Goal: Task Accomplishment & Management: Use online tool/utility

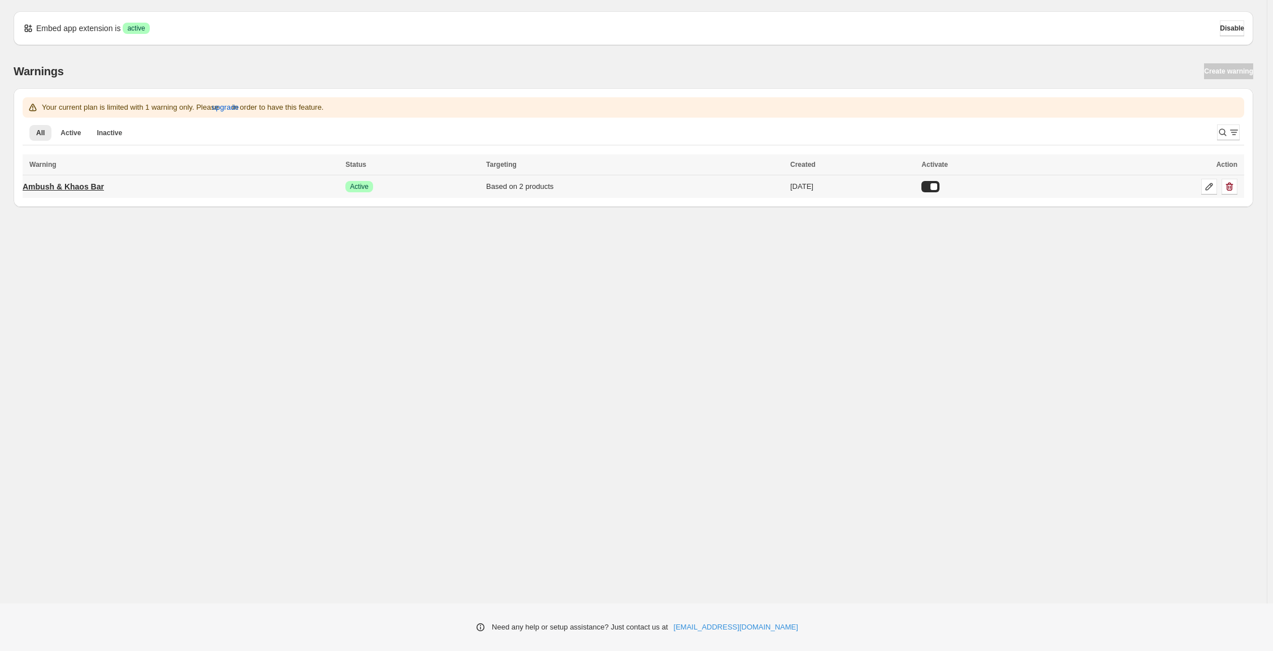
click at [104, 196] on link "Ambush & Khaos Bar" at bounding box center [63, 186] width 81 height 18
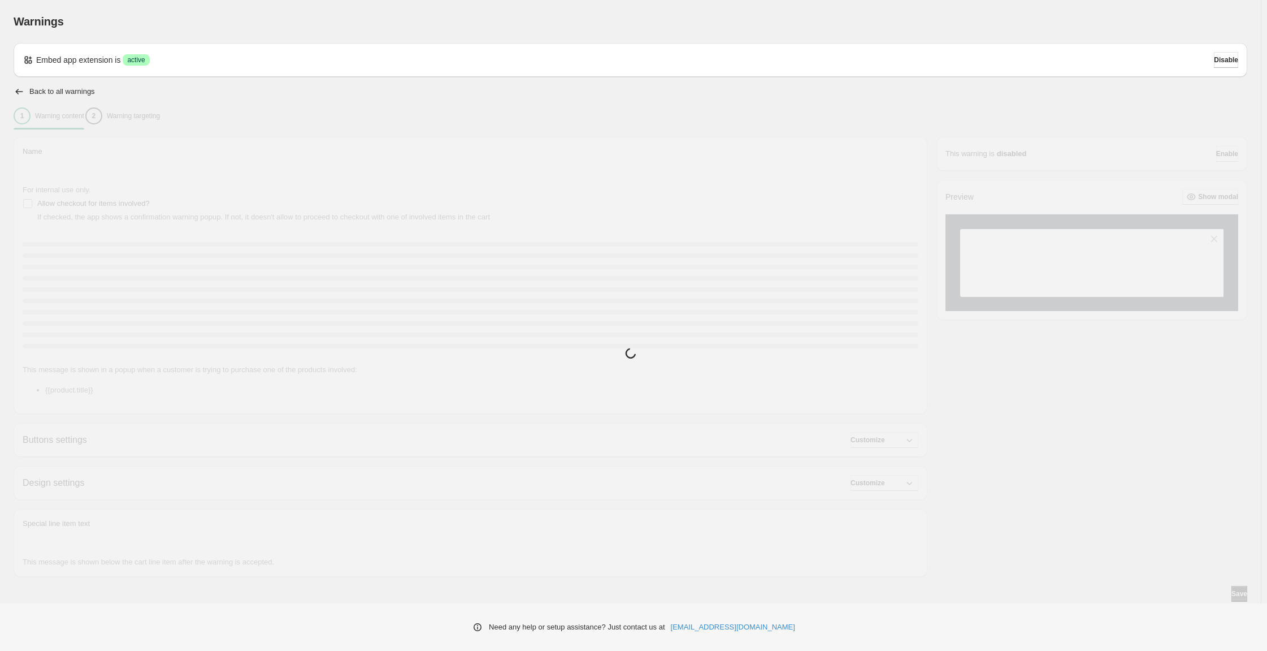
type input "**********"
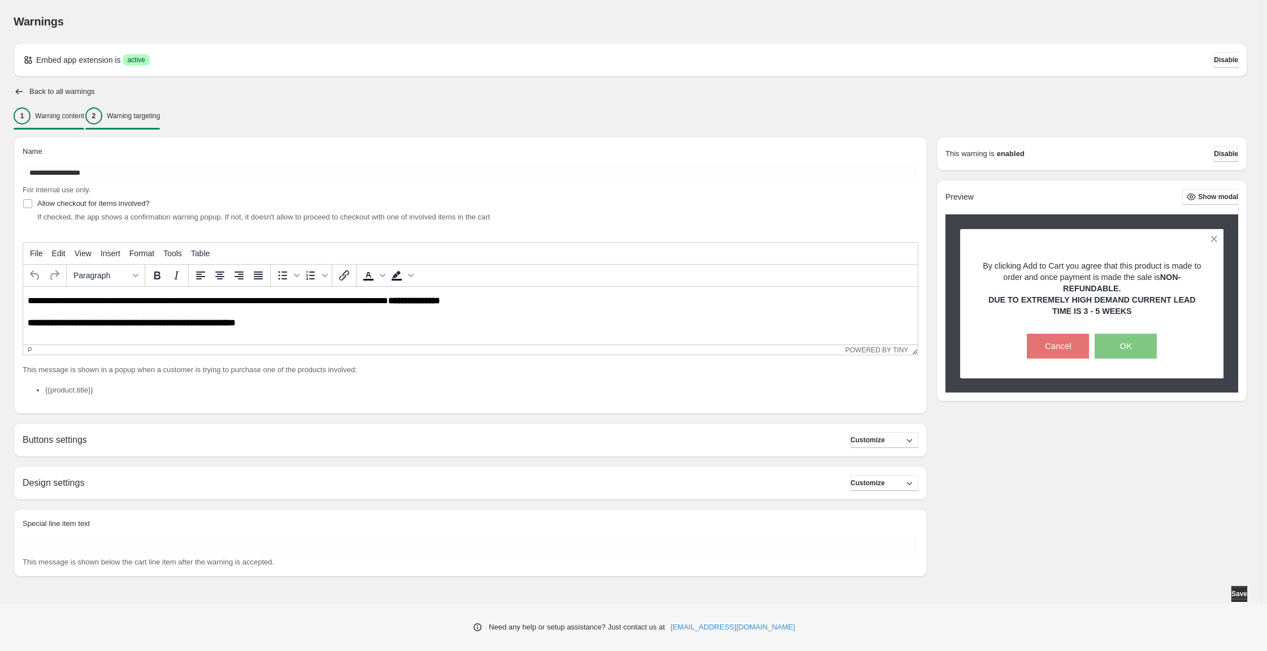
click at [160, 120] on p "Warning targeting" at bounding box center [133, 115] width 53 height 9
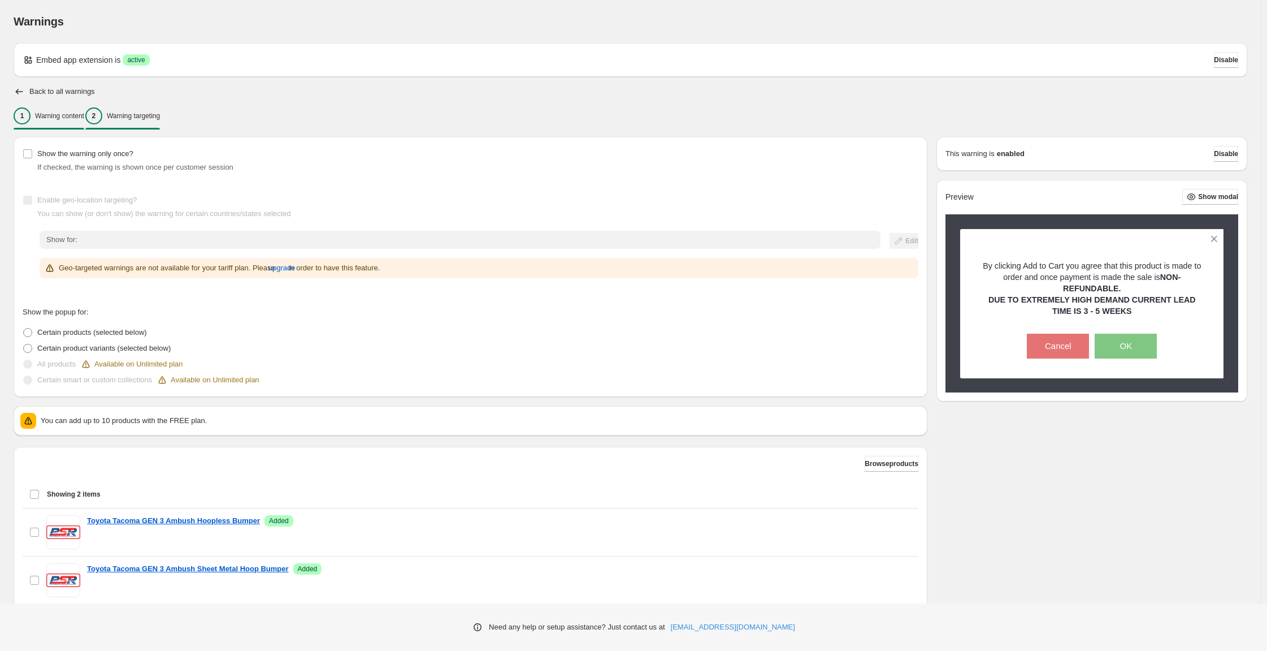
click at [84, 120] on p "Warning content" at bounding box center [59, 115] width 49 height 9
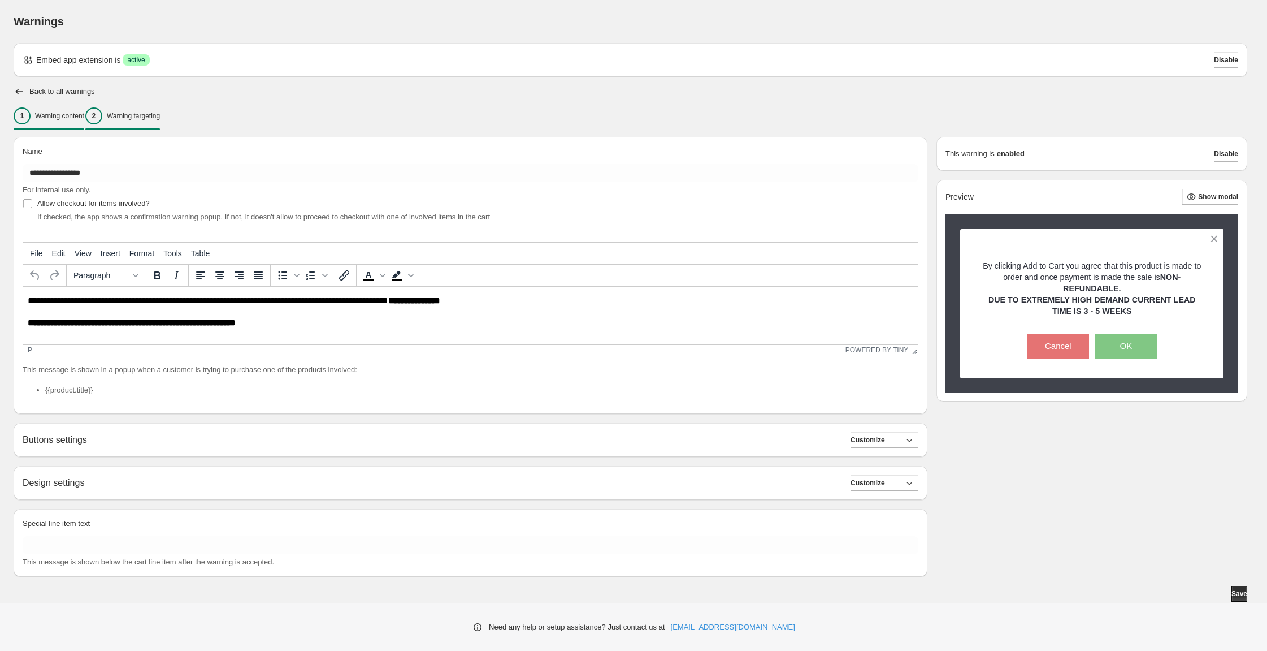
click at [160, 120] on p "Warning targeting" at bounding box center [133, 115] width 53 height 9
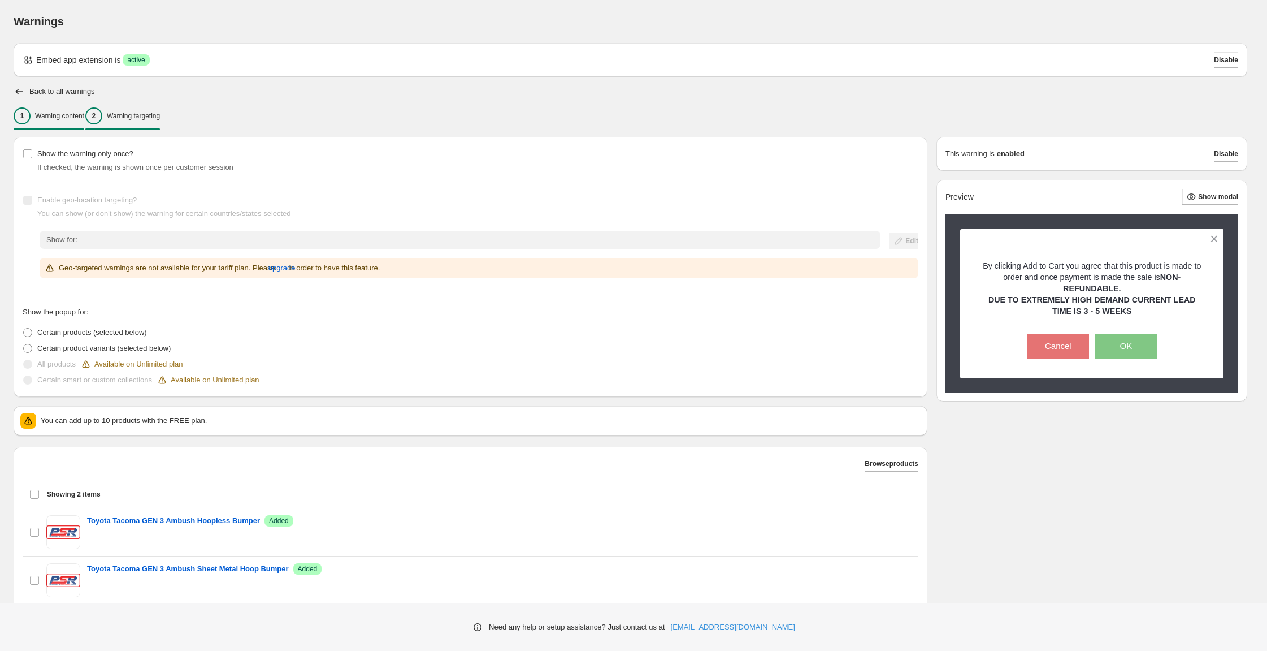
click at [84, 124] on div "1 Warning content" at bounding box center [49, 115] width 71 height 17
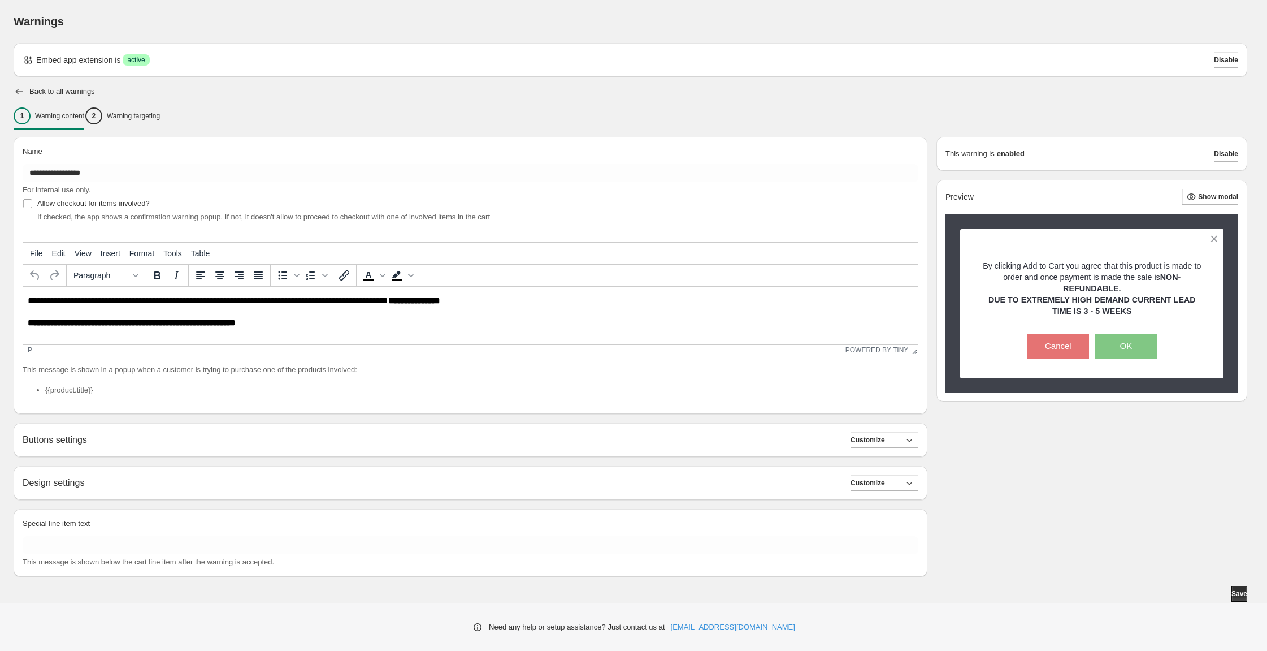
click at [23, 94] on icon "button" at bounding box center [19, 92] width 7 height 6
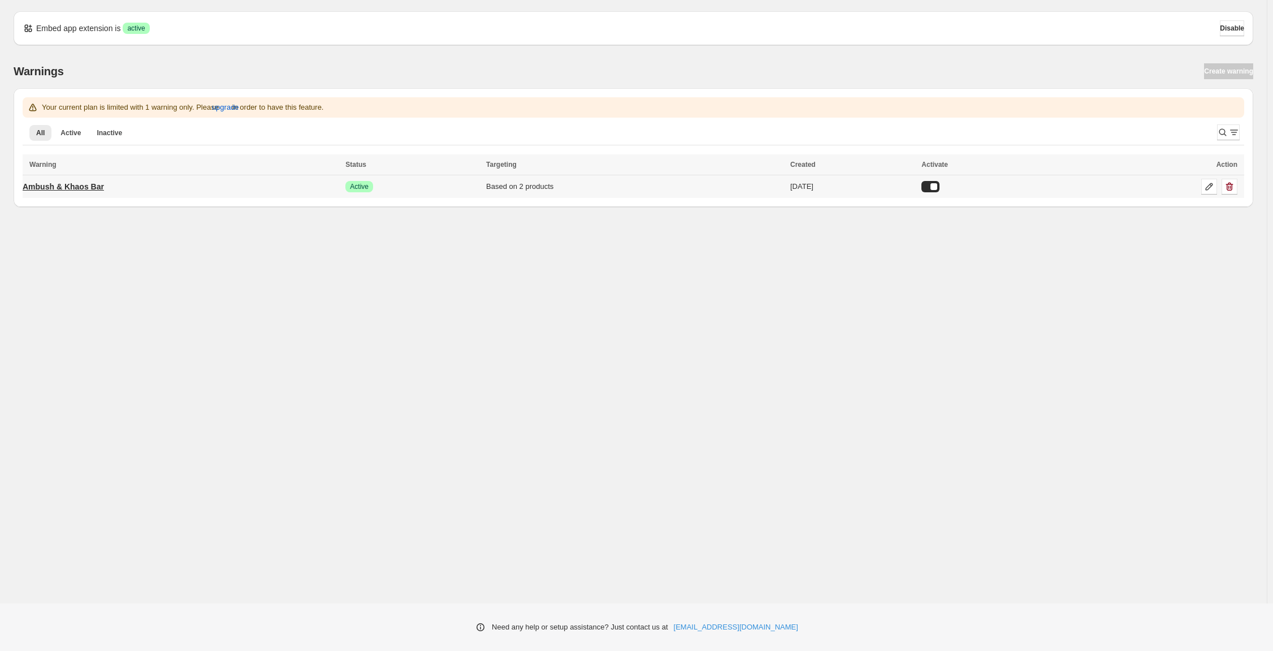
click at [104, 192] on p "Ambush & Khaos Bar" at bounding box center [63, 186] width 81 height 11
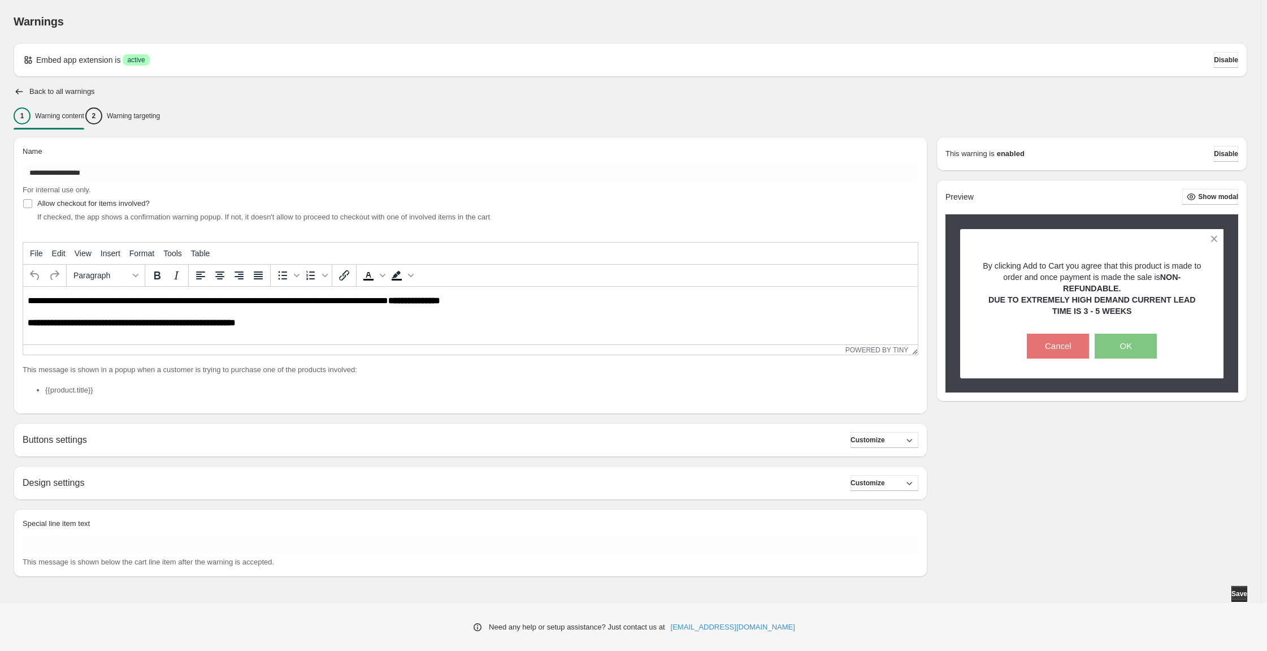
click at [180, 160] on div "**********" at bounding box center [466, 352] width 923 height 449
click at [160, 128] on button "2 Warning targeting" at bounding box center [122, 116] width 75 height 24
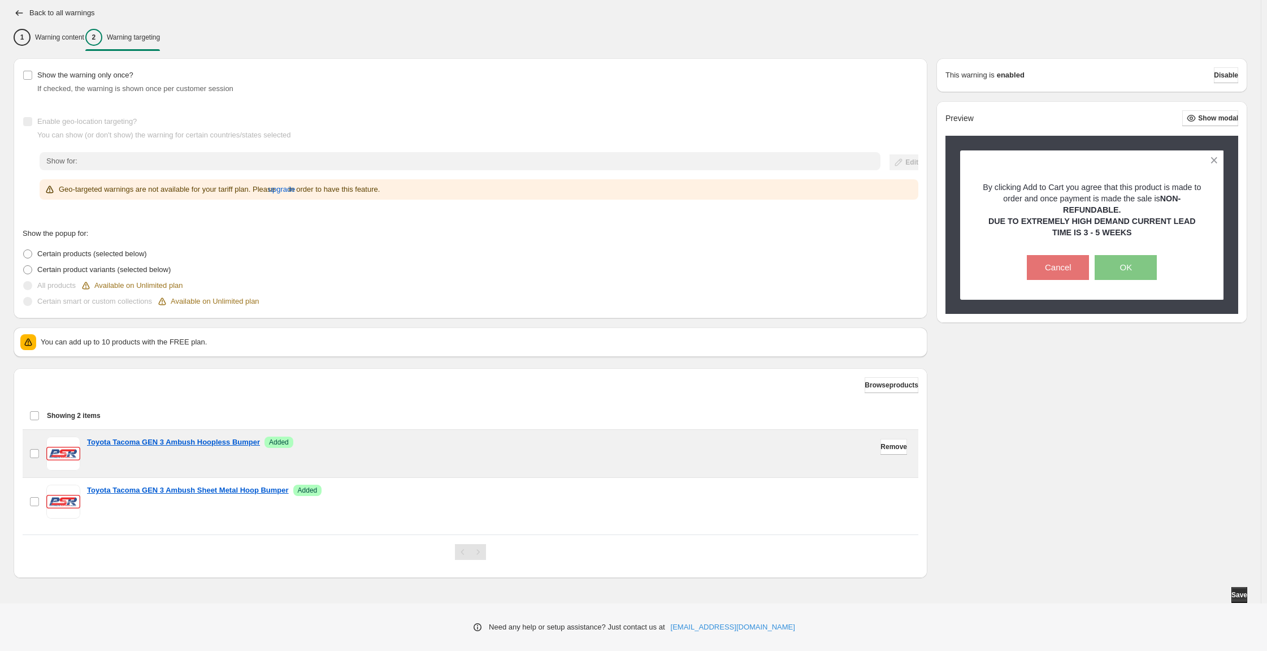
scroll to position [233, 0]
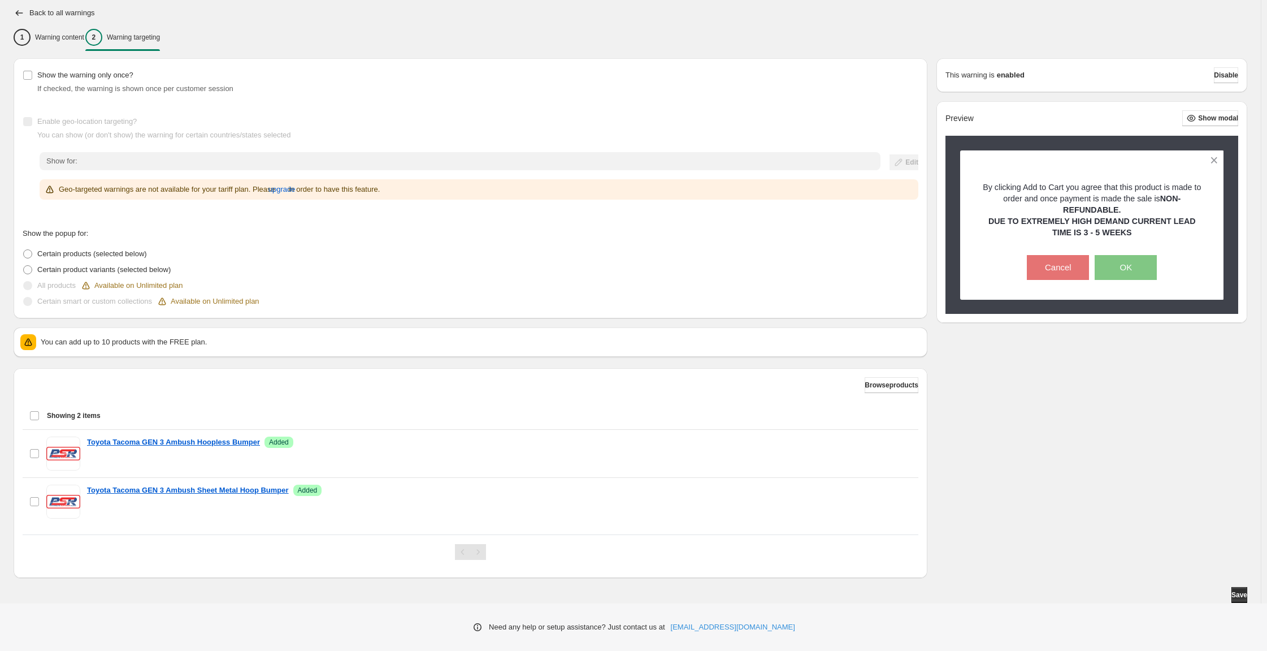
click at [44, 402] on div "Select all 2 items Showing 2 items" at bounding box center [470, 415] width 882 height 27
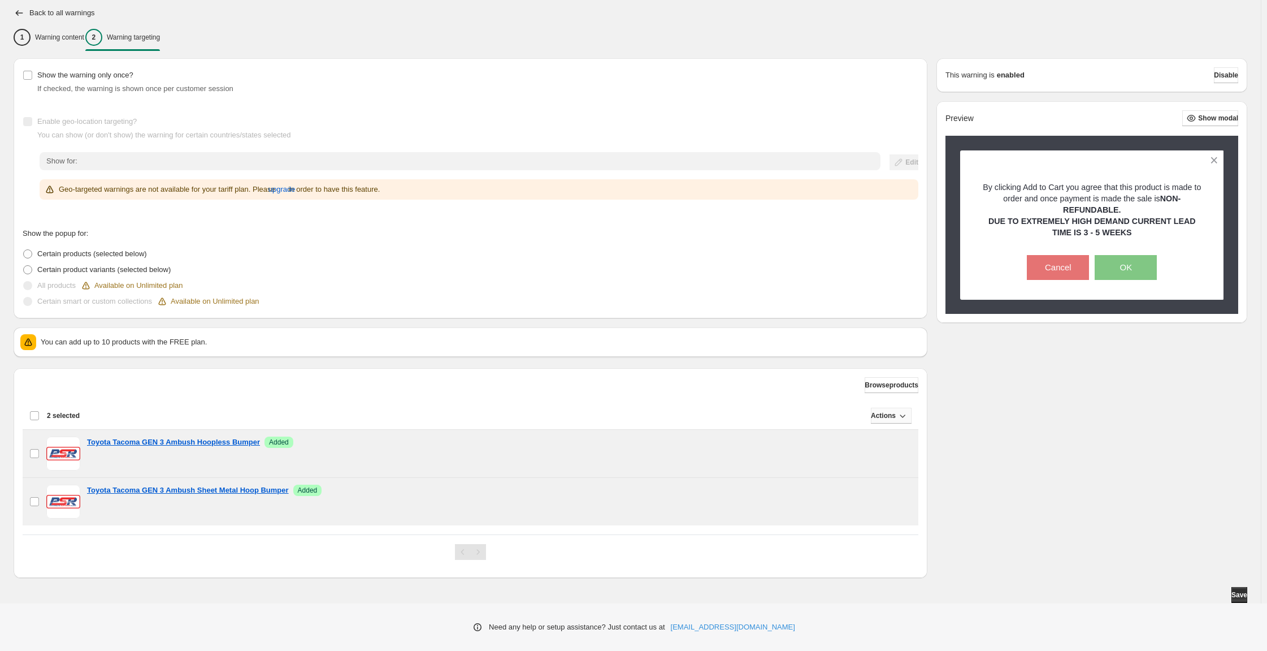
click at [897, 410] on icon "button" at bounding box center [902, 415] width 11 height 11
click at [43, 410] on div "Deselect all 2 items 2 selected" at bounding box center [54, 415] width 50 height 10
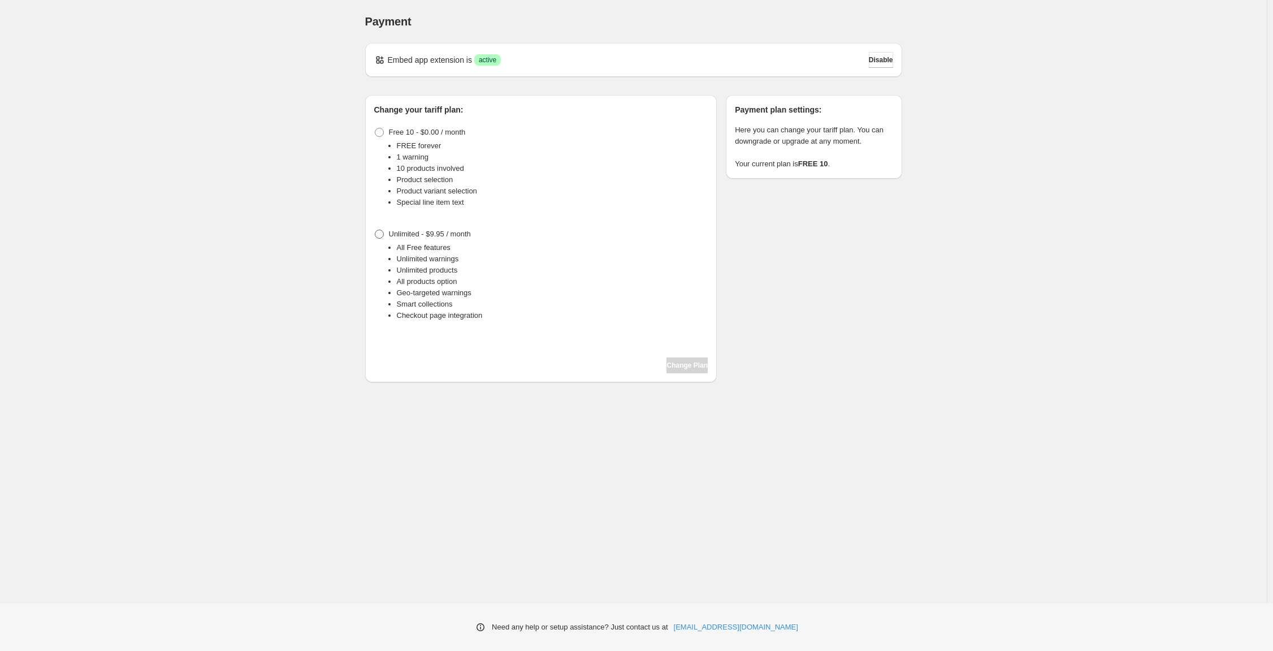
click at [396, 238] on span "Unlimited - $9.95 / month" at bounding box center [430, 233] width 82 height 8
click at [708, 370] on span "Change Plan" at bounding box center [686, 365] width 41 height 9
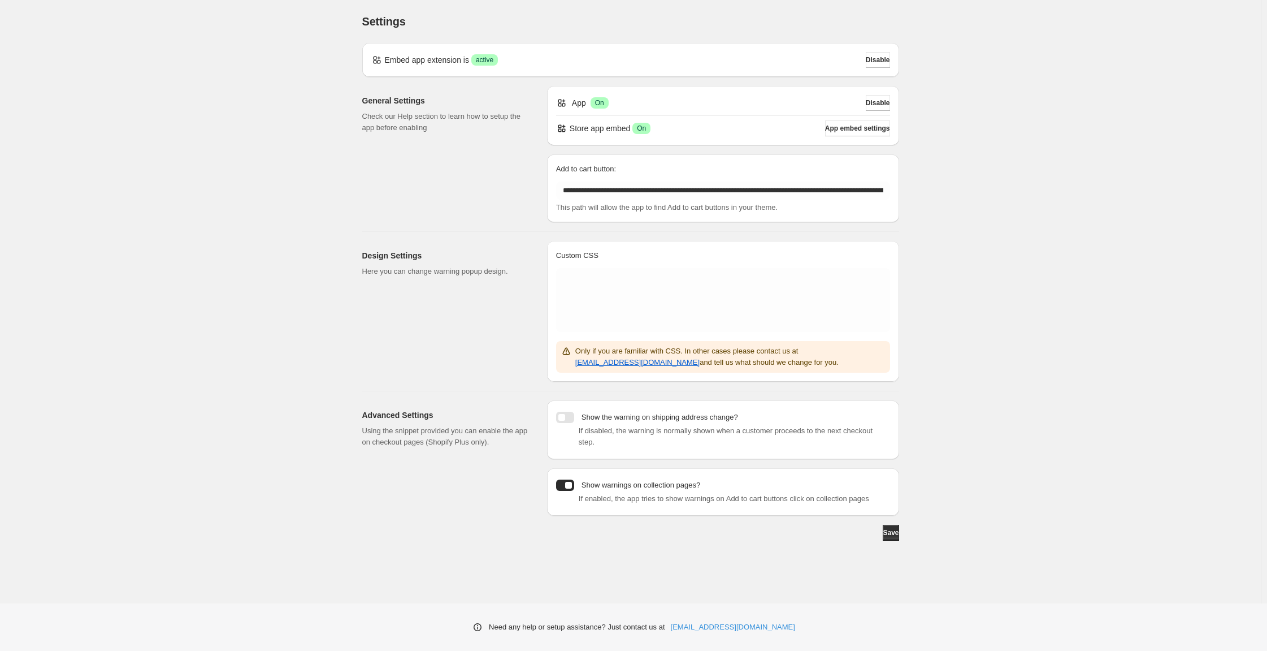
scroll to position [42, 0]
click at [649, 423] on p "Show the warning on shipping address change?" at bounding box center [660, 417] width 157 height 11
click at [1020, 268] on div "**********" at bounding box center [630, 301] width 1261 height 603
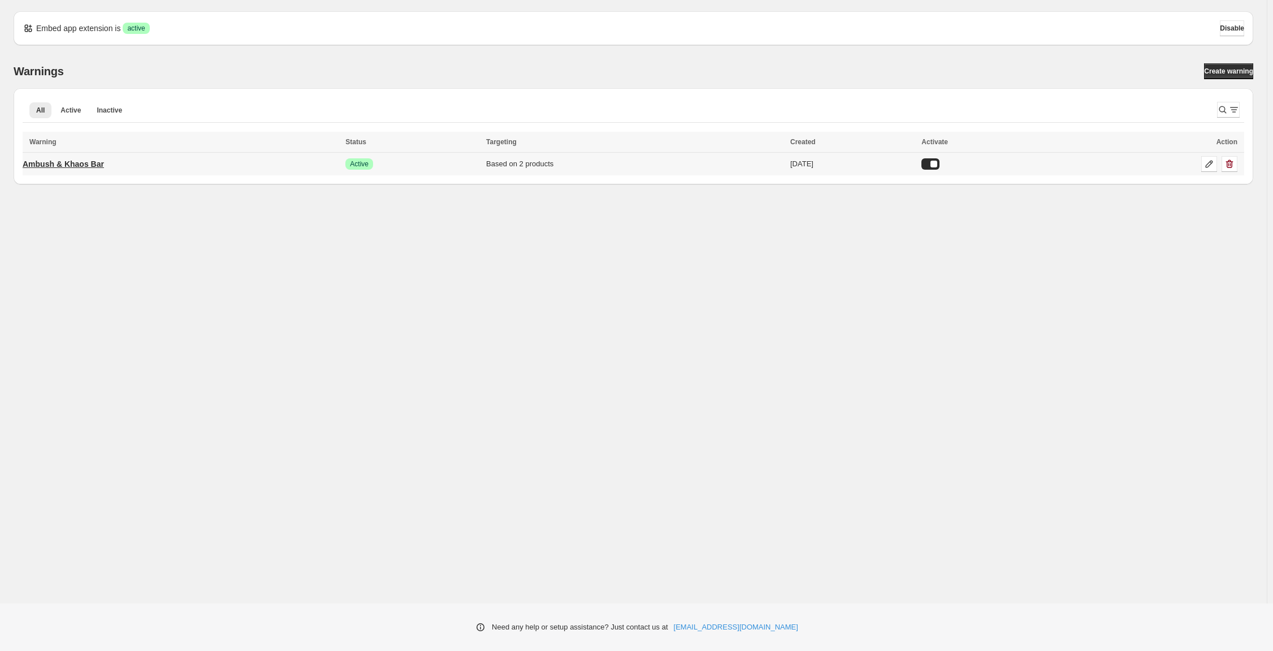
click at [104, 170] on p "Ambush & Khaos Bar" at bounding box center [63, 163] width 81 height 11
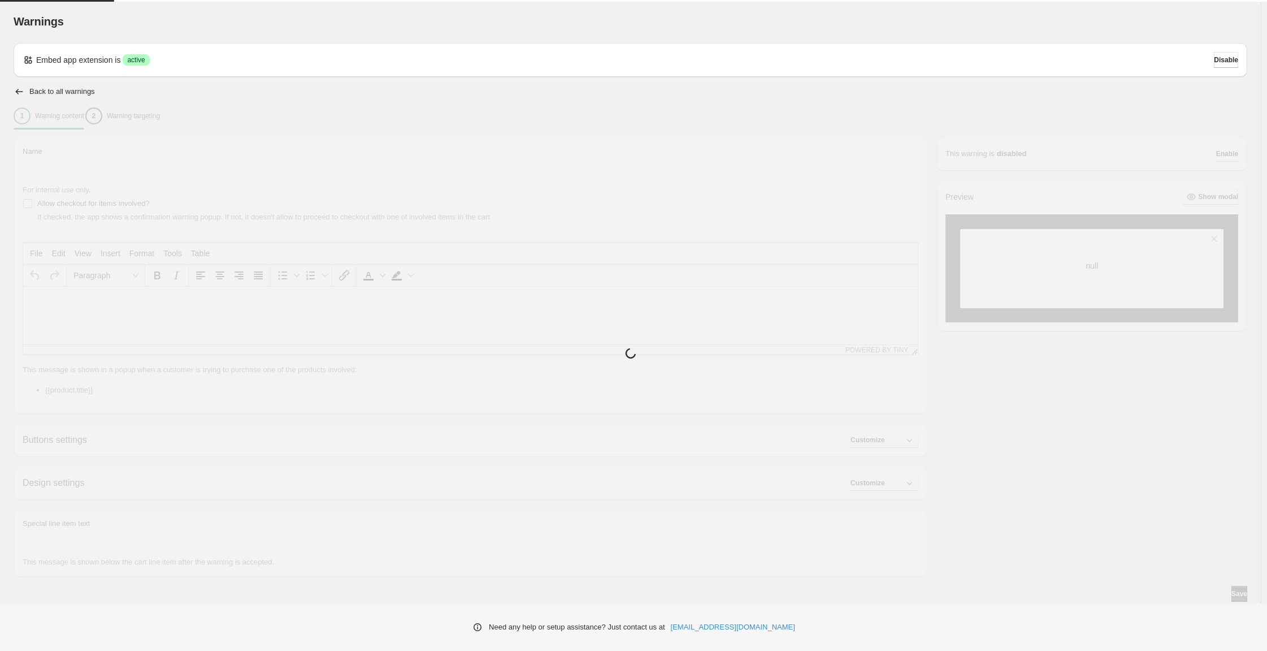
type input "**********"
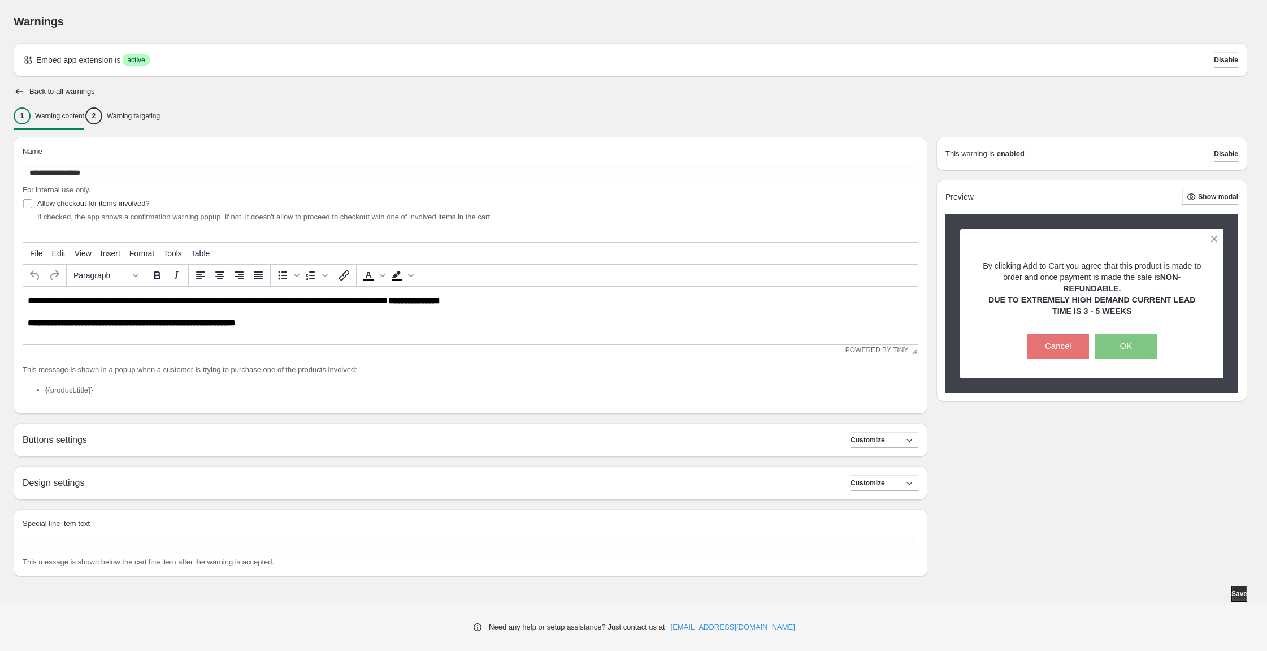
scroll to position [2, 0]
drag, startPoint x: 459, startPoint y: 330, endPoint x: 30, endPoint y: 302, distance: 429.9
click at [30, 302] on body "**********" at bounding box center [471, 312] width 886 height 32
copy body "**********"
click at [319, 128] on div "1 Warning content 2 Warning targeting" at bounding box center [631, 116] width 1234 height 24
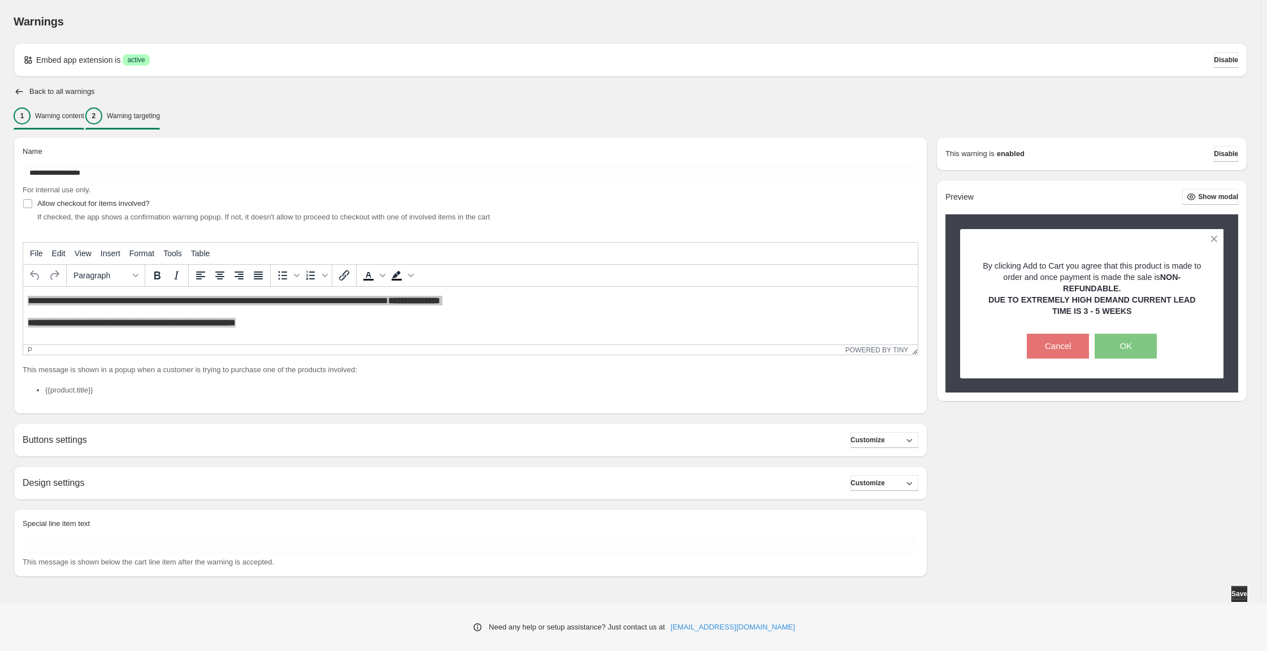
click at [160, 128] on button "2 Warning targeting" at bounding box center [122, 116] width 75 height 24
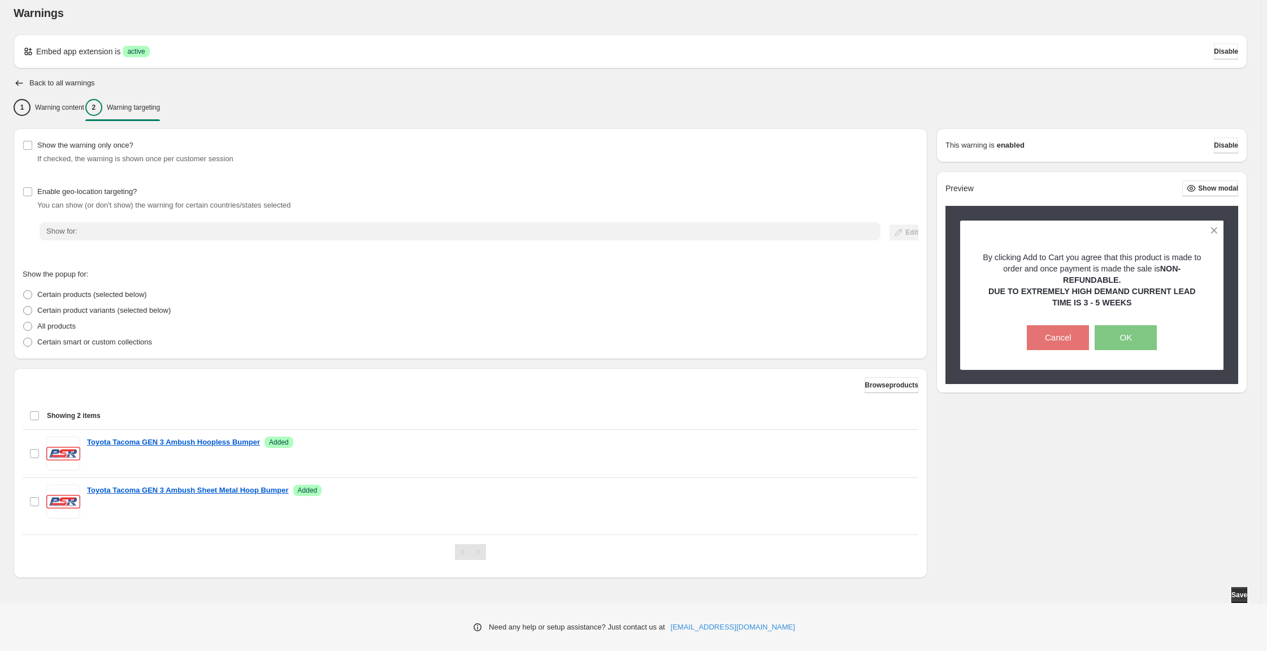
scroll to position [148, 0]
click at [105, 336] on p "Certain smart or custom collections" at bounding box center [94, 341] width 115 height 11
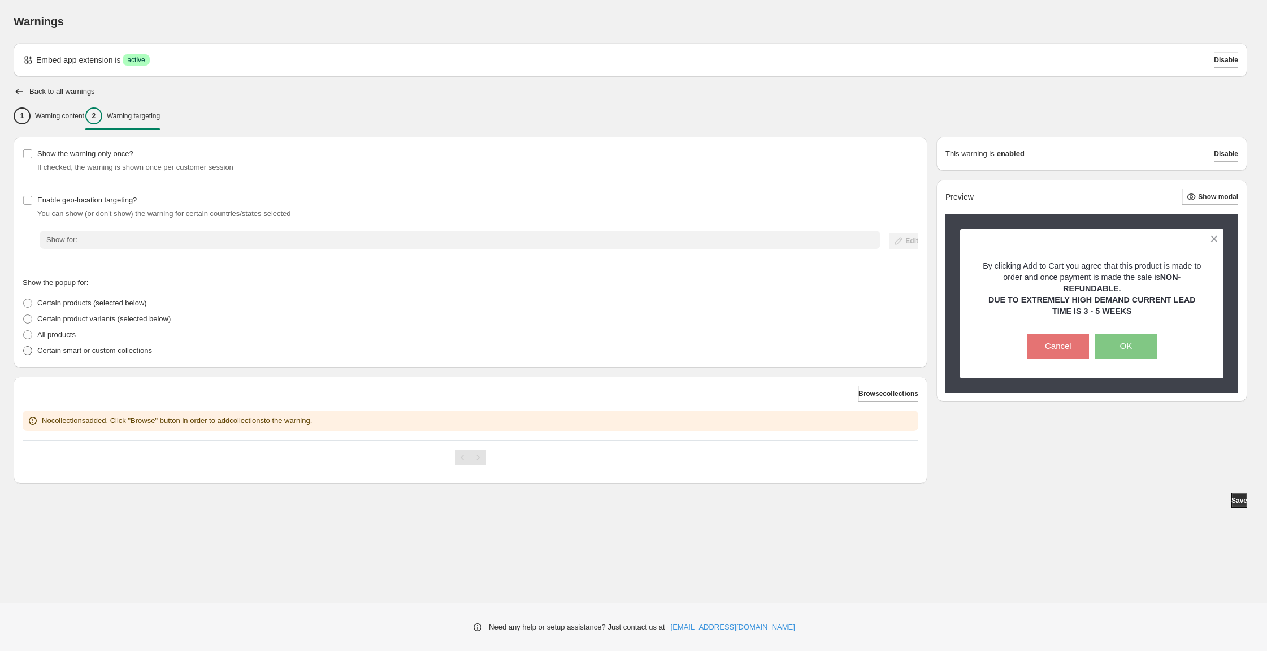
scroll to position [20, 0]
click at [859, 398] on span "Browse collections" at bounding box center [889, 393] width 60 height 9
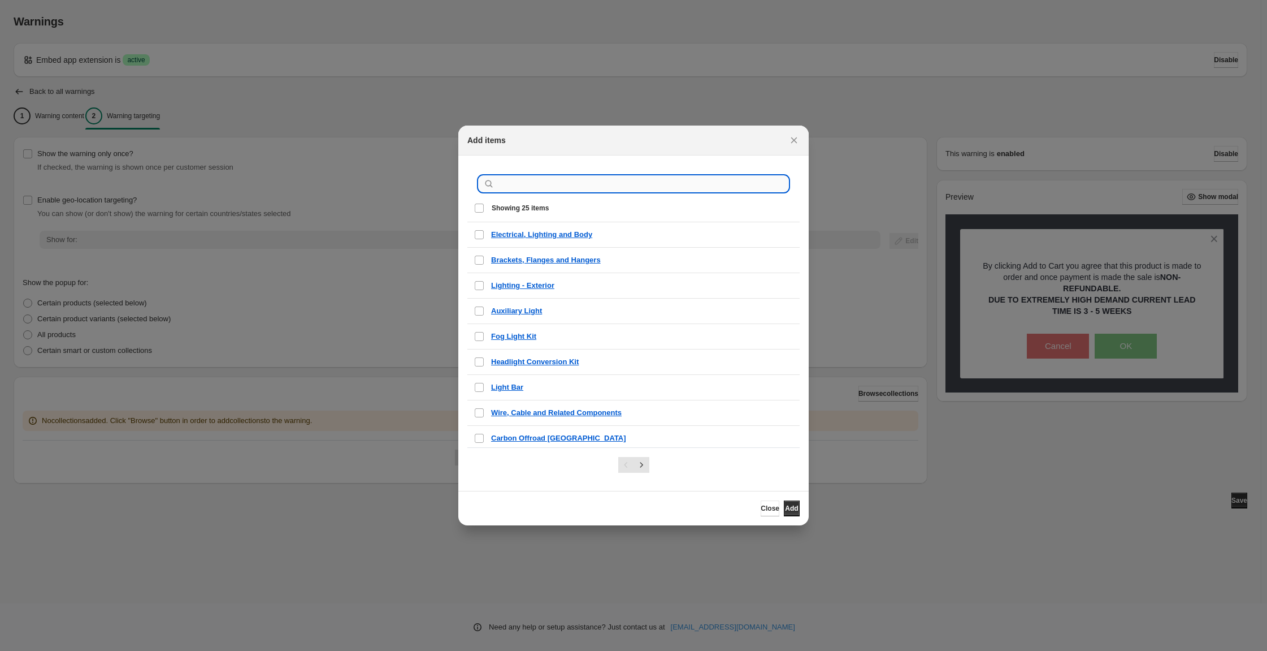
click at [568, 187] on input ":r19:" at bounding box center [643, 184] width 292 height 16
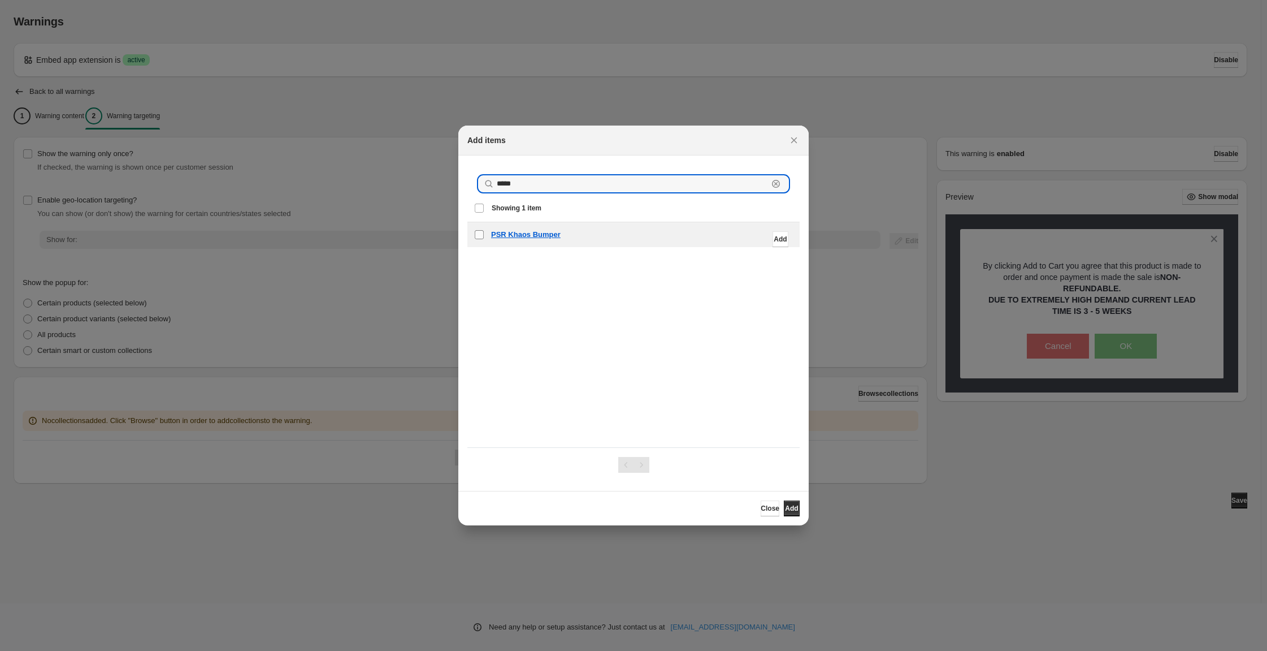
type input "*****"
click at [780, 513] on span "Close" at bounding box center [770, 508] width 19 height 9
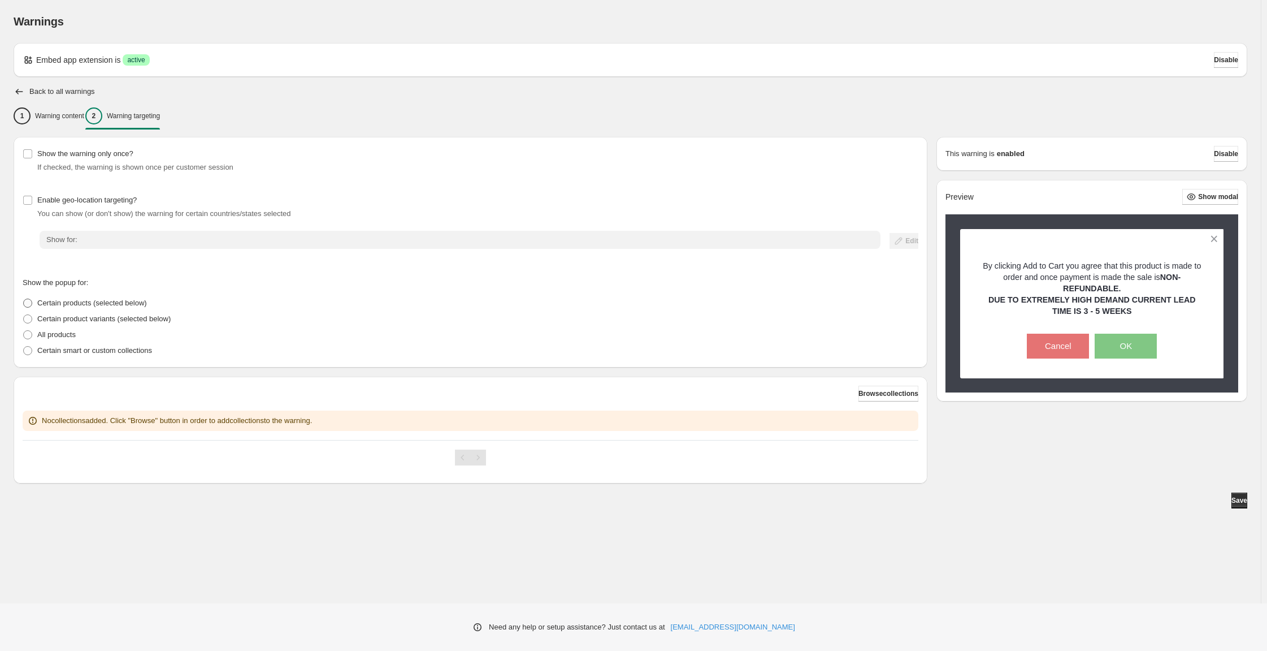
click at [59, 307] on span "Certain products (selected below)" at bounding box center [92, 302] width 110 height 8
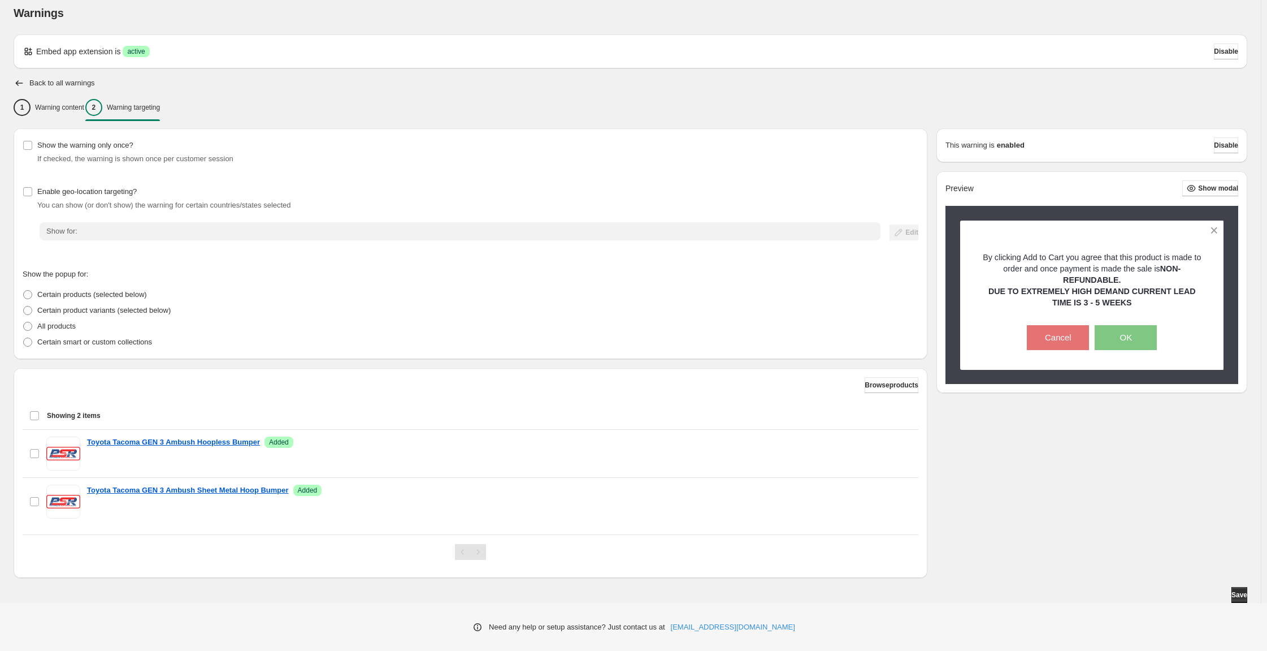
scroll to position [148, 0]
click at [881, 377] on button "Browse products" at bounding box center [892, 385] width 54 height 16
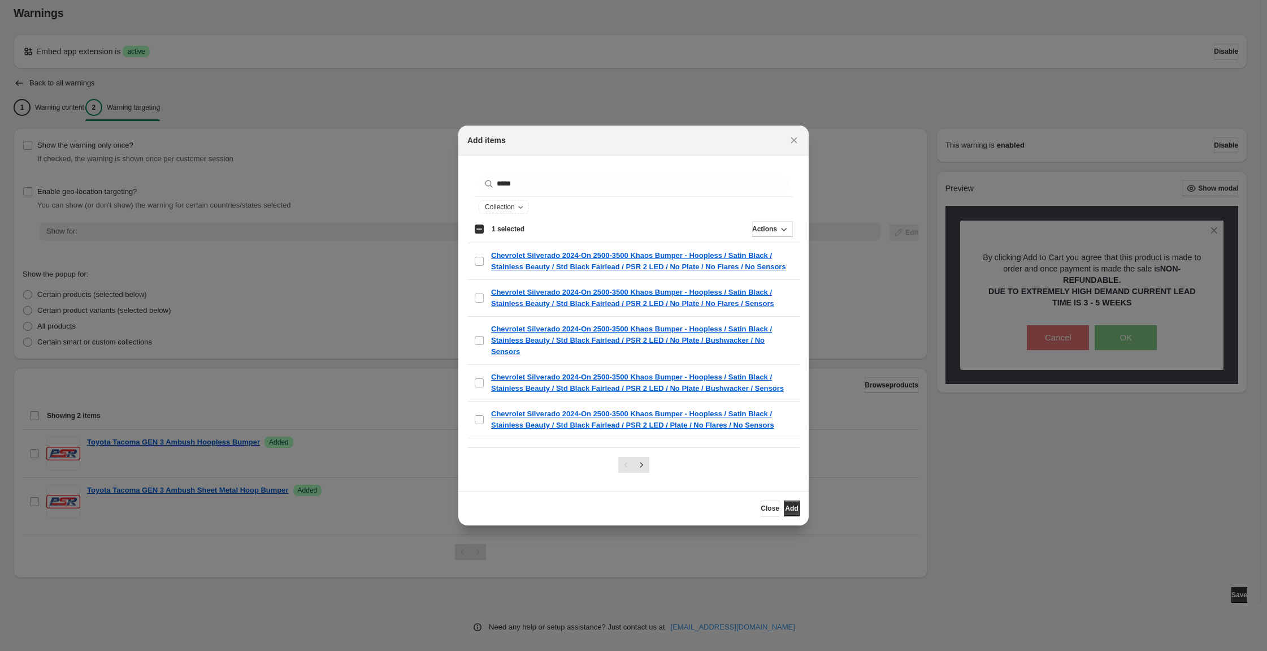
click at [474, 234] on div "Select all 25 items 1 selected" at bounding box center [499, 229] width 50 height 10
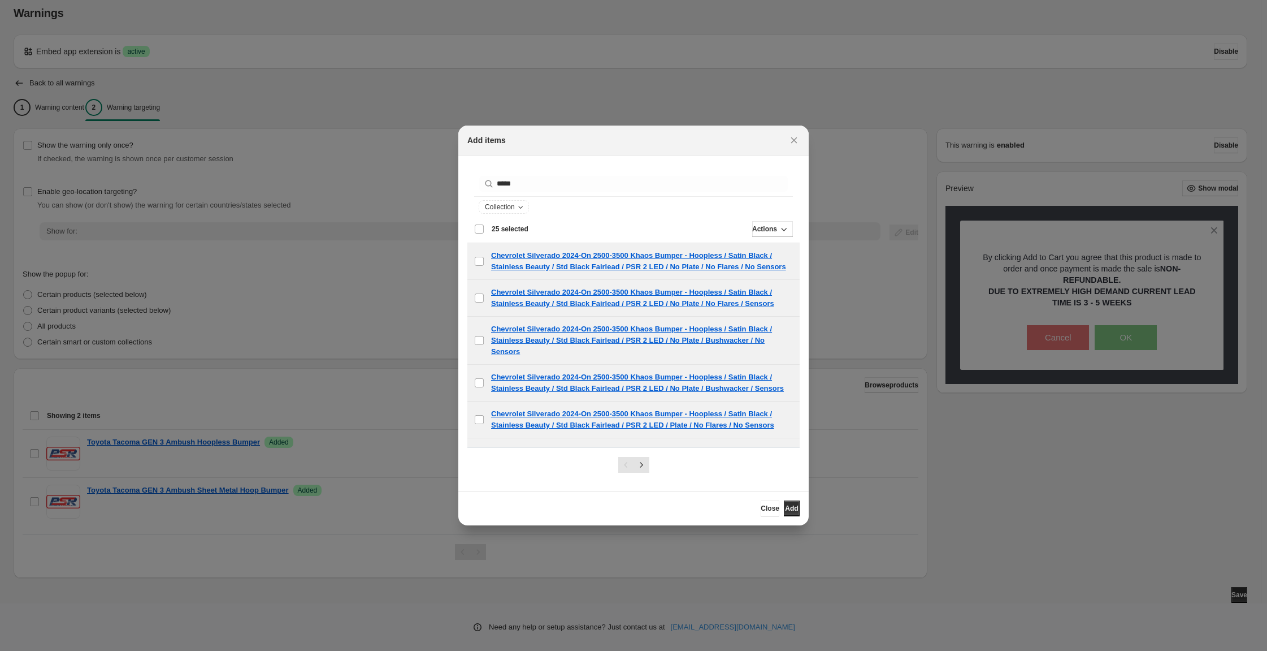
click at [474, 234] on div "Deselect all 25 items 25 selected" at bounding box center [501, 229] width 54 height 10
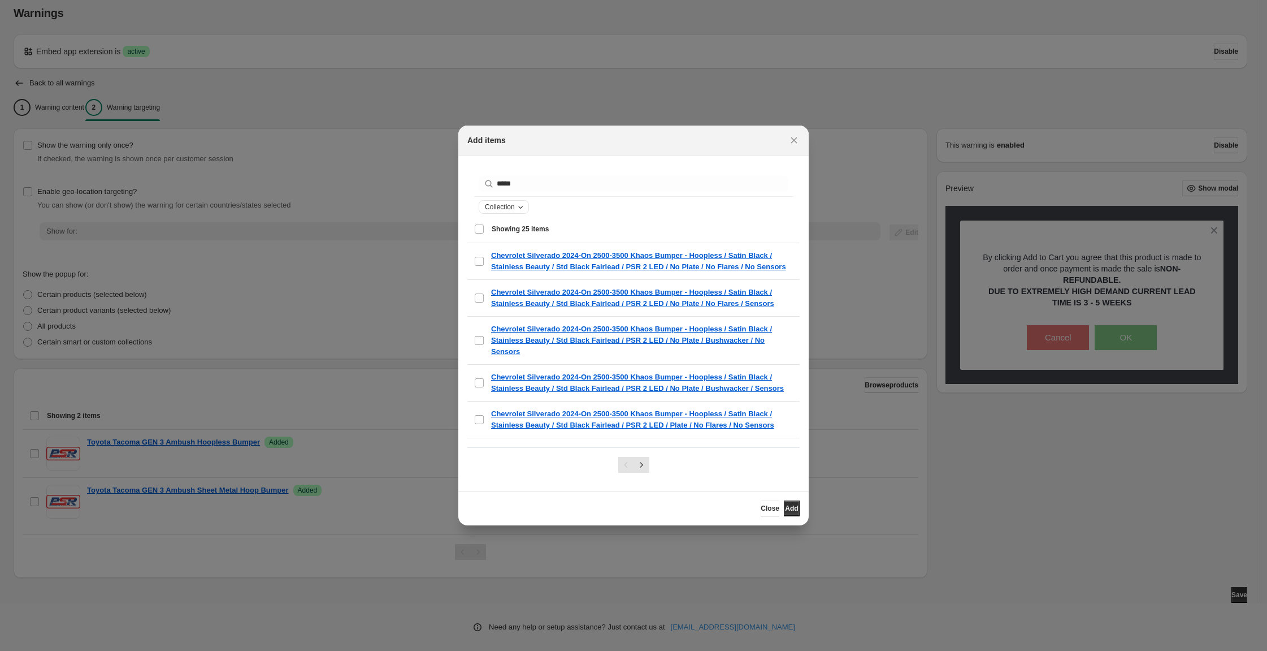
click at [485, 211] on span "Collection" at bounding box center [500, 206] width 30 height 9
click at [520, 386] on select "**********" at bounding box center [491, 395] width 91 height 18
click at [653, 214] on div "Collection" at bounding box center [634, 207] width 310 height 14
click at [600, 214] on div "Collection" at bounding box center [634, 207] width 310 height 14
click at [690, 228] on div "Select all 25 items Showing 25 items" at bounding box center [633, 228] width 319 height 27
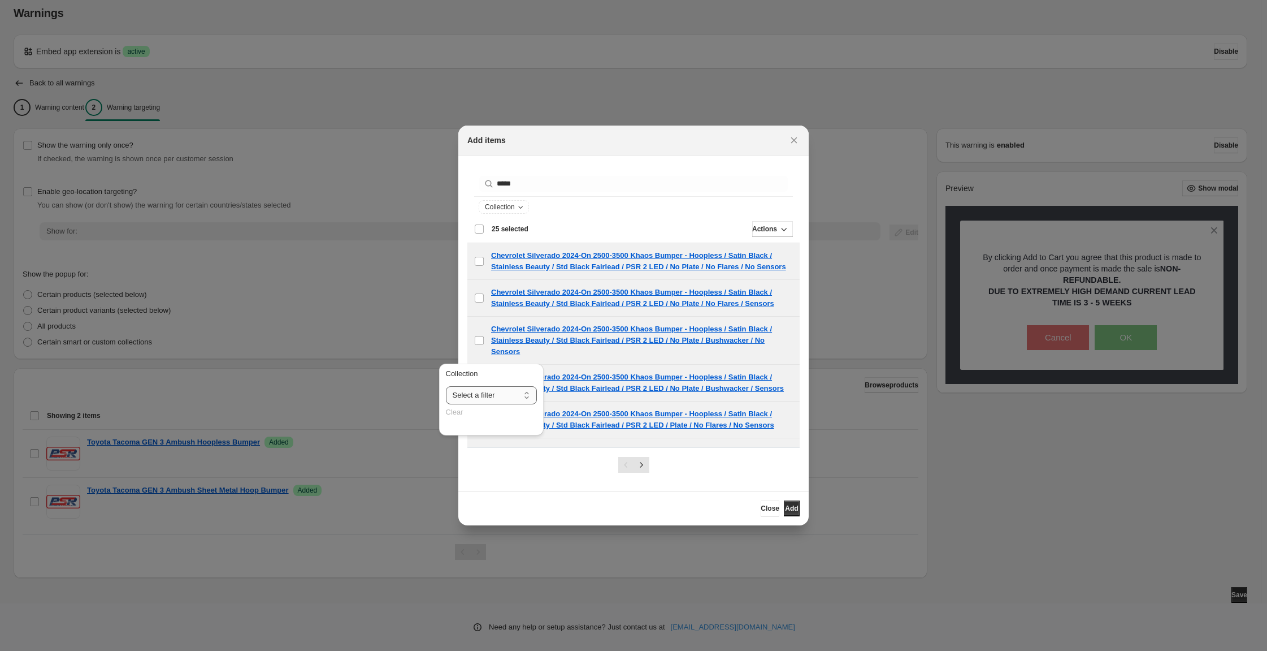
click at [537, 386] on select "**********" at bounding box center [491, 395] width 91 height 18
click at [642, 192] on input "*****" at bounding box center [632, 184] width 271 height 16
click at [633, 209] on div "Collection" at bounding box center [634, 207] width 310 height 14
click at [776, 233] on span "Actions" at bounding box center [764, 228] width 25 height 9
click at [739, 226] on div "Deselect all 25 items Showing 25 items" at bounding box center [633, 228] width 319 height 27
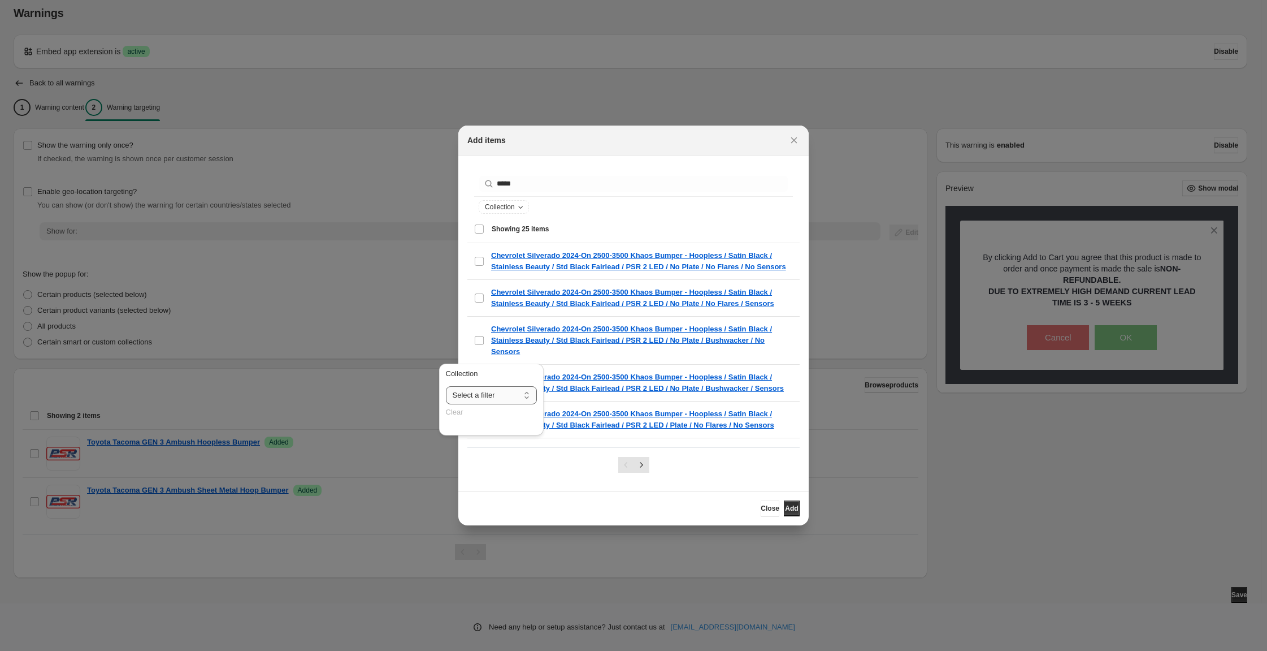
click at [482, 386] on select "**********" at bounding box center [491, 395] width 91 height 18
click at [448, 386] on select "**********" at bounding box center [491, 395] width 91 height 18
click at [497, 386] on select "**********" at bounding box center [491, 395] width 91 height 18
click at [463, 406] on div "Clear" at bounding box center [491, 411] width 91 height 11
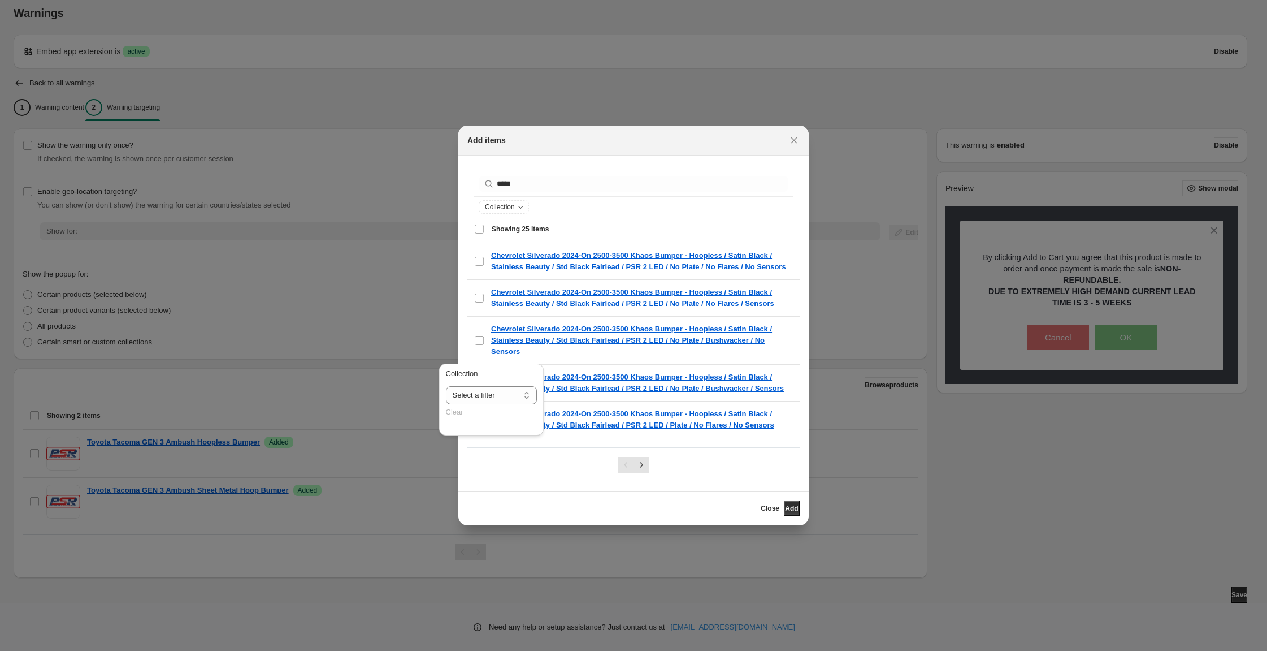
click at [639, 217] on div "Collection" at bounding box center [633, 207] width 319 height 20
click at [516, 211] on icon "Collection" at bounding box center [520, 206] width 9 height 9
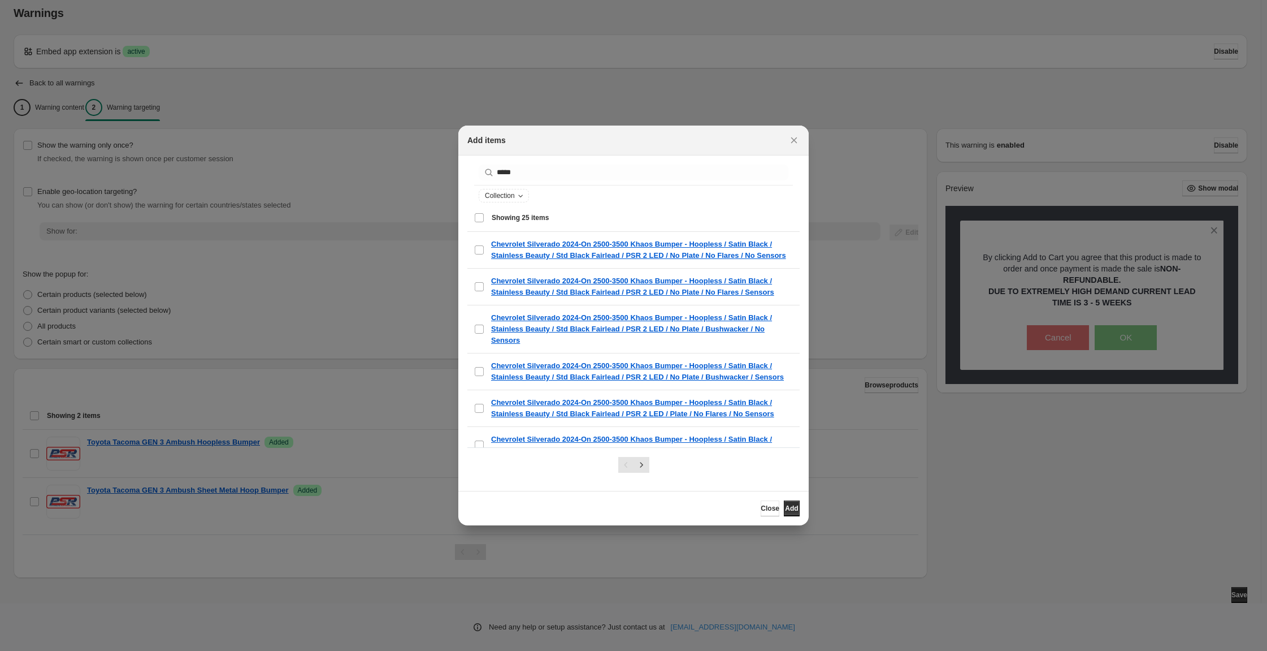
scroll to position [0, 0]
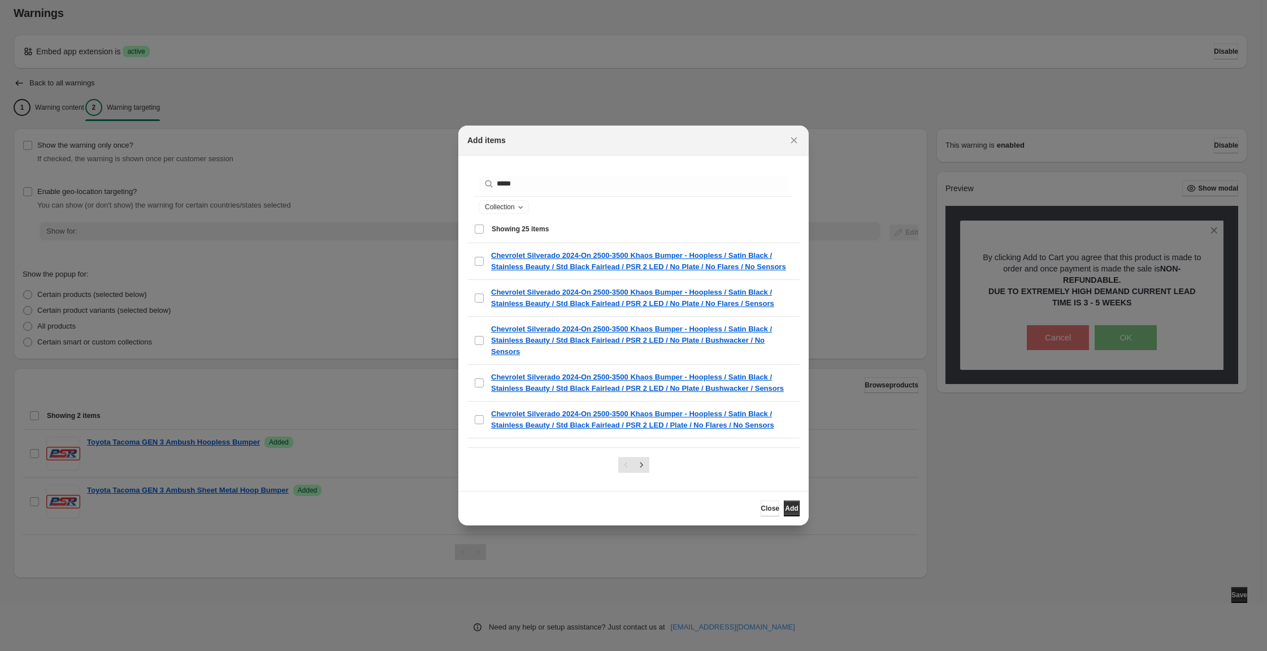
drag, startPoint x: 787, startPoint y: 522, endPoint x: 614, endPoint y: 522, distance: 172.4
click at [622, 516] on div "Close Add" at bounding box center [633, 508] width 332 height 16
click at [780, 516] on button "Close" at bounding box center [770, 508] width 19 height 16
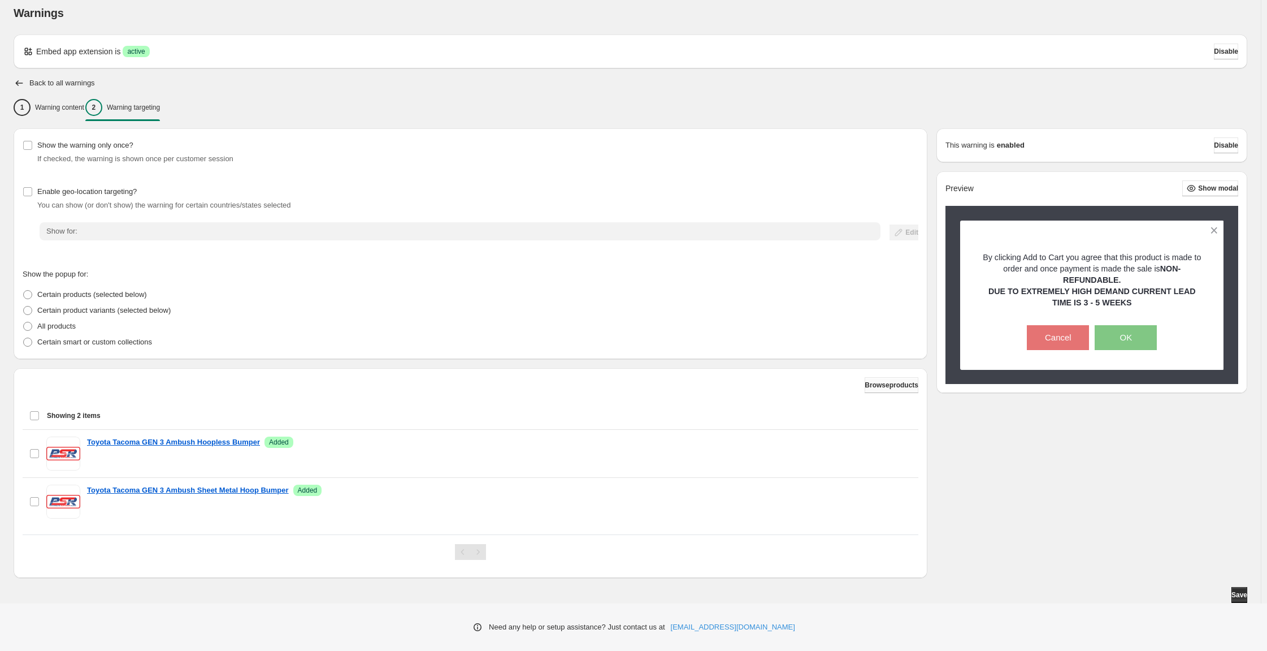
click at [871, 380] on span "Browse products" at bounding box center [892, 384] width 54 height 9
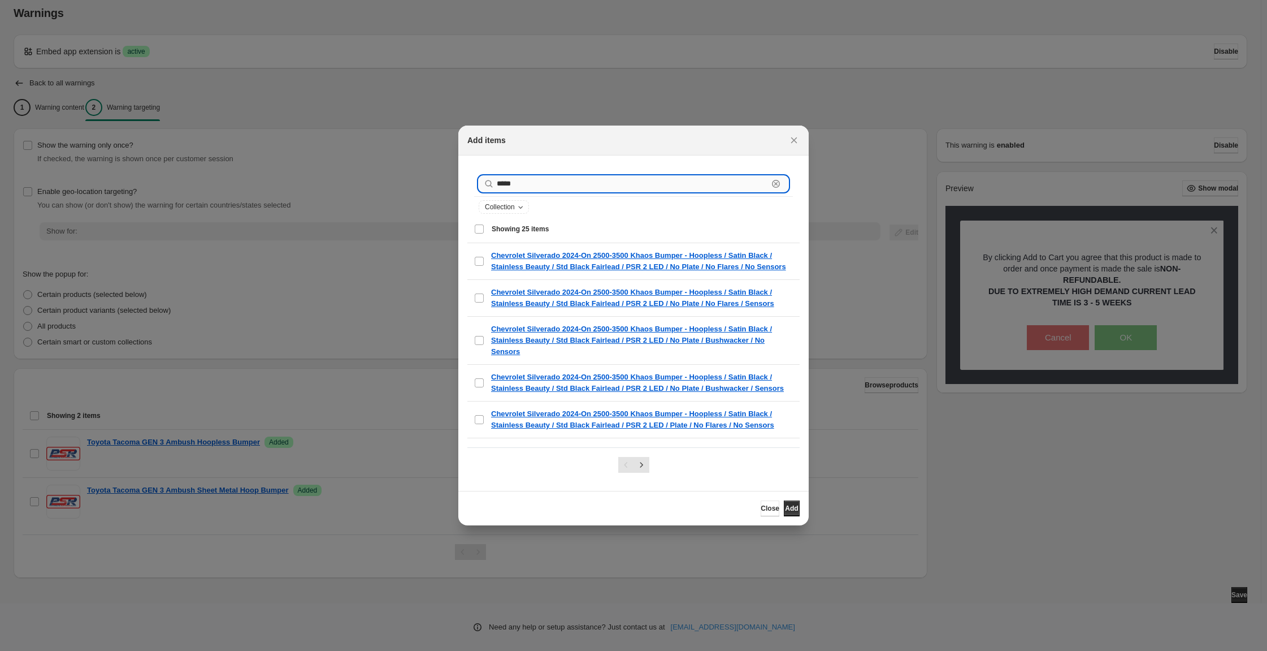
click at [497, 184] on input "*****" at bounding box center [632, 184] width 271 height 16
click at [780, 513] on span "Close" at bounding box center [770, 508] width 19 height 9
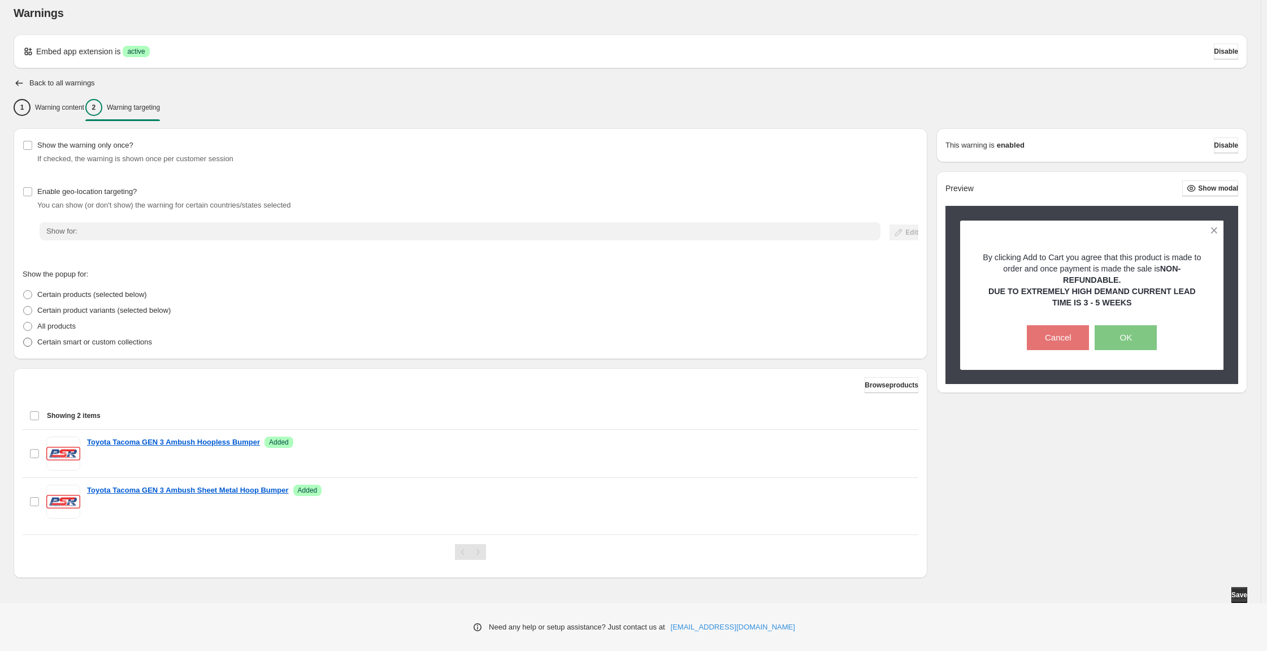
click at [128, 336] on p "Certain smart or custom collections" at bounding box center [94, 341] width 115 height 11
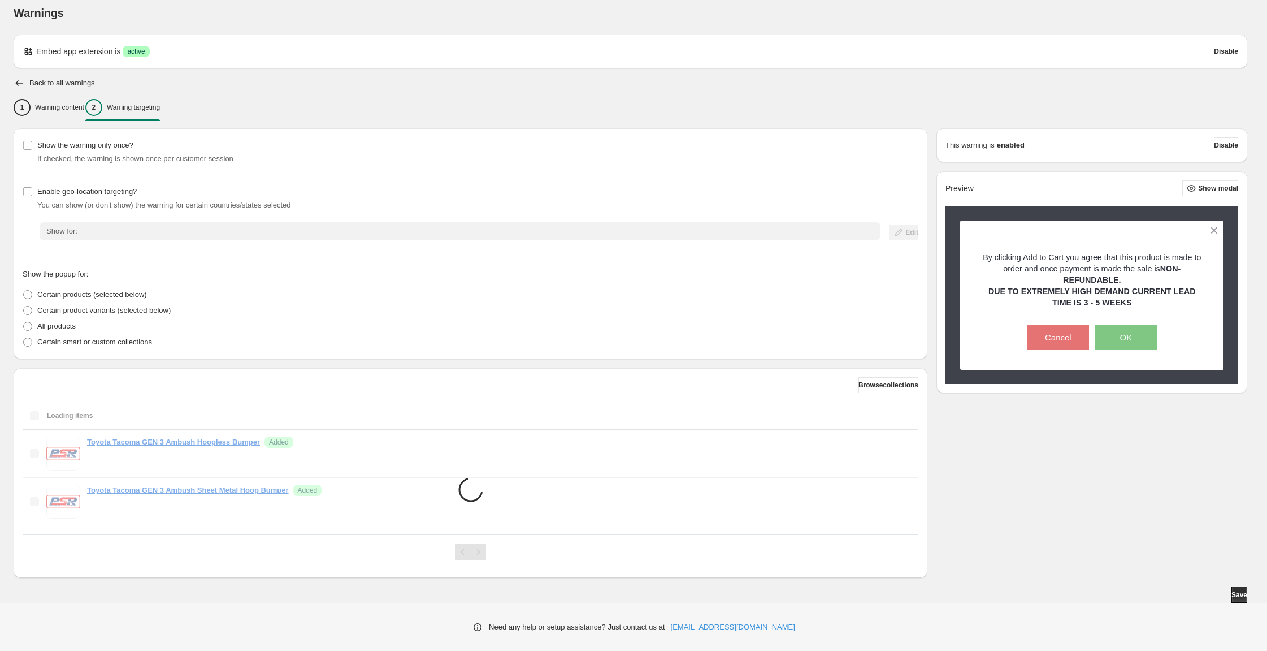
scroll to position [20, 0]
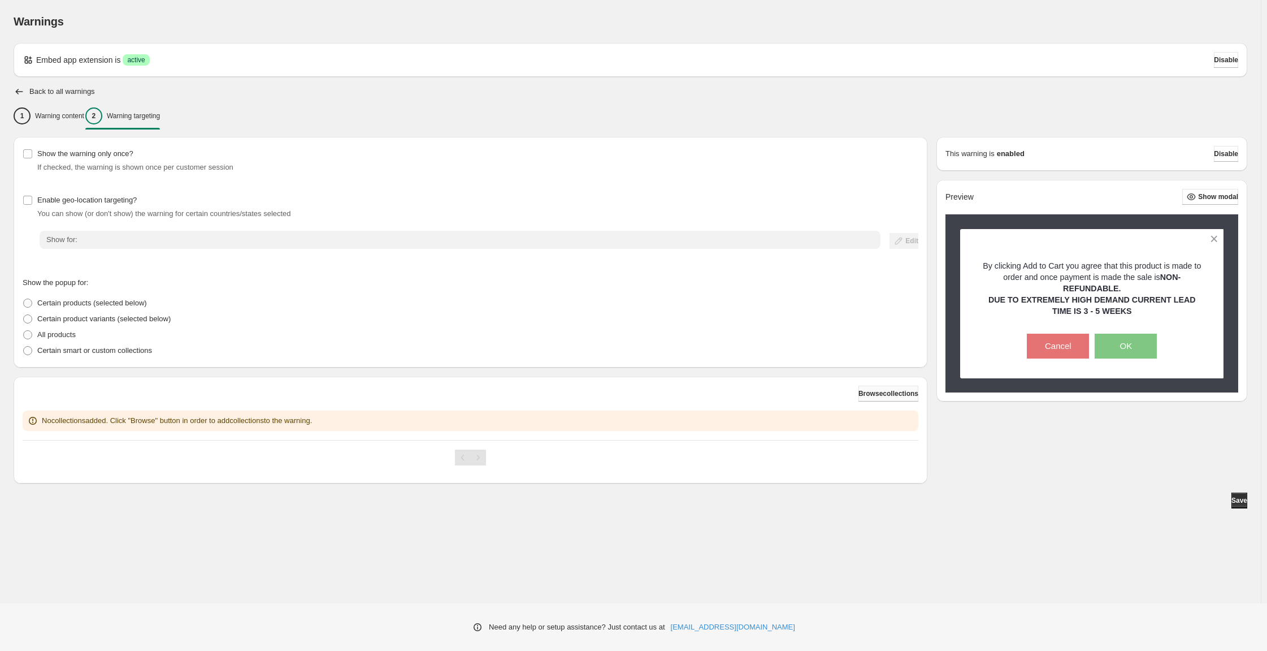
click at [899, 398] on span "Browse collections" at bounding box center [889, 393] width 60 height 9
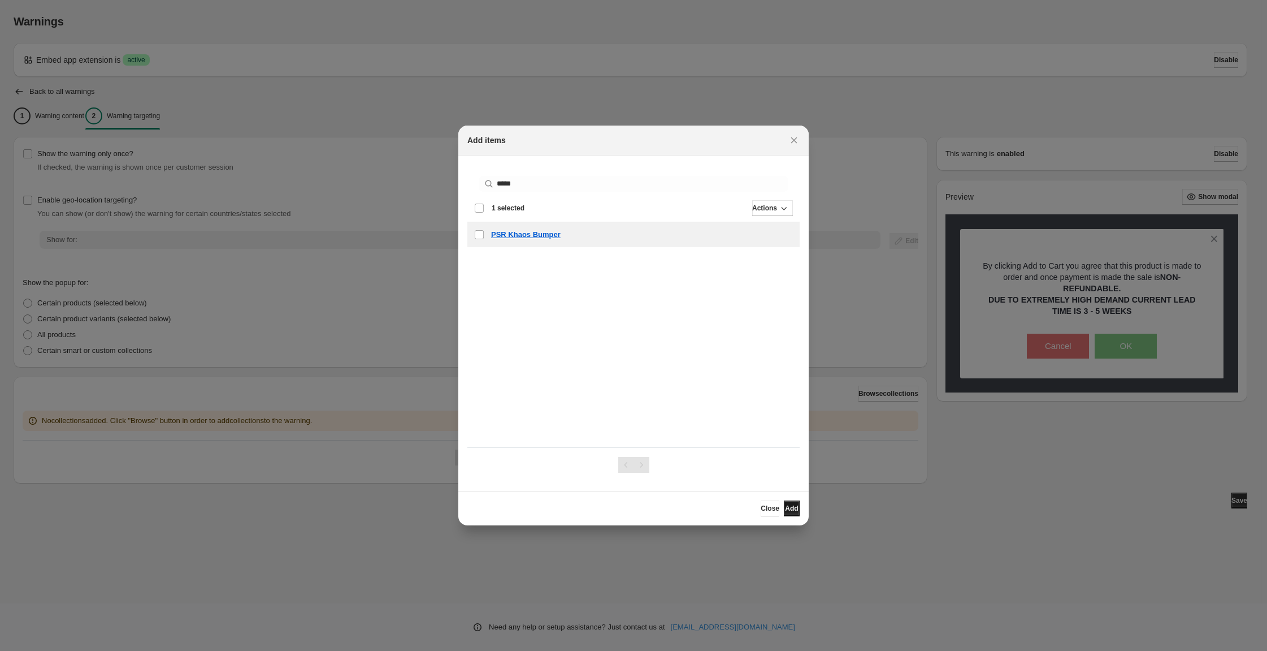
click at [798, 513] on span "Add" at bounding box center [791, 508] width 13 height 9
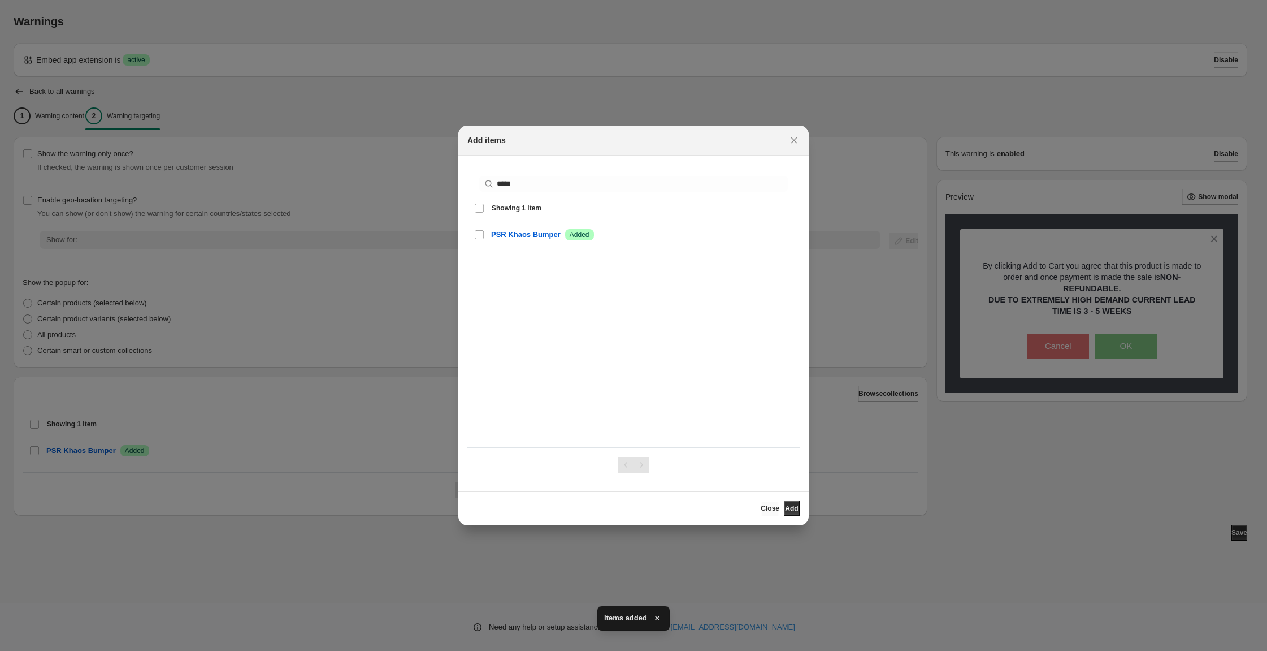
click at [780, 513] on span "Close" at bounding box center [770, 508] width 19 height 9
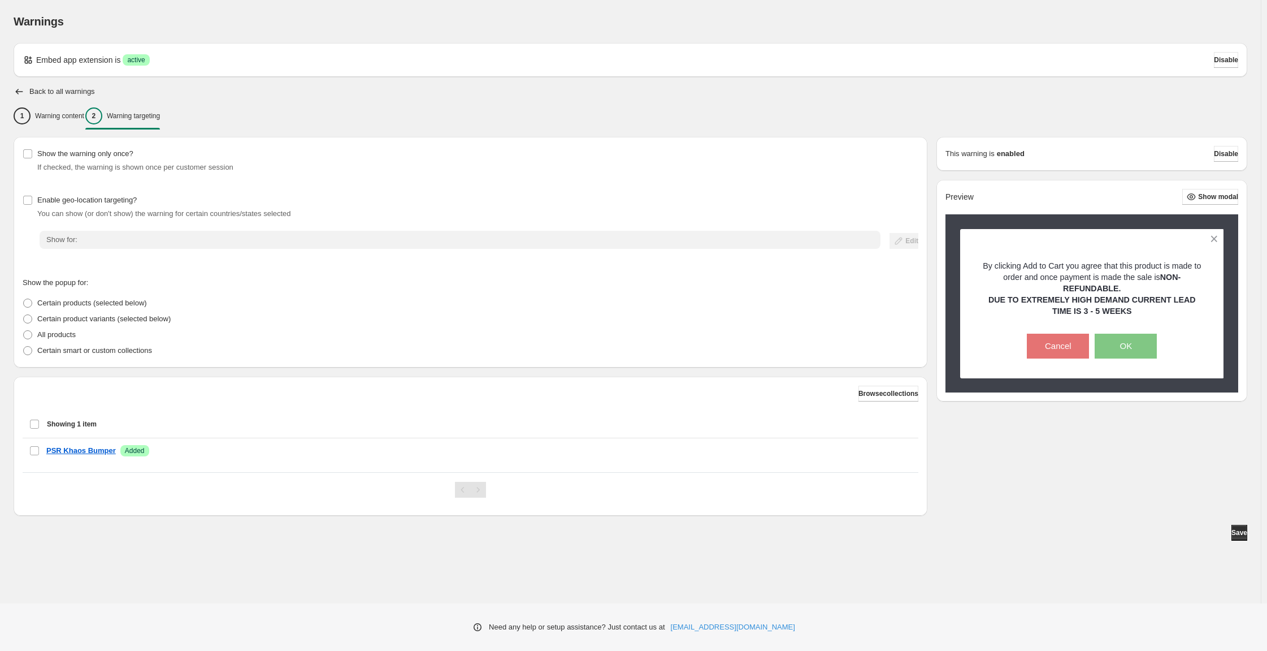
scroll to position [60, 0]
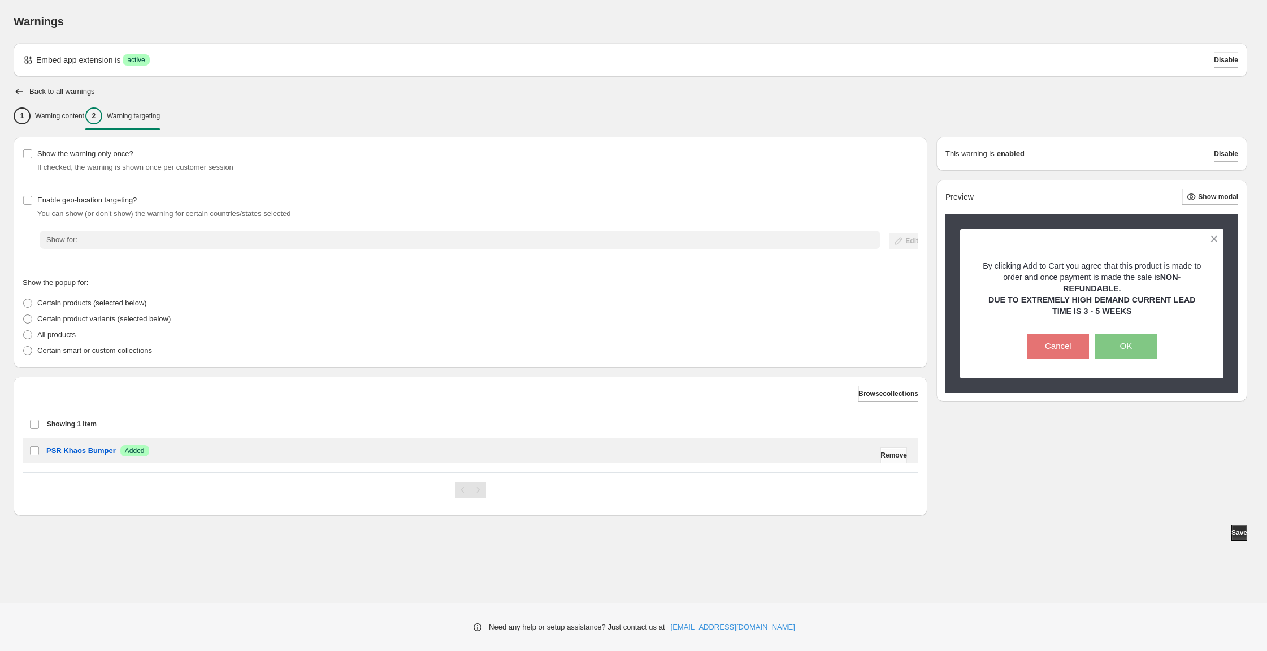
click at [884, 460] on span "Remove" at bounding box center [894, 455] width 27 height 9
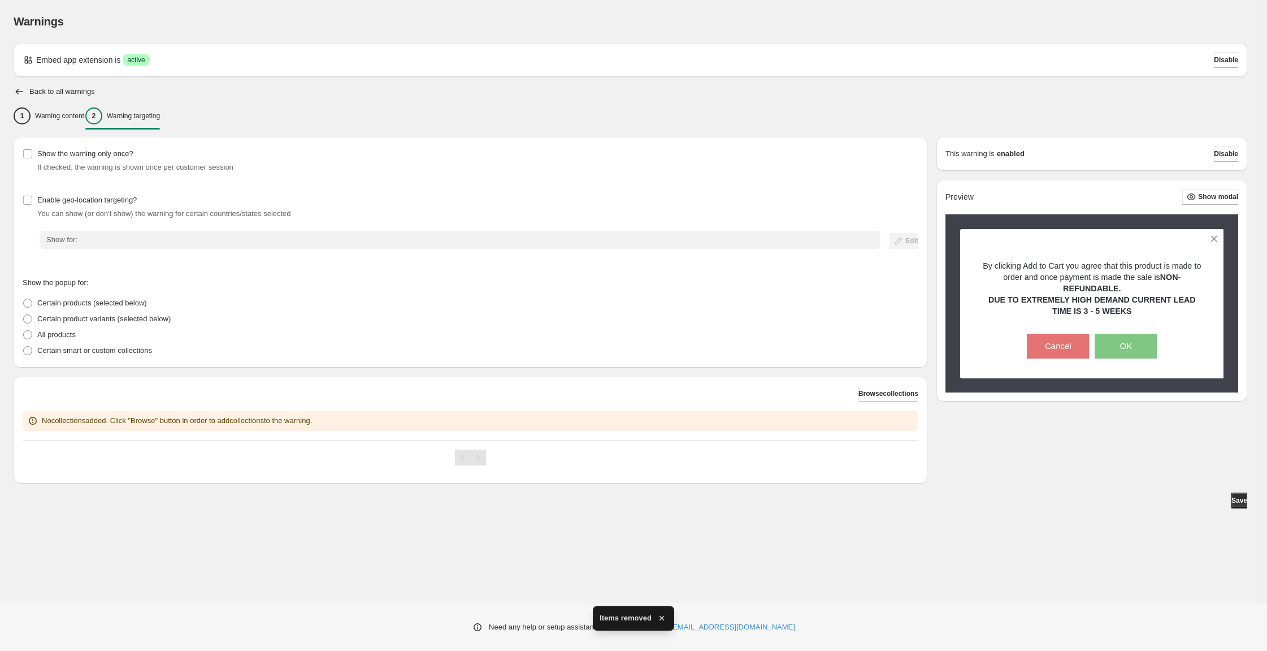
scroll to position [20, 0]
click at [163, 323] on span "Certain product variants (selected below)" at bounding box center [103, 318] width 133 height 8
click at [112, 307] on span "Certain products (selected below)" at bounding box center [92, 302] width 110 height 8
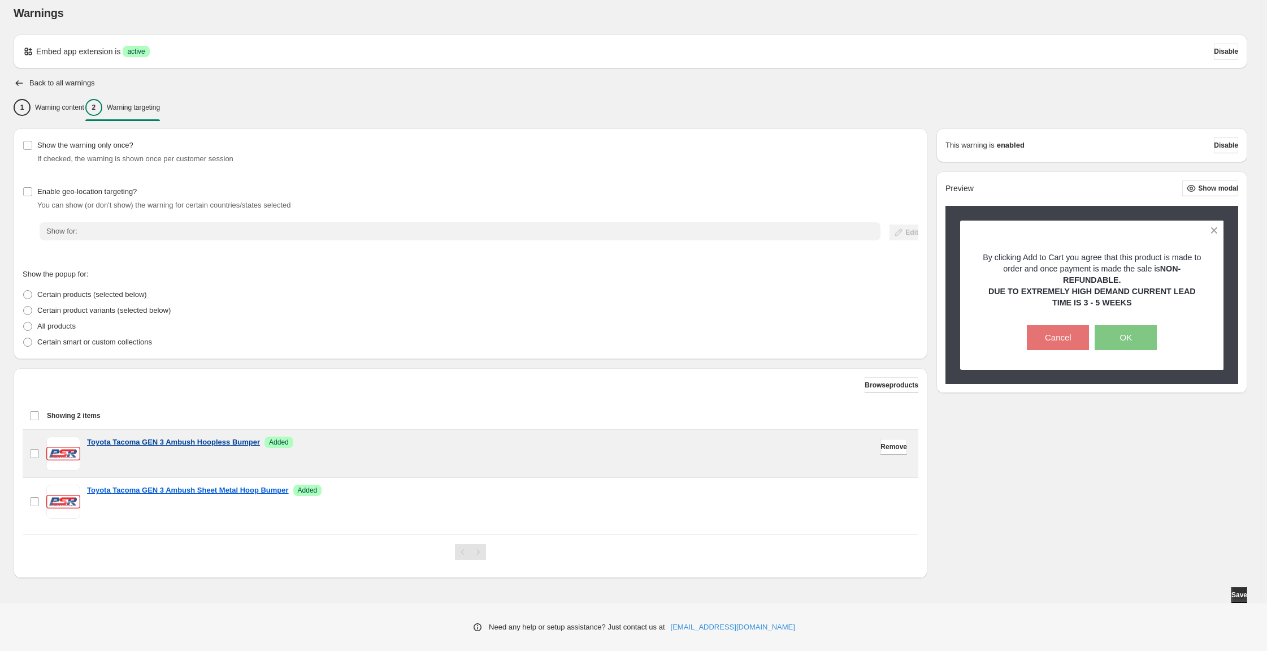
scroll to position [148, 0]
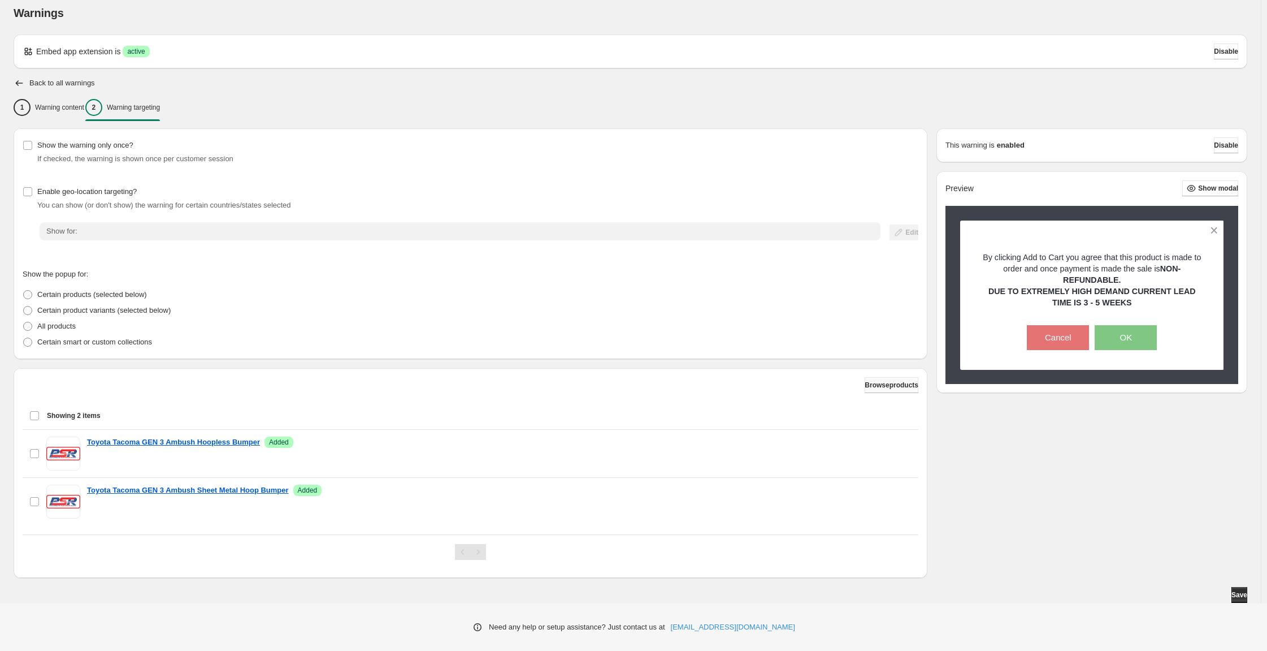
click at [874, 377] on button "Browse products" at bounding box center [892, 385] width 54 height 16
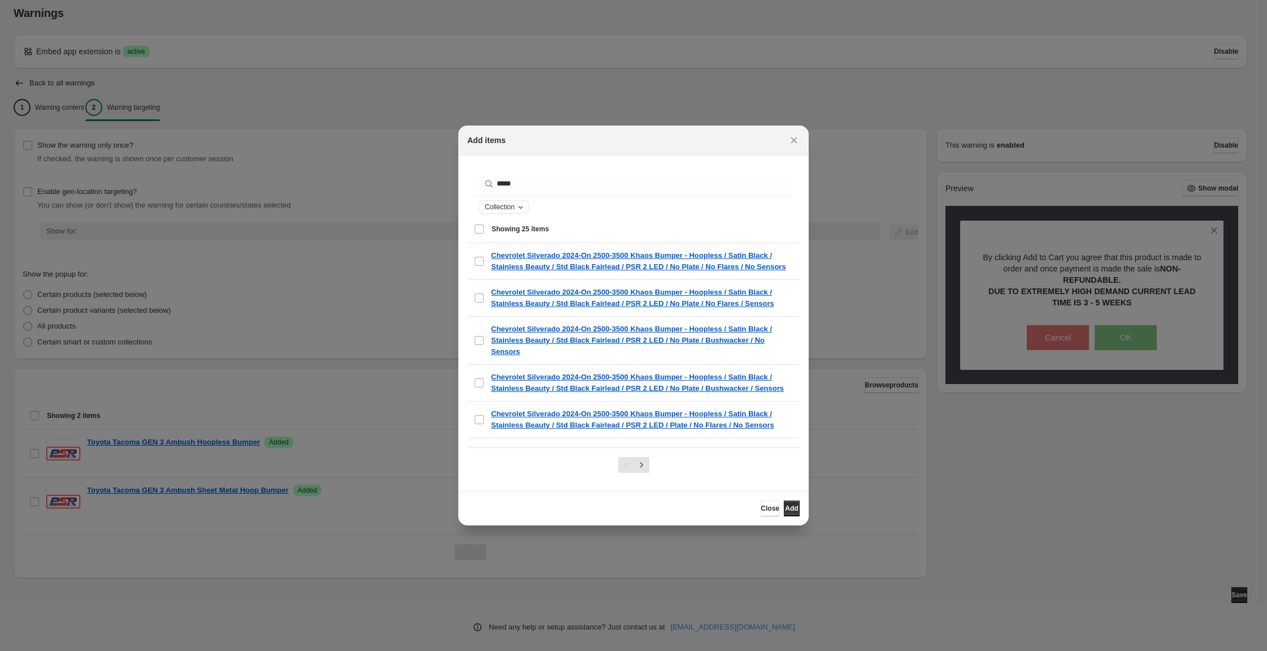
click at [485, 211] on span "Collection" at bounding box center [500, 206] width 30 height 9
click at [558, 214] on div "Collection" at bounding box center [634, 207] width 310 height 14
click at [621, 142] on div "Add items" at bounding box center [633, 140] width 350 height 30
click at [464, 406] on div "Clear" at bounding box center [491, 411] width 91 height 11
click at [485, 209] on span "Collection" at bounding box center [500, 206] width 30 height 9
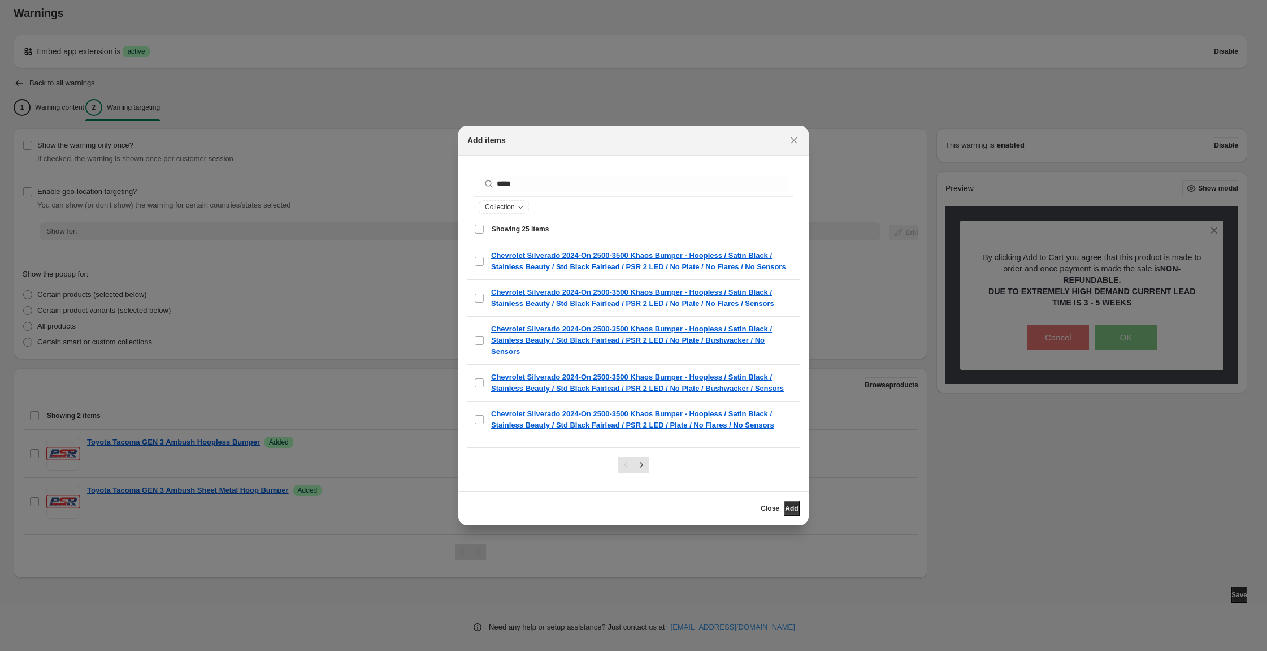
click at [474, 236] on div "Select all 25 items Showing 25 items" at bounding box center [633, 228] width 319 height 27
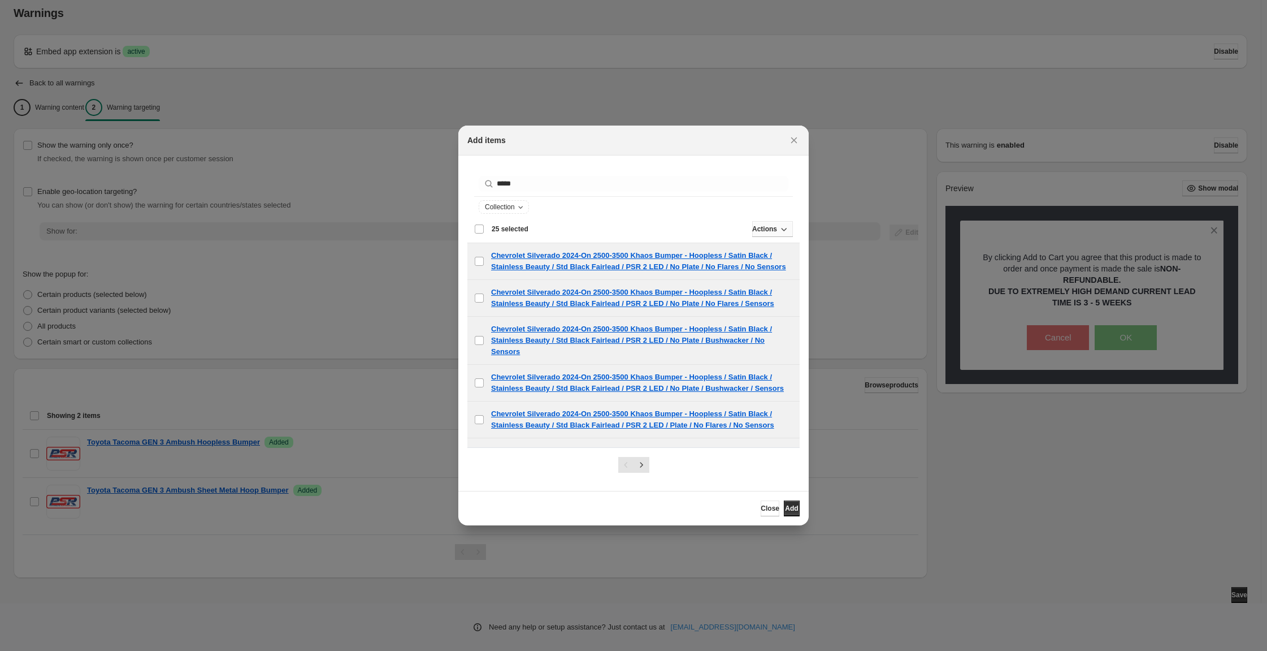
click at [783, 233] on button "Actions" at bounding box center [772, 229] width 41 height 16
click at [791, 400] on span "Add" at bounding box center [797, 404] width 13 height 8
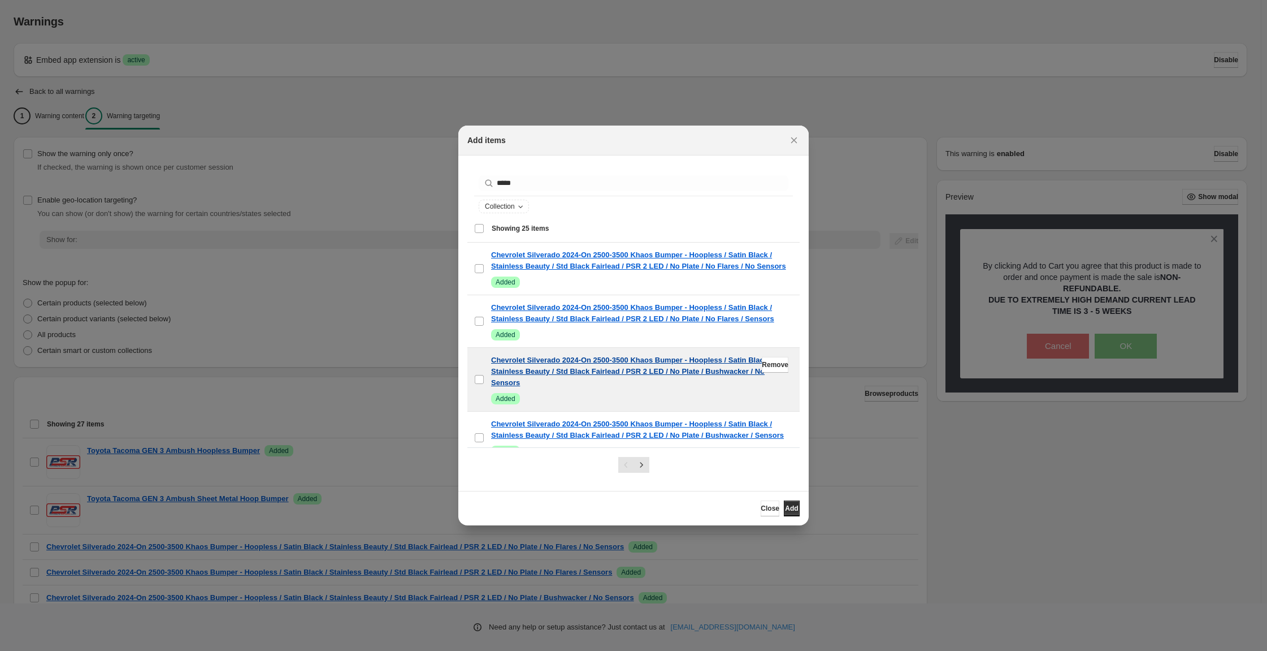
scroll to position [0, 0]
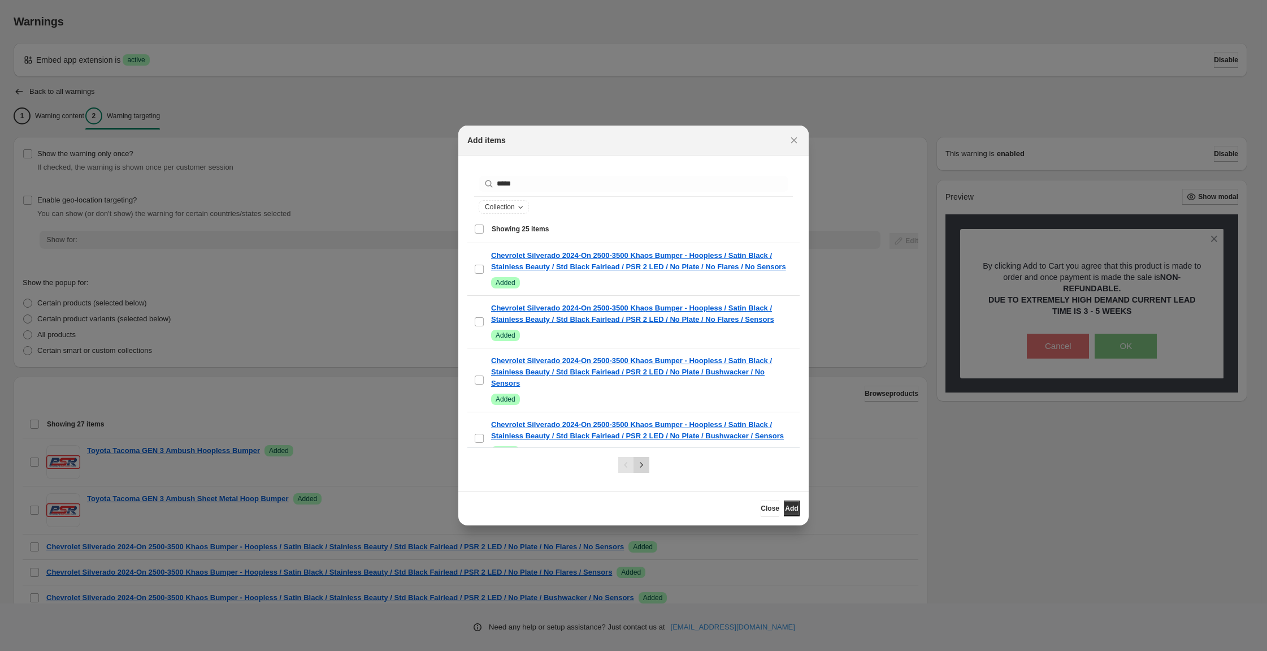
click at [647, 466] on icon "Next" at bounding box center [641, 464] width 11 height 11
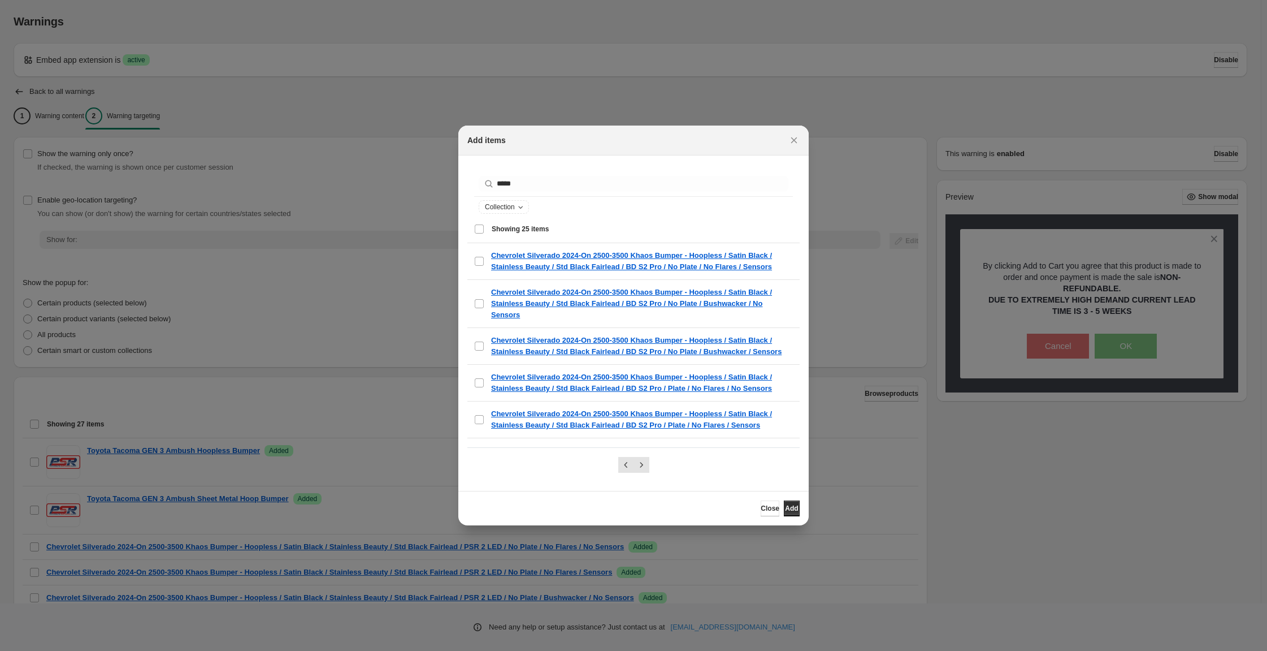
click at [474, 242] on div "Select all 25 items Showing 25 items" at bounding box center [633, 228] width 319 height 27
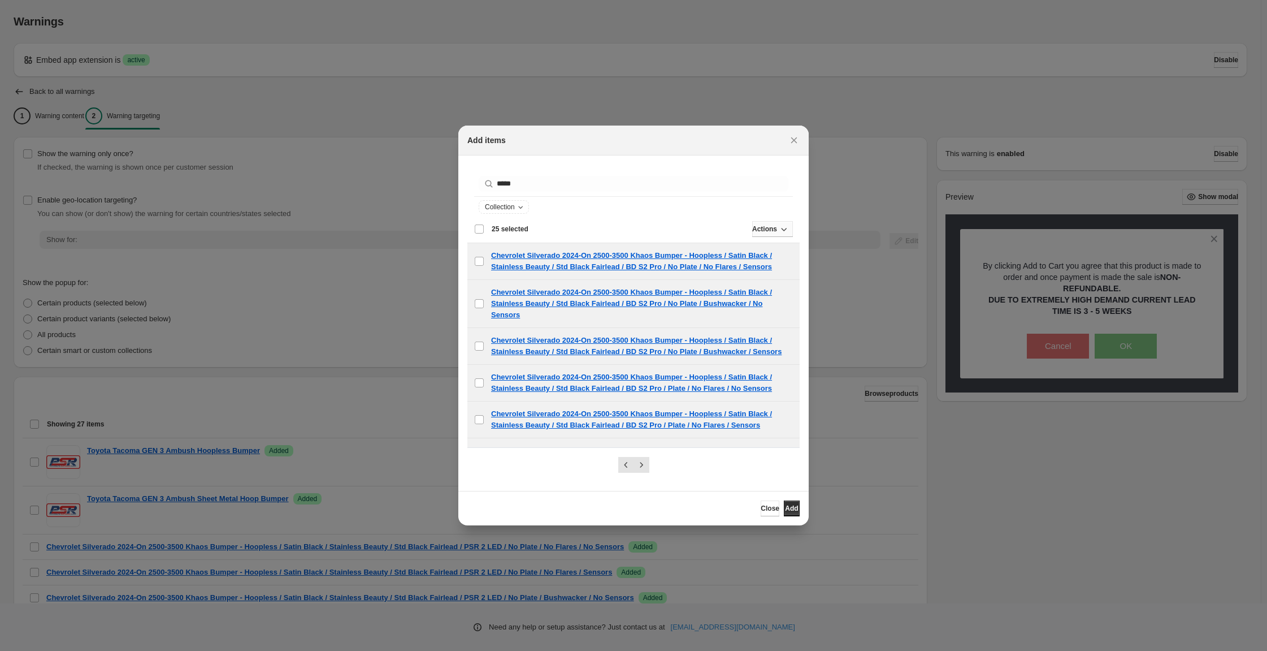
click at [787, 231] on icon ":r19:" at bounding box center [785, 229] width 6 height 3
click at [790, 235] on icon ":r19:" at bounding box center [783, 228] width 11 height 11
click at [800, 516] on button "Add" at bounding box center [792, 508] width 16 height 16
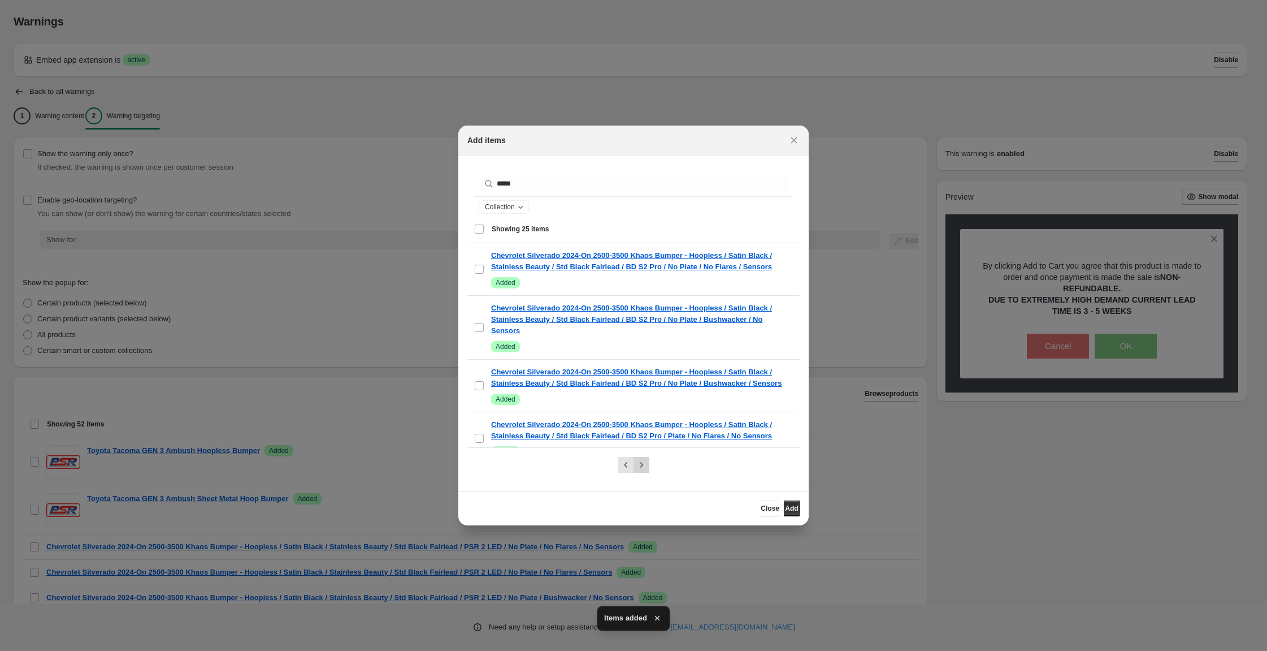
click at [644, 466] on icon "Next" at bounding box center [641, 464] width 11 height 11
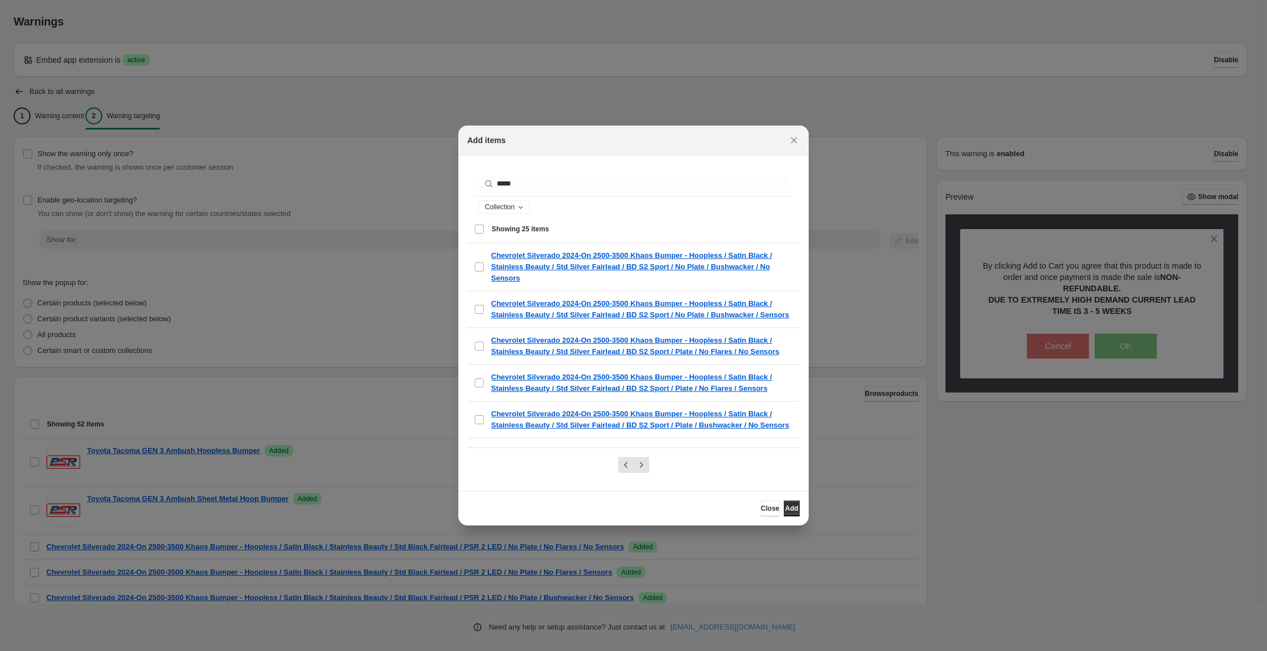
click at [474, 239] on div "Select all 25 items Showing 25 items" at bounding box center [633, 228] width 319 height 27
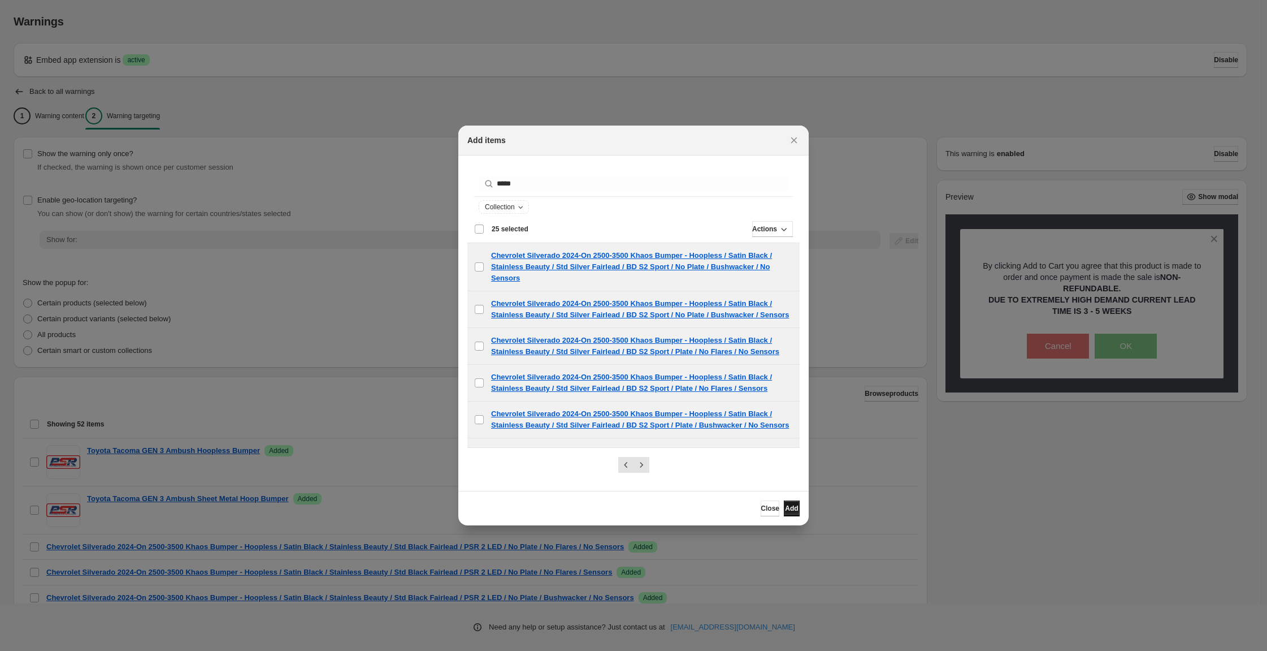
click at [798, 513] on span "Add" at bounding box center [791, 508] width 13 height 9
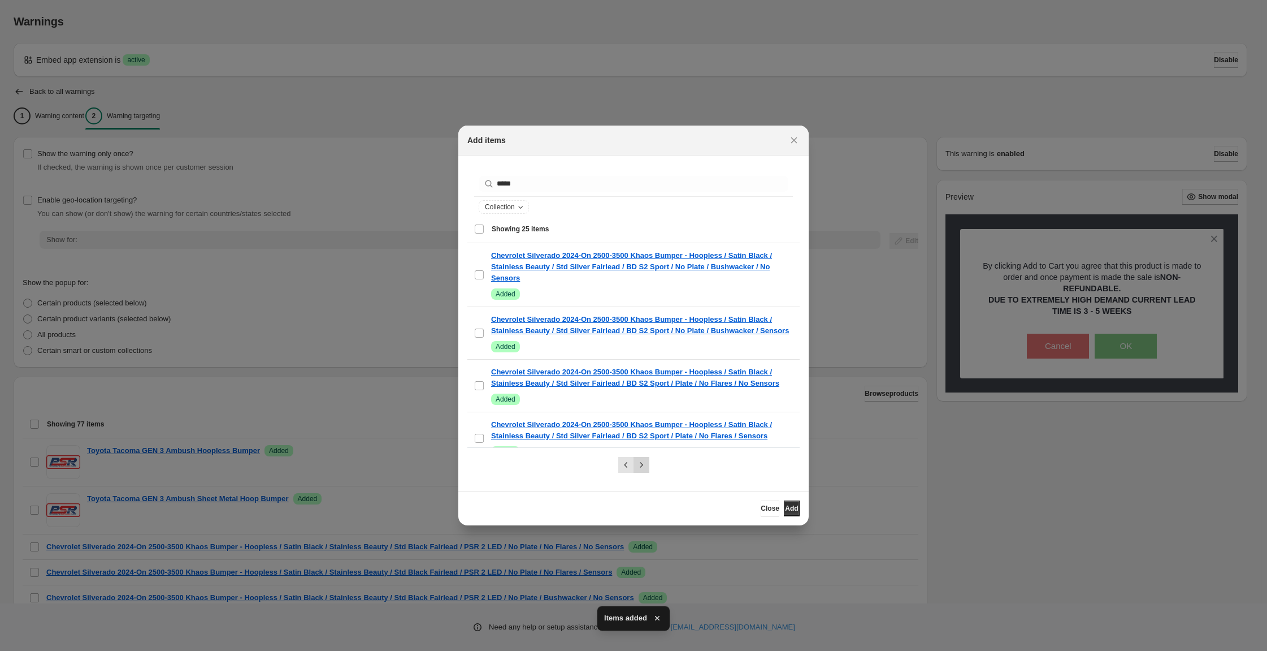
click at [647, 463] on icon "Next" at bounding box center [641, 464] width 11 height 11
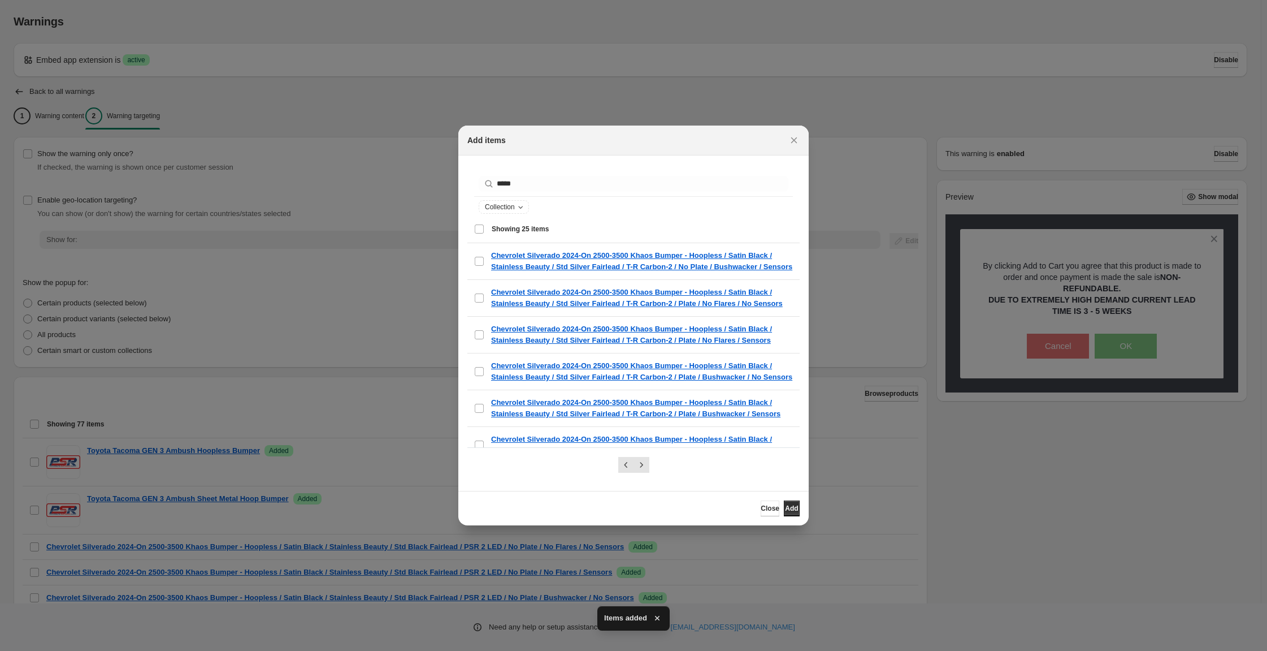
click at [474, 238] on div "Select all 25 items Showing 25 items" at bounding box center [633, 228] width 319 height 27
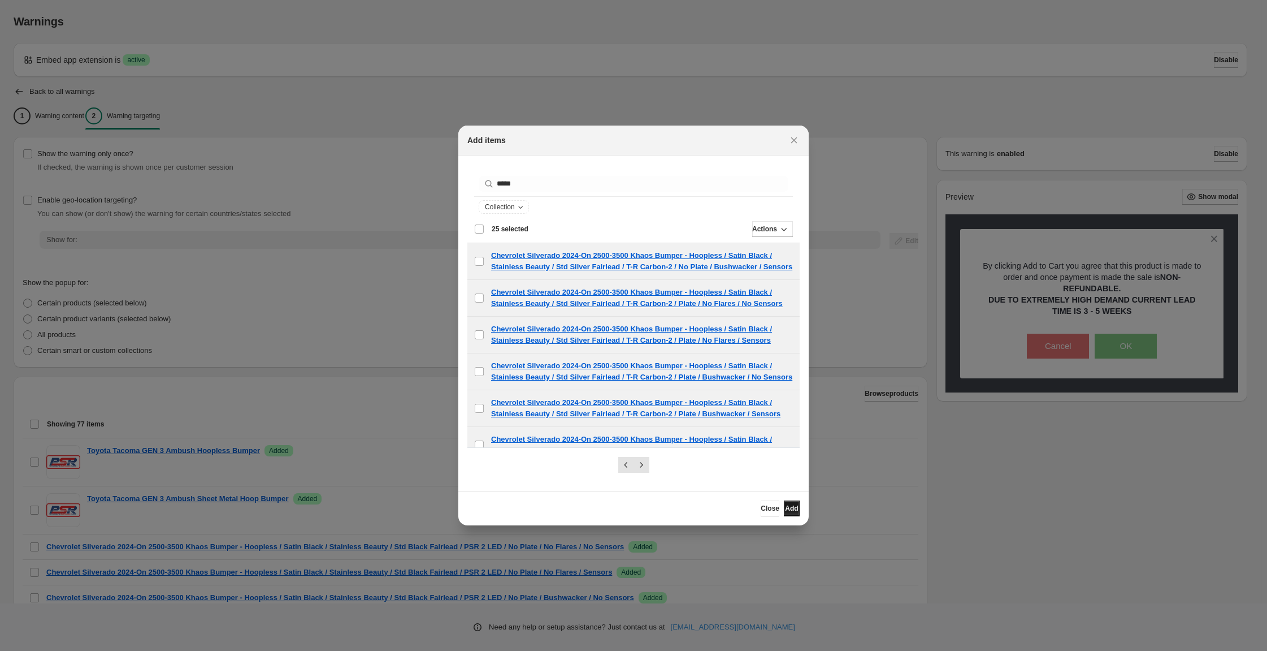
click at [800, 512] on button "Add" at bounding box center [792, 508] width 16 height 16
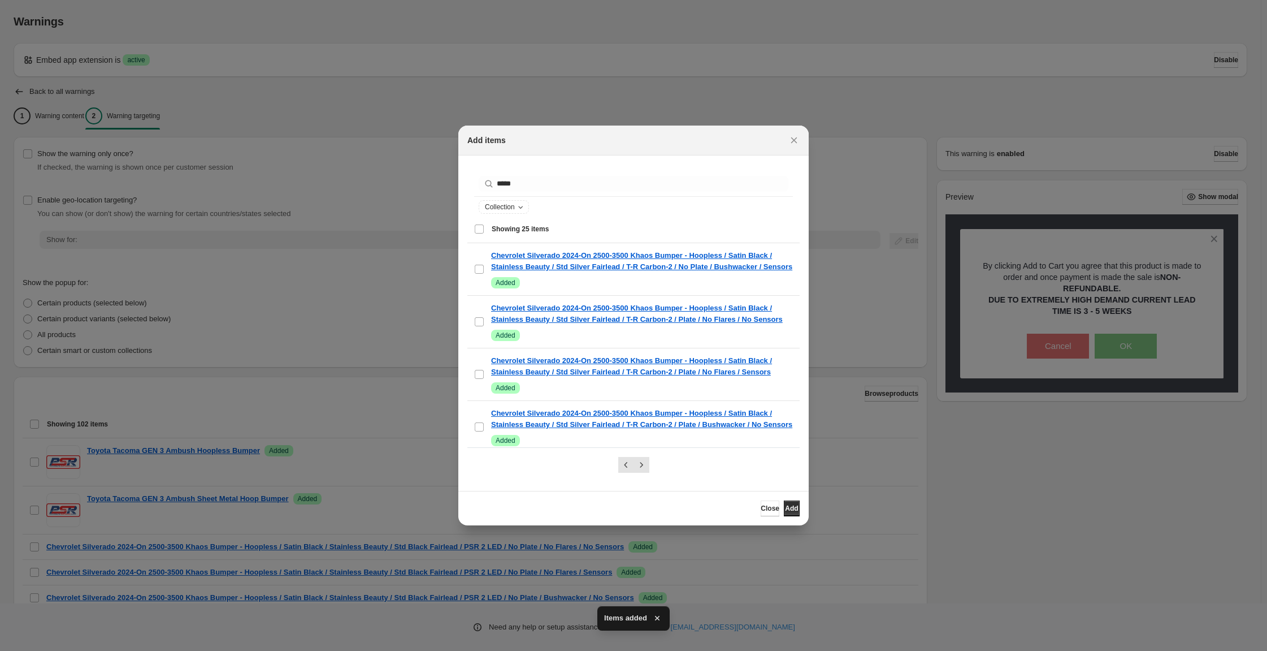
click at [474, 237] on div "Select all 25 items Showing 25 items" at bounding box center [633, 228] width 319 height 27
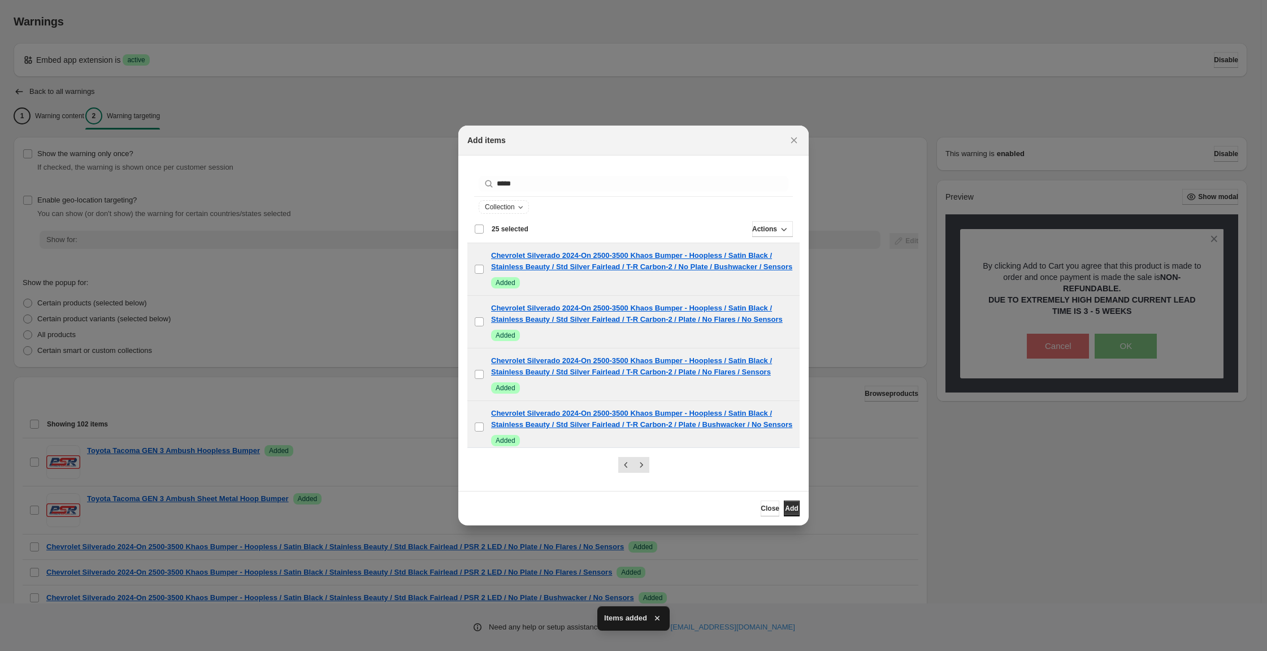
click at [474, 234] on div "Deselect all 25 items 25 selected" at bounding box center [501, 229] width 54 height 10
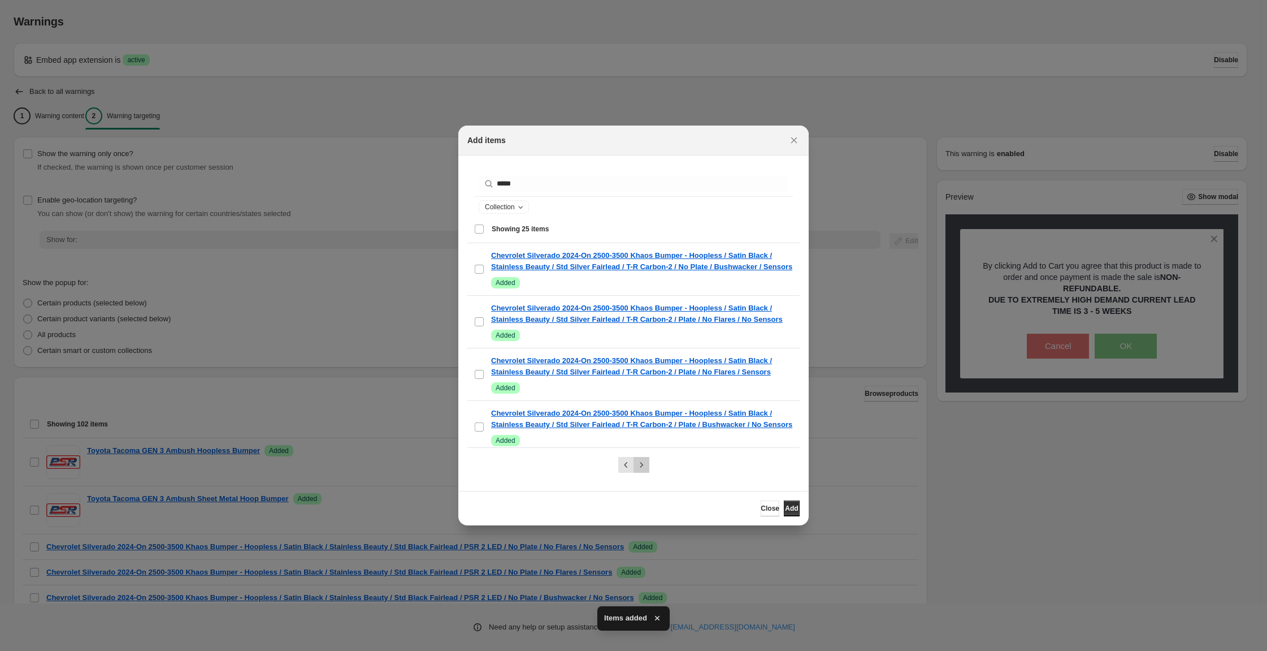
click at [640, 460] on icon "Next" at bounding box center [641, 464] width 11 height 11
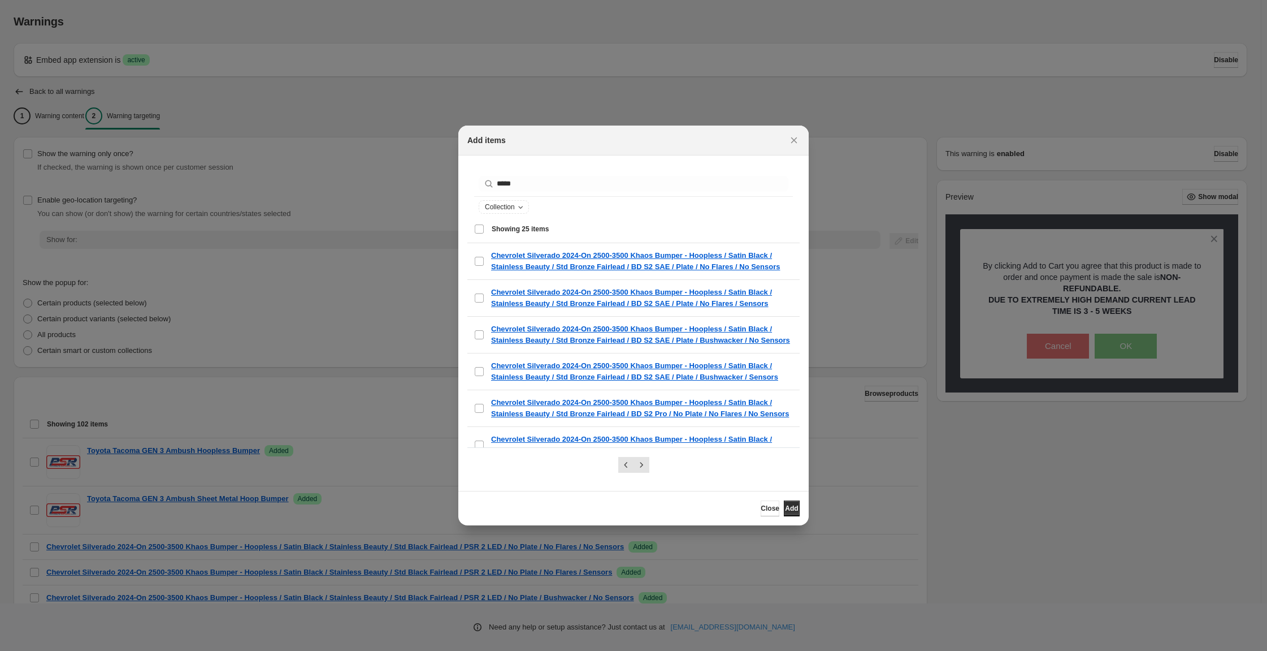
click at [474, 237] on div "Select all 25 items Showing 25 items" at bounding box center [633, 228] width 319 height 27
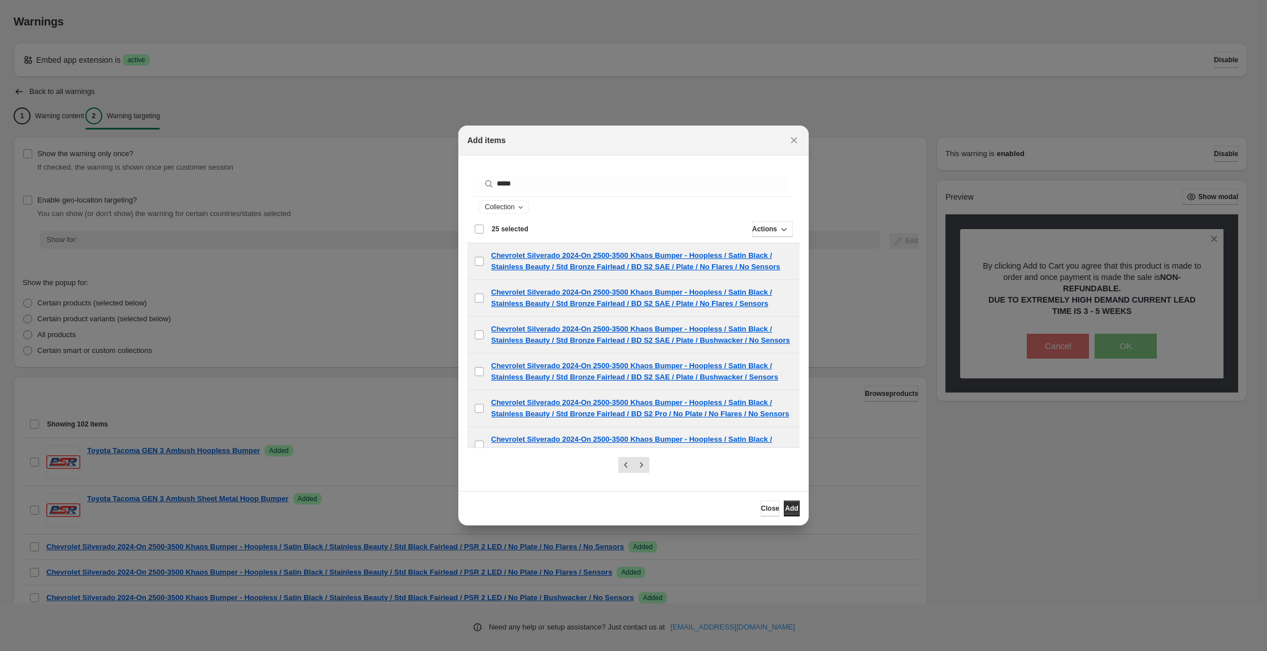
drag, startPoint x: 819, startPoint y: 524, endPoint x: 817, endPoint y: 505, distance: 18.7
click at [800, 516] on button "Add" at bounding box center [792, 508] width 16 height 16
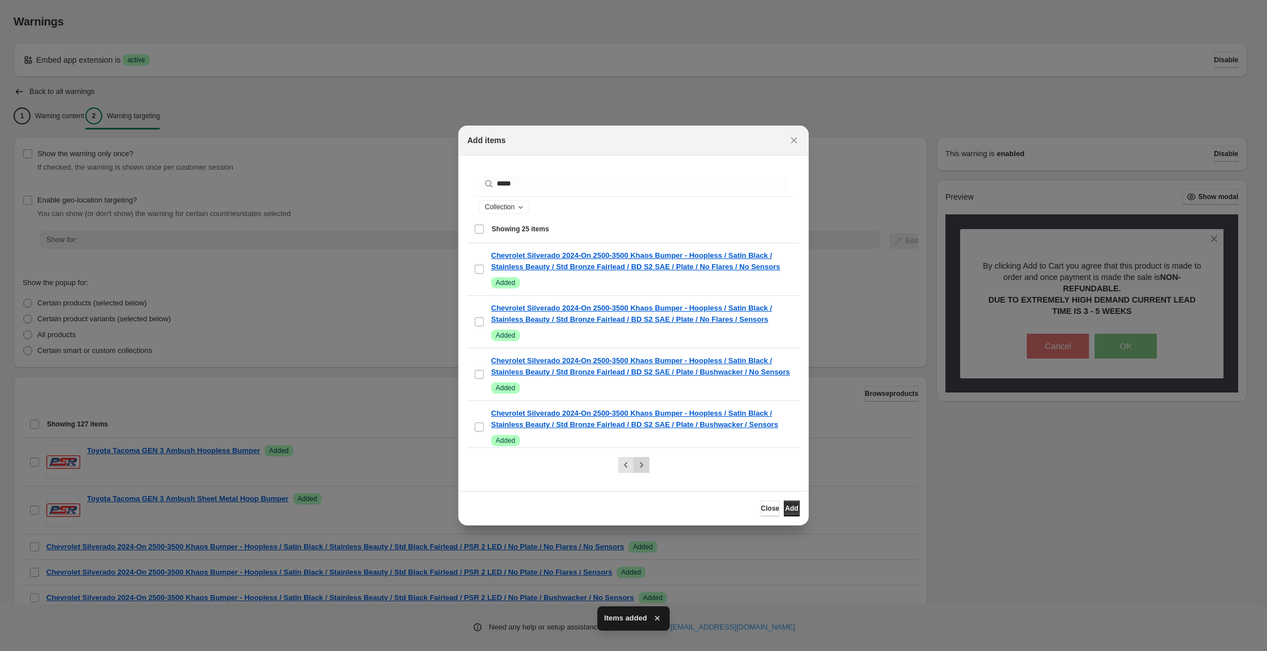
click at [646, 461] on icon "Next" at bounding box center [641, 464] width 11 height 11
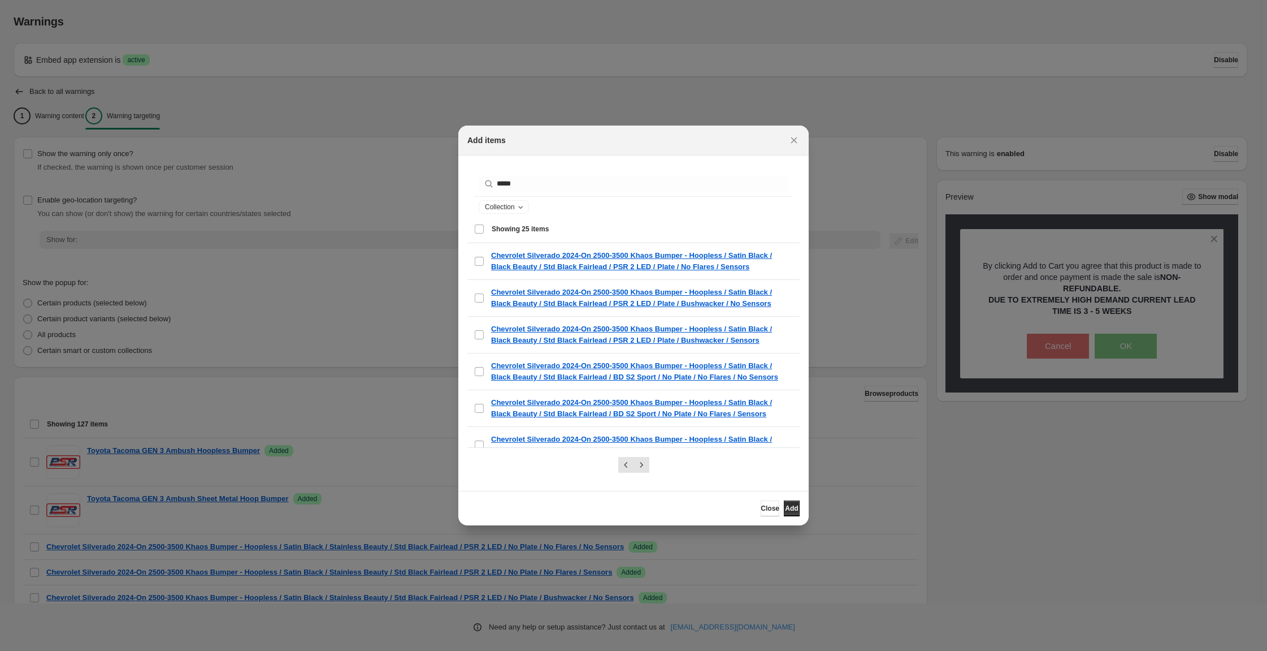
click at [474, 240] on div "Select all 25 items Showing 25 items" at bounding box center [633, 228] width 319 height 27
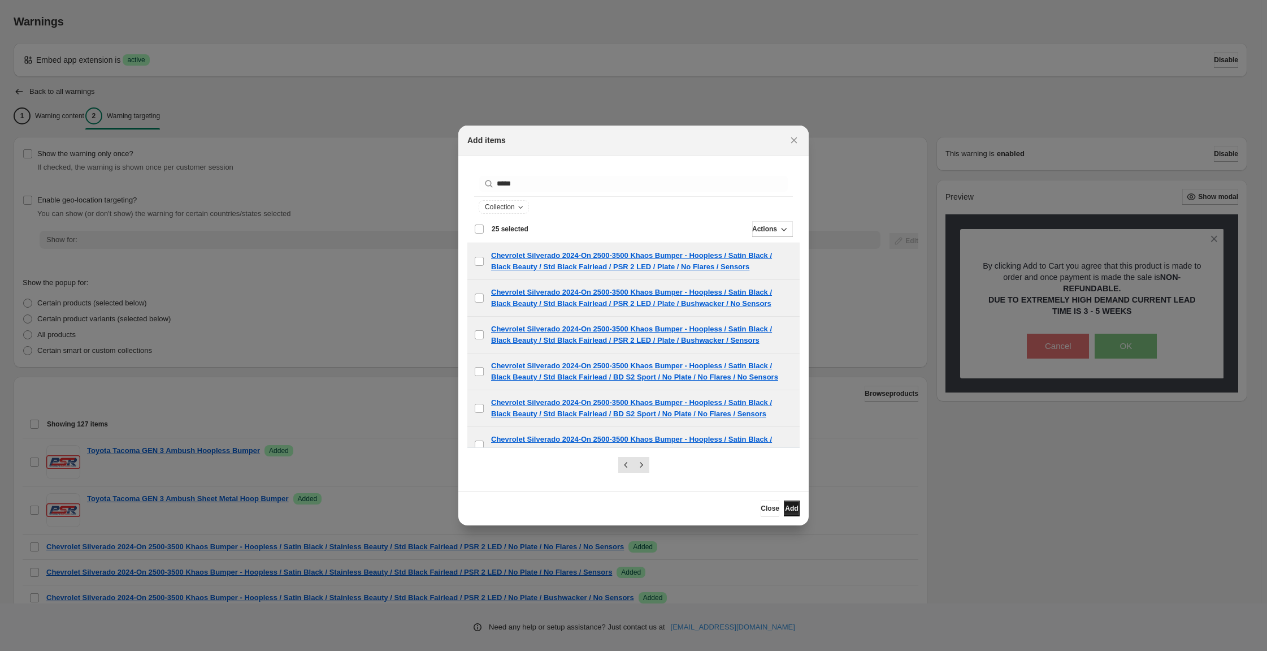
click at [798, 513] on span "Add" at bounding box center [791, 508] width 13 height 9
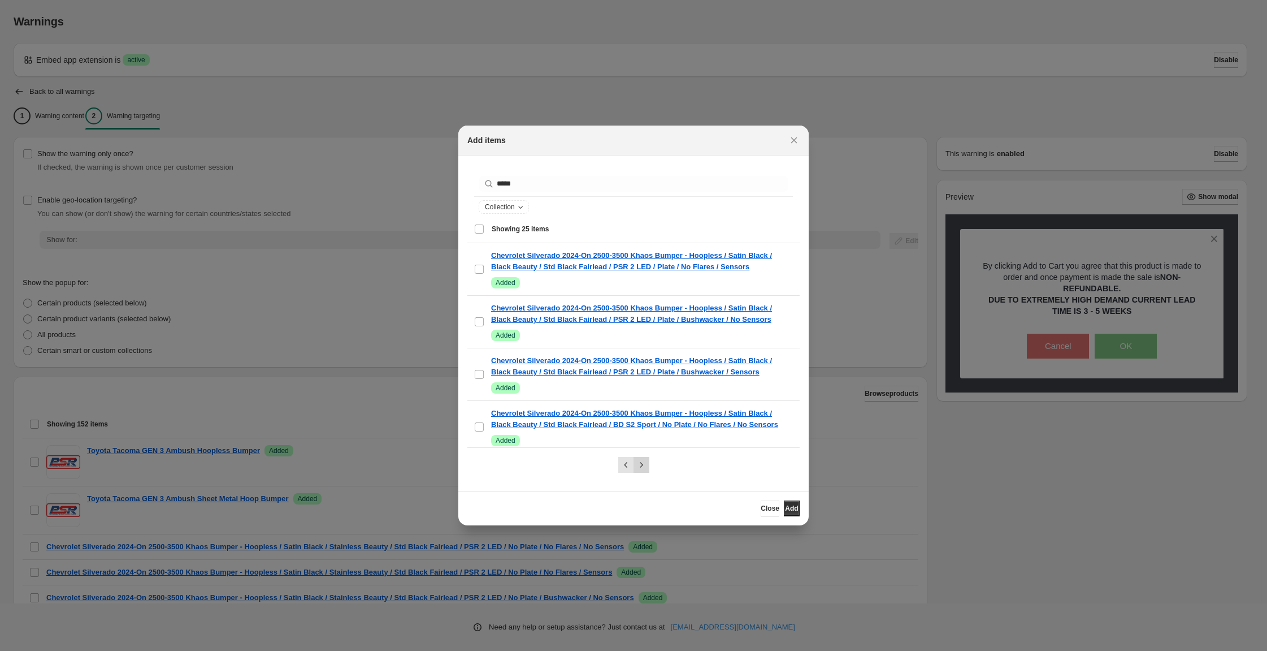
click at [643, 461] on icon "Next" at bounding box center [641, 464] width 11 height 11
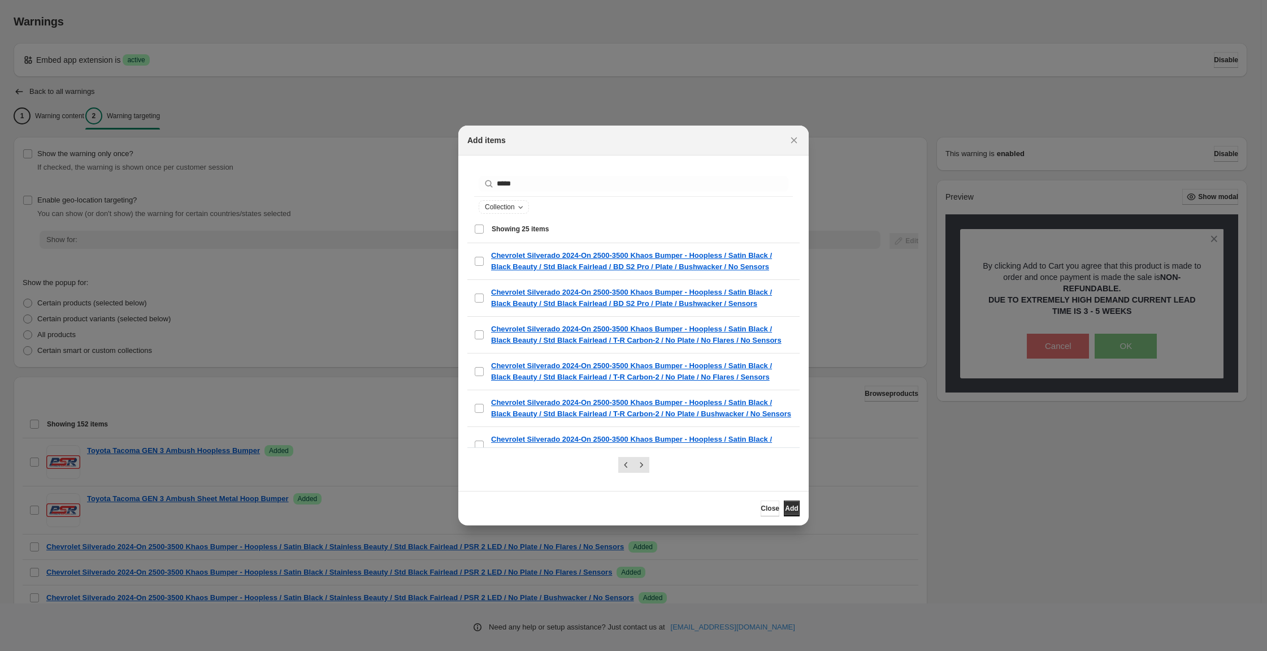
click at [474, 242] on div "Select all 25 items Showing 25 items" at bounding box center [633, 228] width 319 height 27
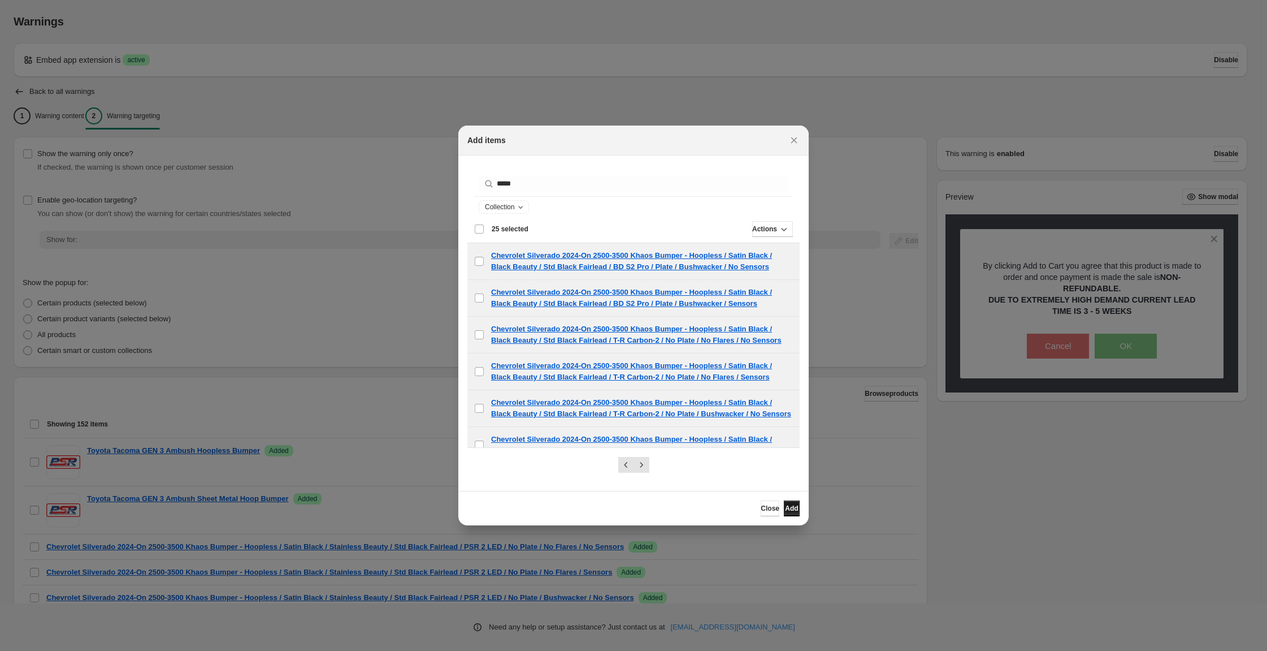
click at [798, 513] on span "Add" at bounding box center [791, 508] width 13 height 9
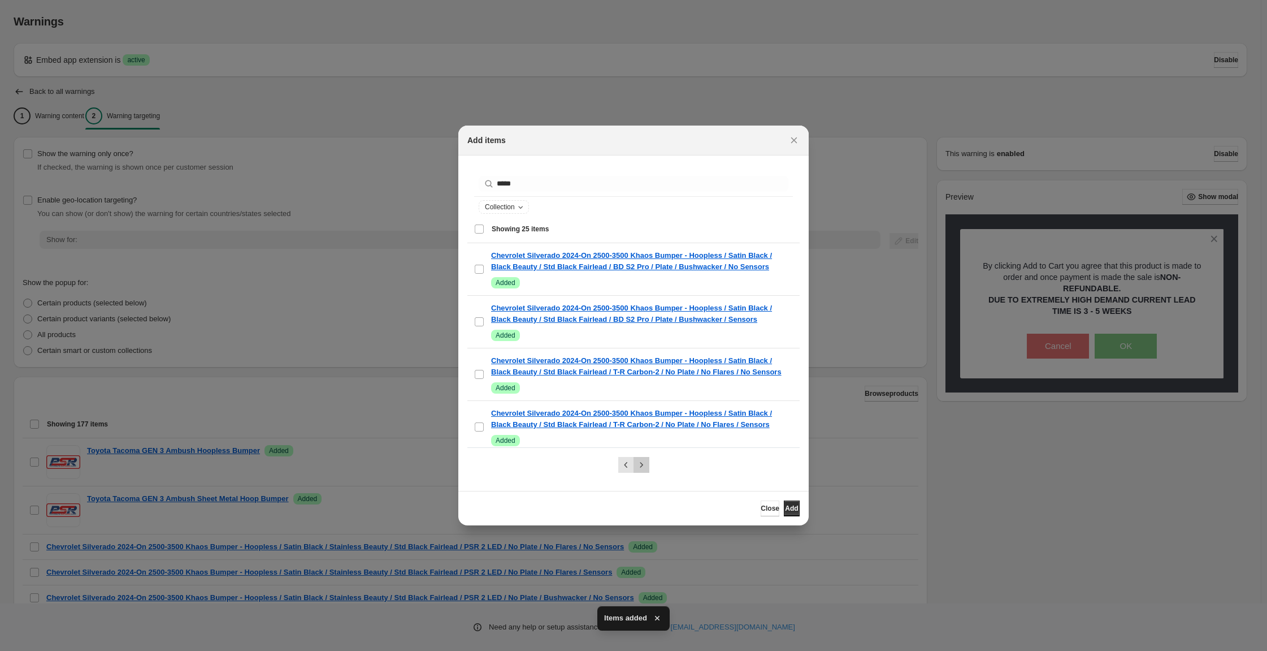
click at [642, 462] on icon "Next" at bounding box center [641, 464] width 11 height 11
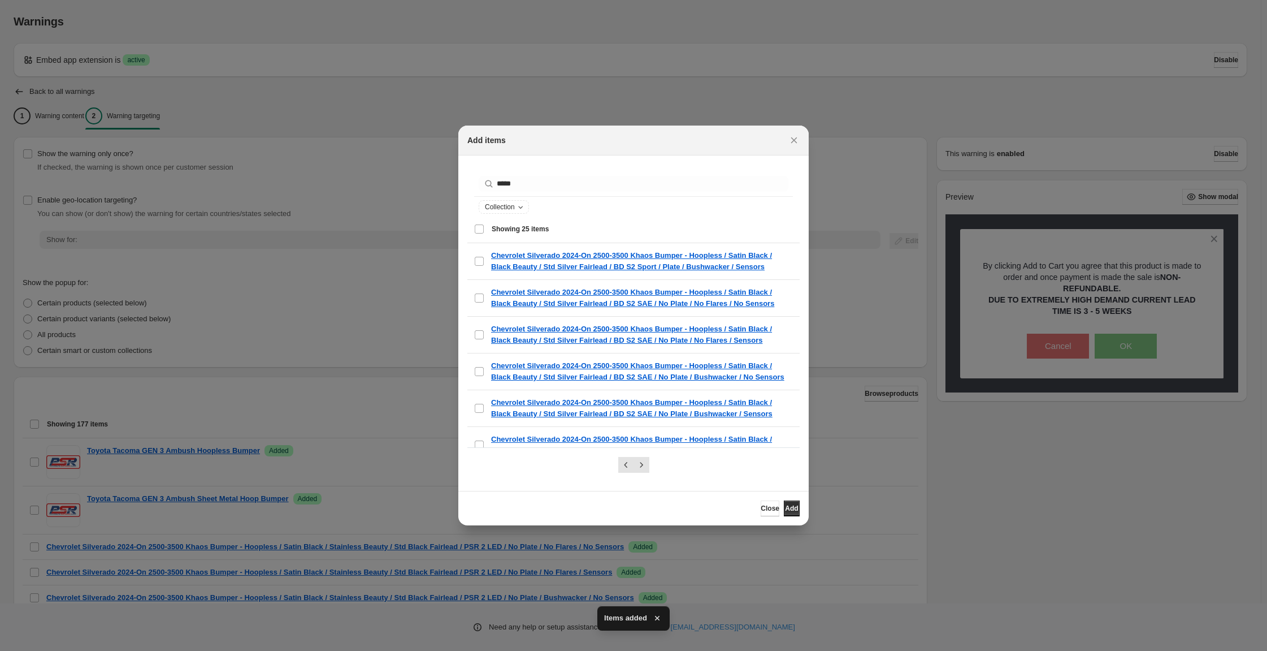
click at [474, 240] on div "Select all 25 items Showing 25 items" at bounding box center [633, 228] width 319 height 27
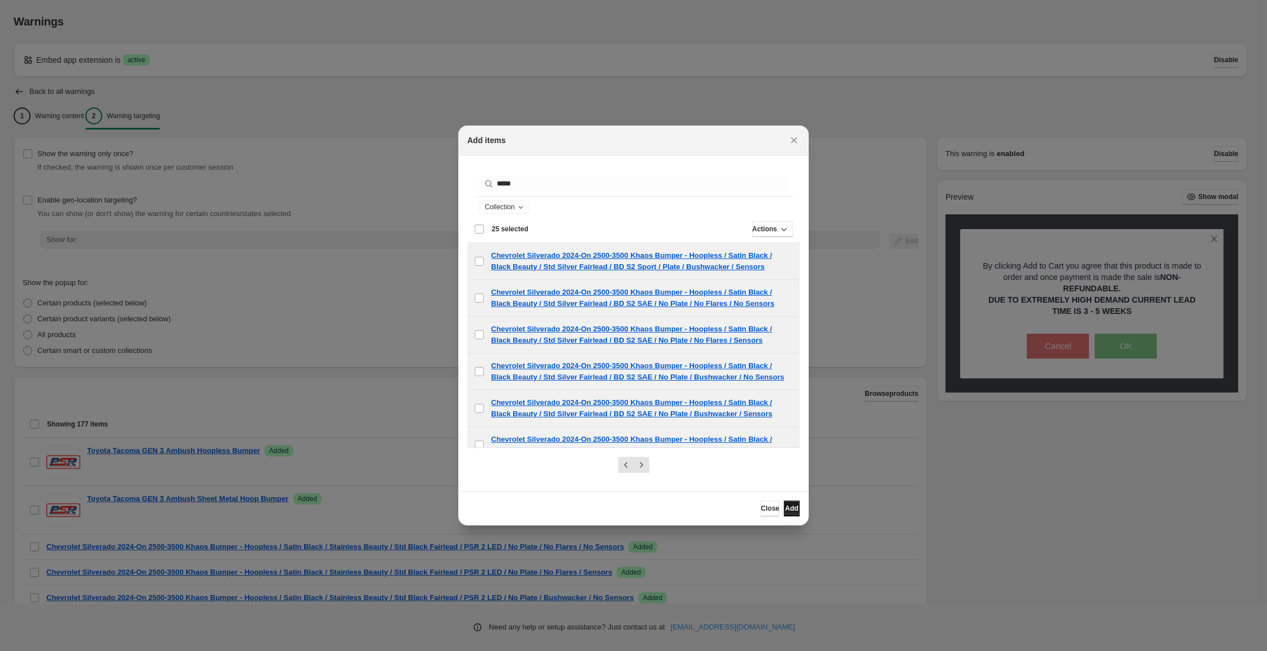
click at [798, 513] on span "Add" at bounding box center [791, 508] width 13 height 9
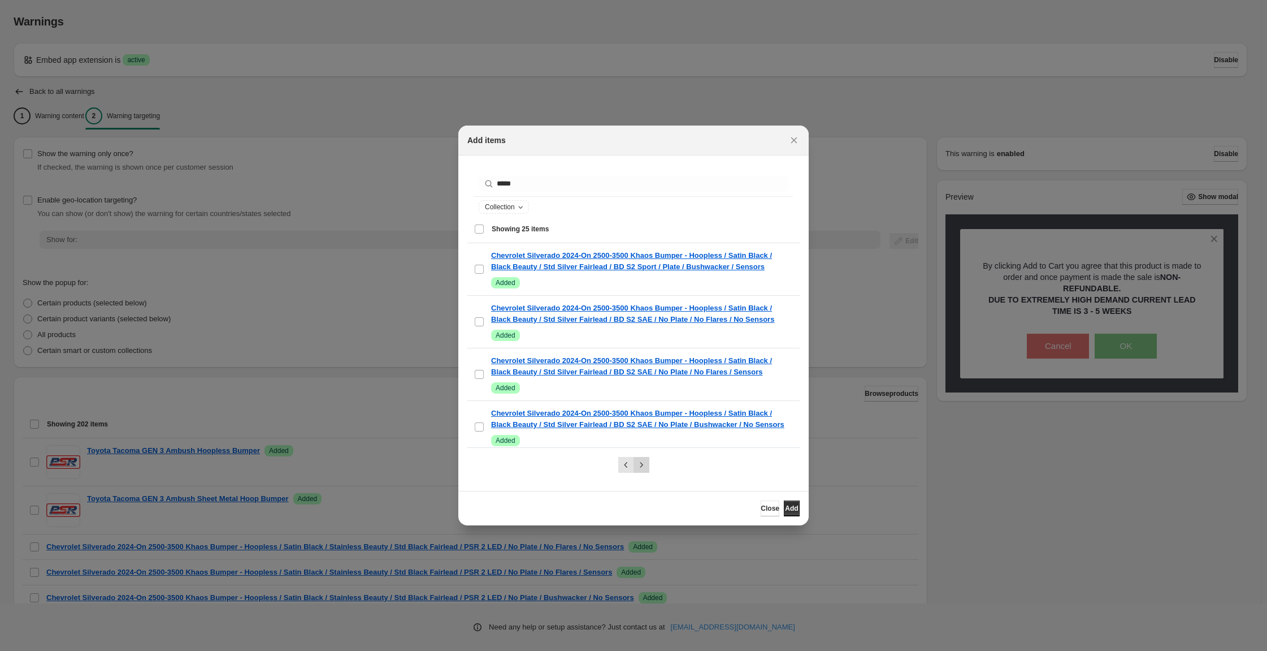
click at [643, 470] on icon "Next" at bounding box center [641, 464] width 11 height 11
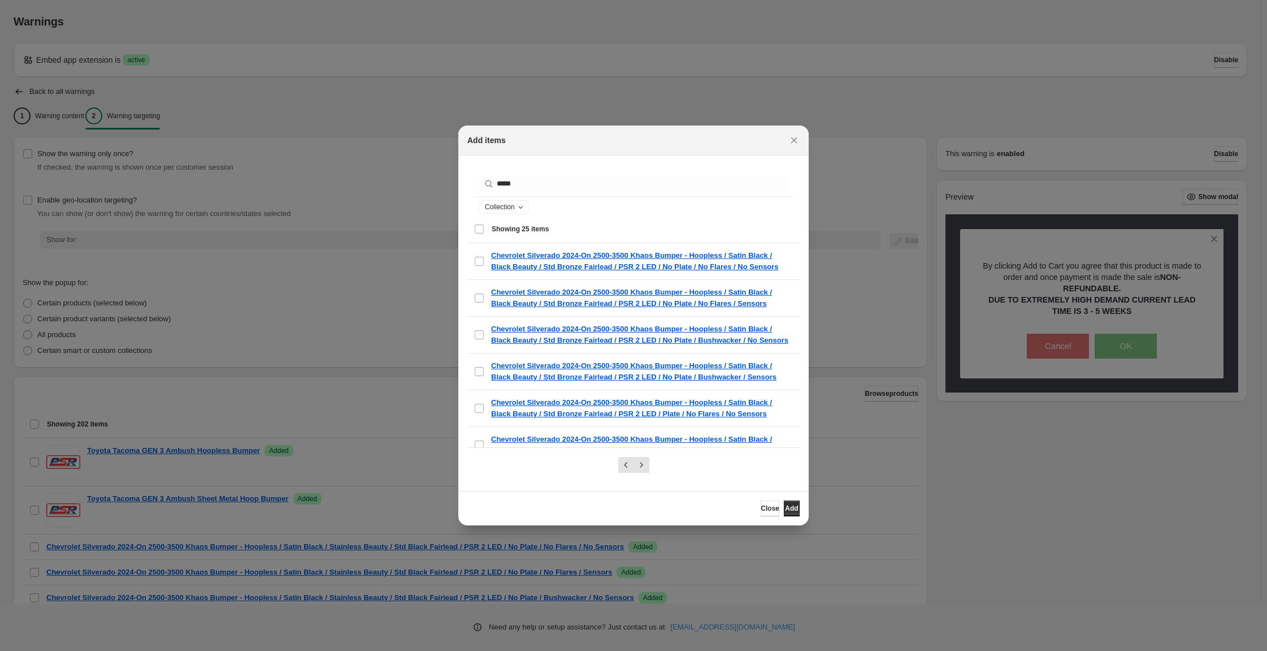
click at [474, 239] on div "Select all 25 items Showing 25 items" at bounding box center [633, 228] width 319 height 27
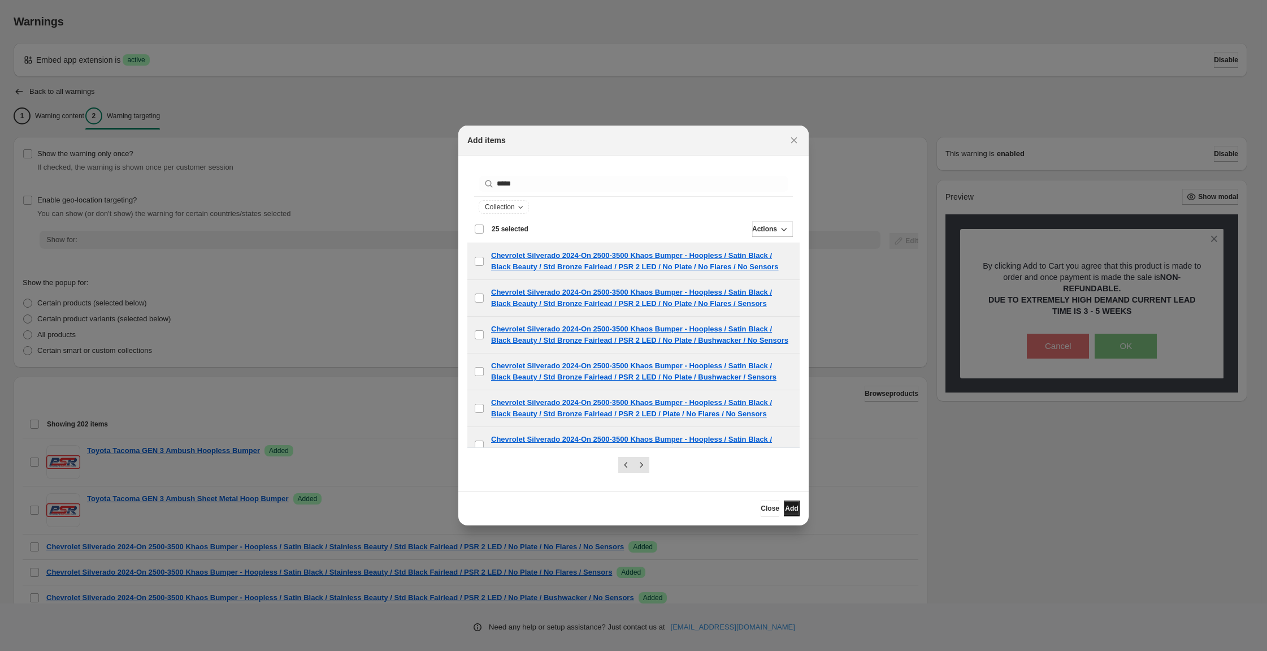
click at [798, 513] on span "Add" at bounding box center [791, 508] width 13 height 9
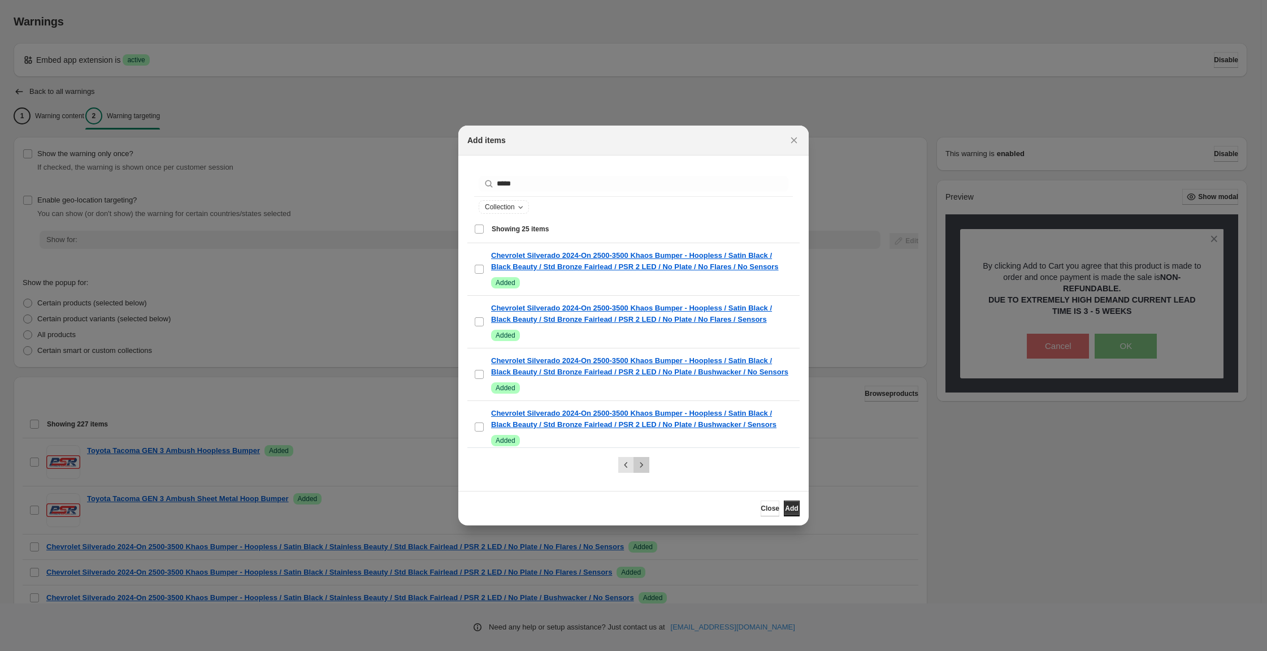
click at [646, 469] on icon "Next" at bounding box center [641, 464] width 11 height 11
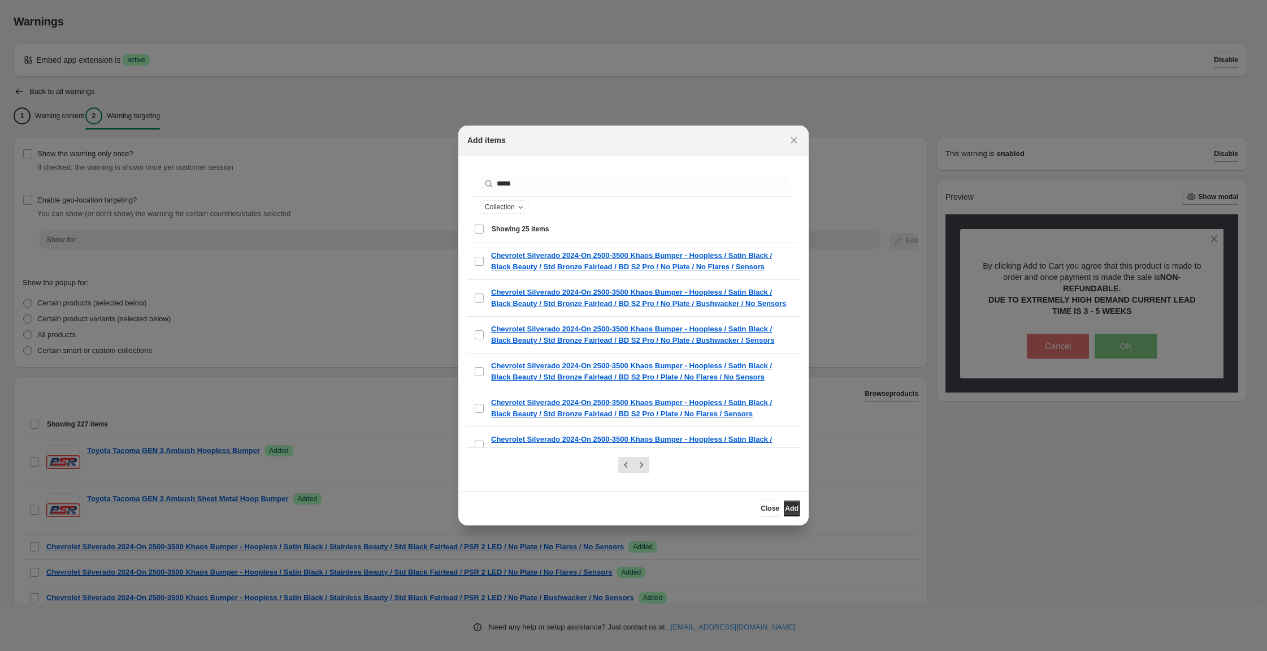
click at [474, 236] on div "Select all 25 items Showing 25 items" at bounding box center [633, 228] width 319 height 27
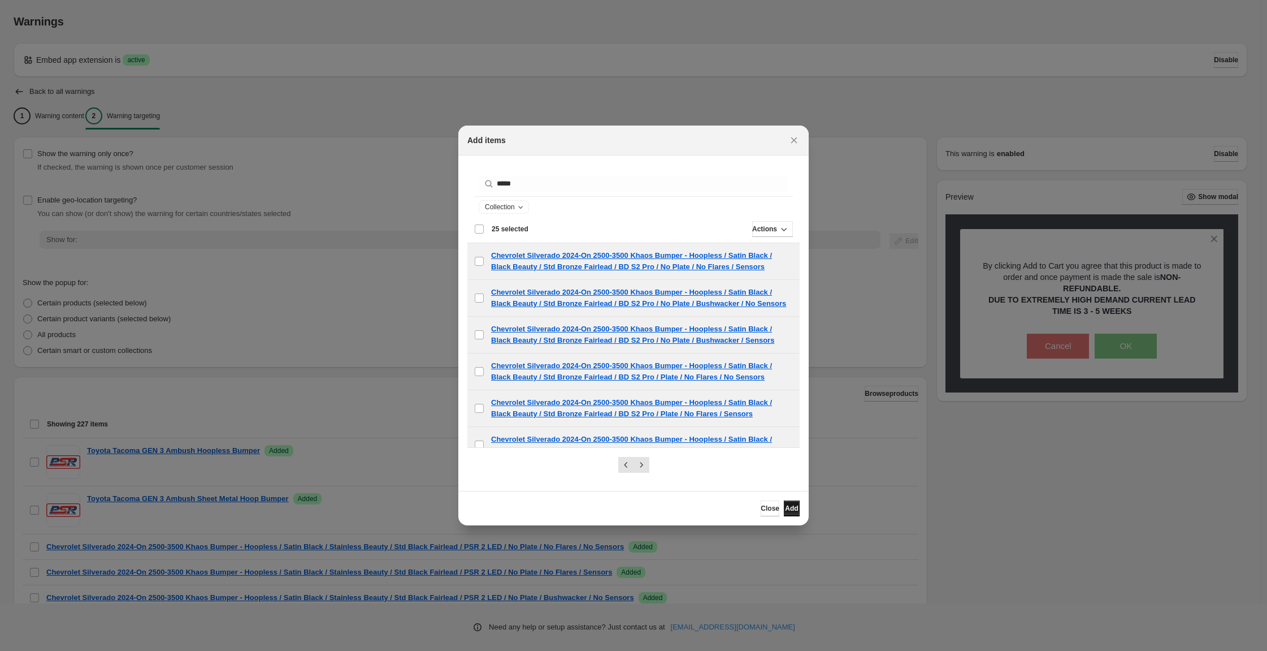
click at [800, 516] on button "Add" at bounding box center [792, 508] width 16 height 16
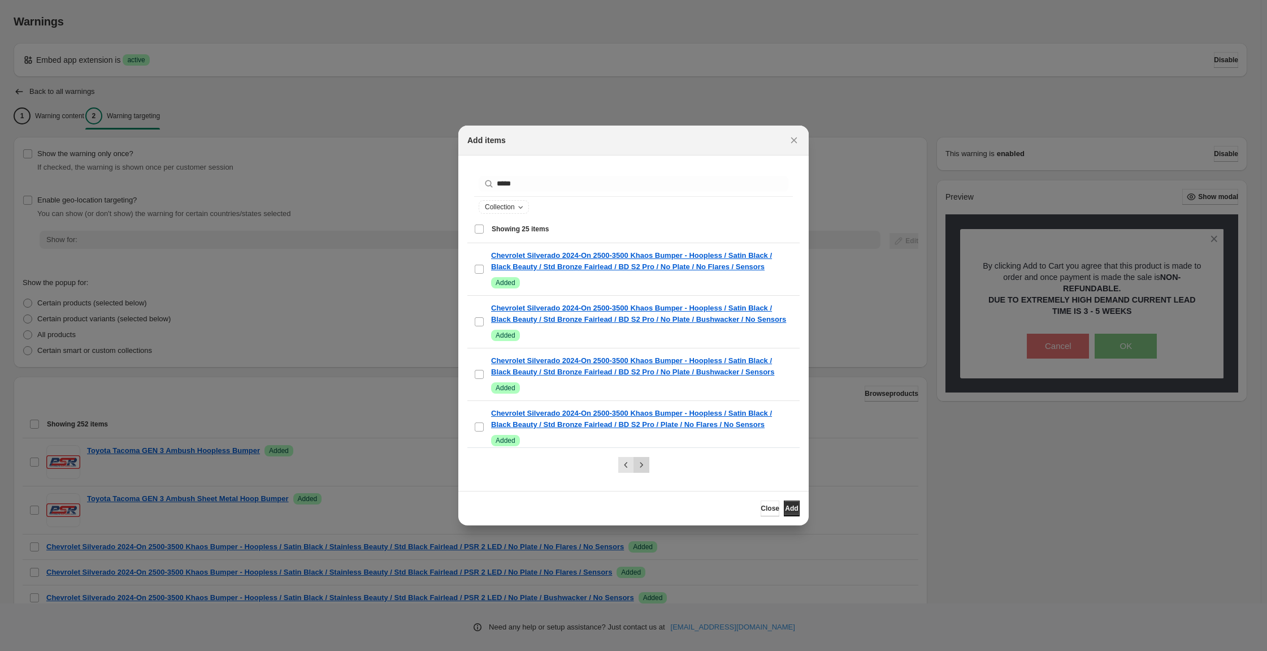
click at [643, 465] on icon "Next" at bounding box center [641, 464] width 11 height 11
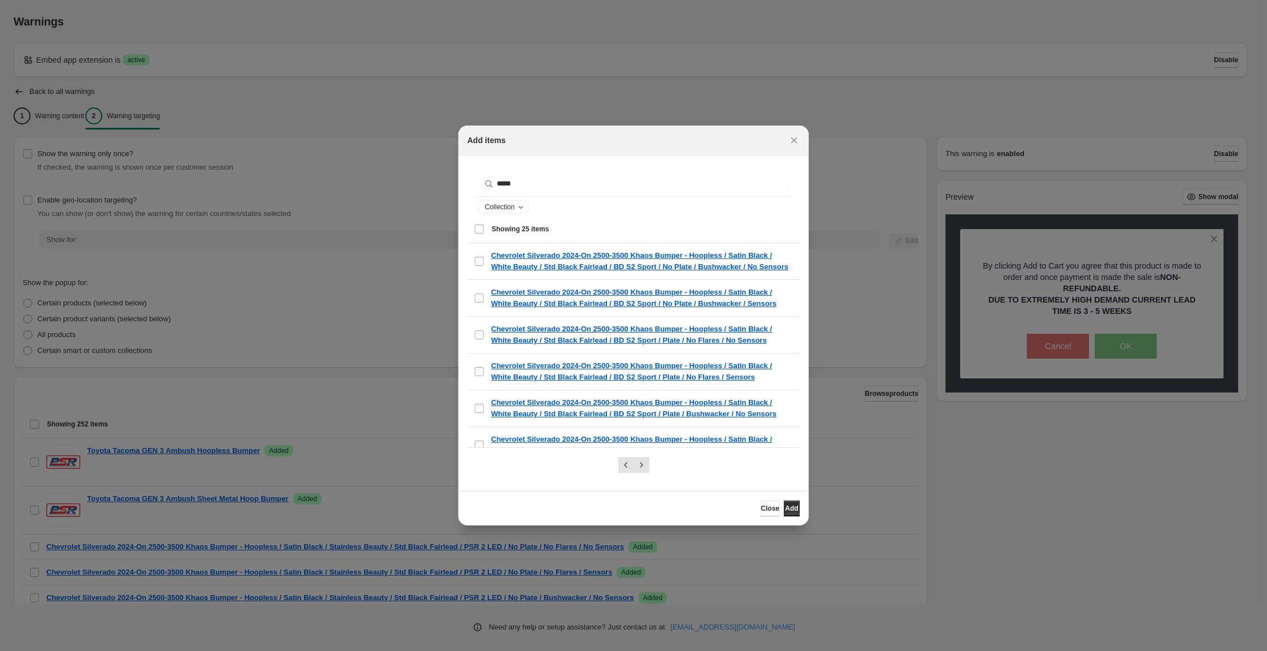
click at [474, 235] on div "Select all 25 items Showing 25 items" at bounding box center [633, 228] width 319 height 27
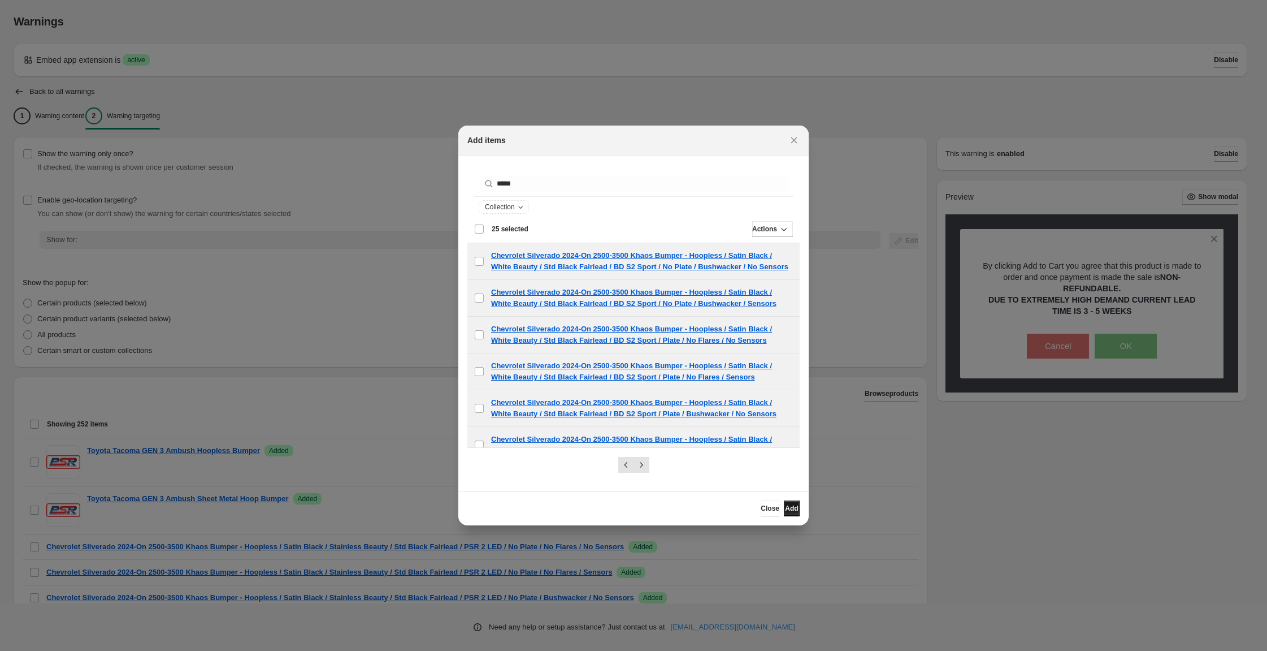
click at [798, 513] on span "Add" at bounding box center [791, 508] width 13 height 9
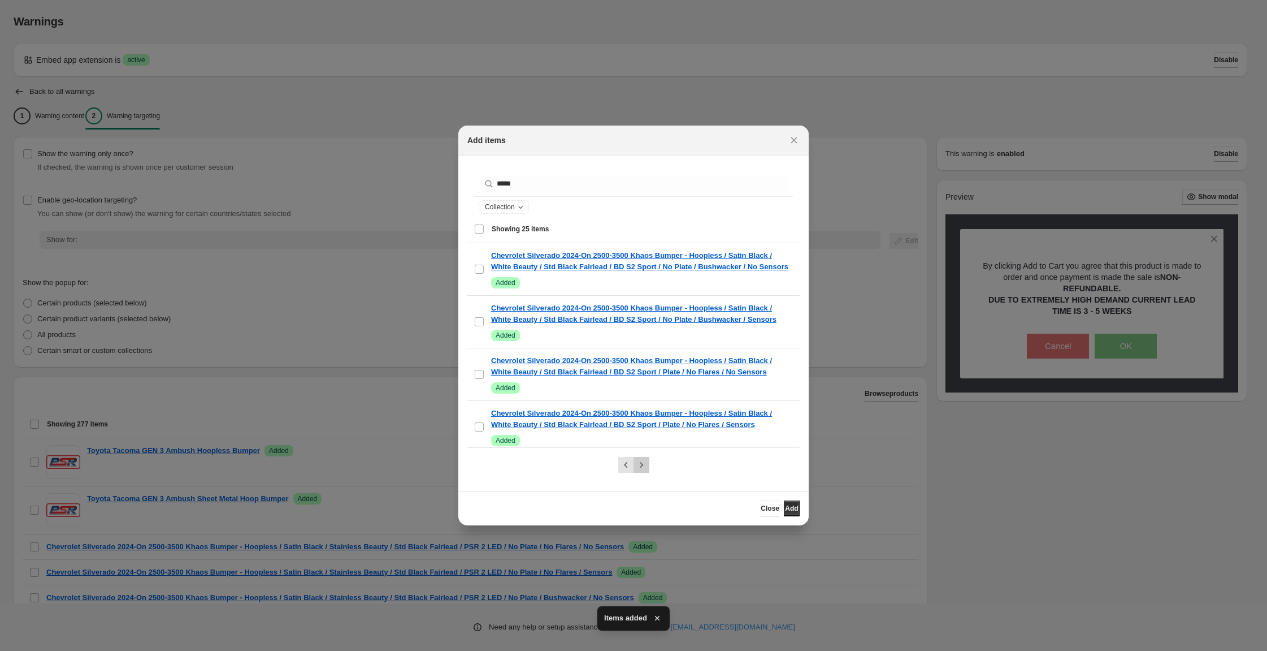
click at [646, 461] on icon "Next" at bounding box center [641, 464] width 11 height 11
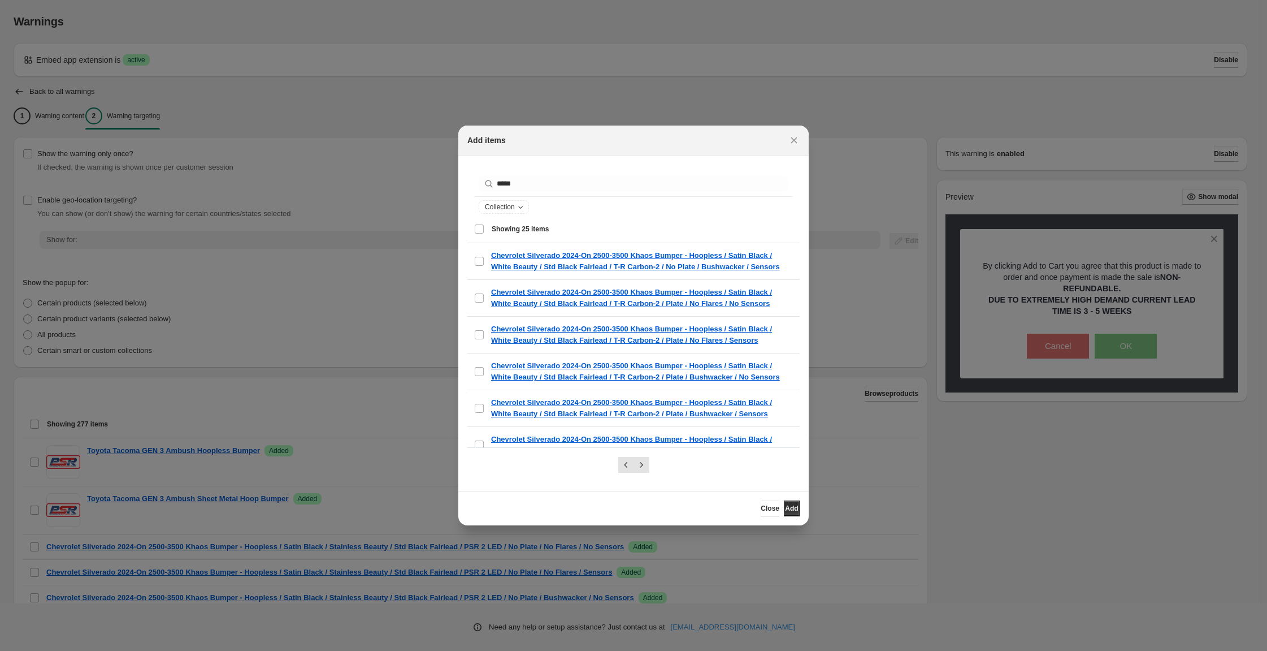
click at [474, 242] on div "Select all 25 items Showing 25 items" at bounding box center [633, 228] width 319 height 27
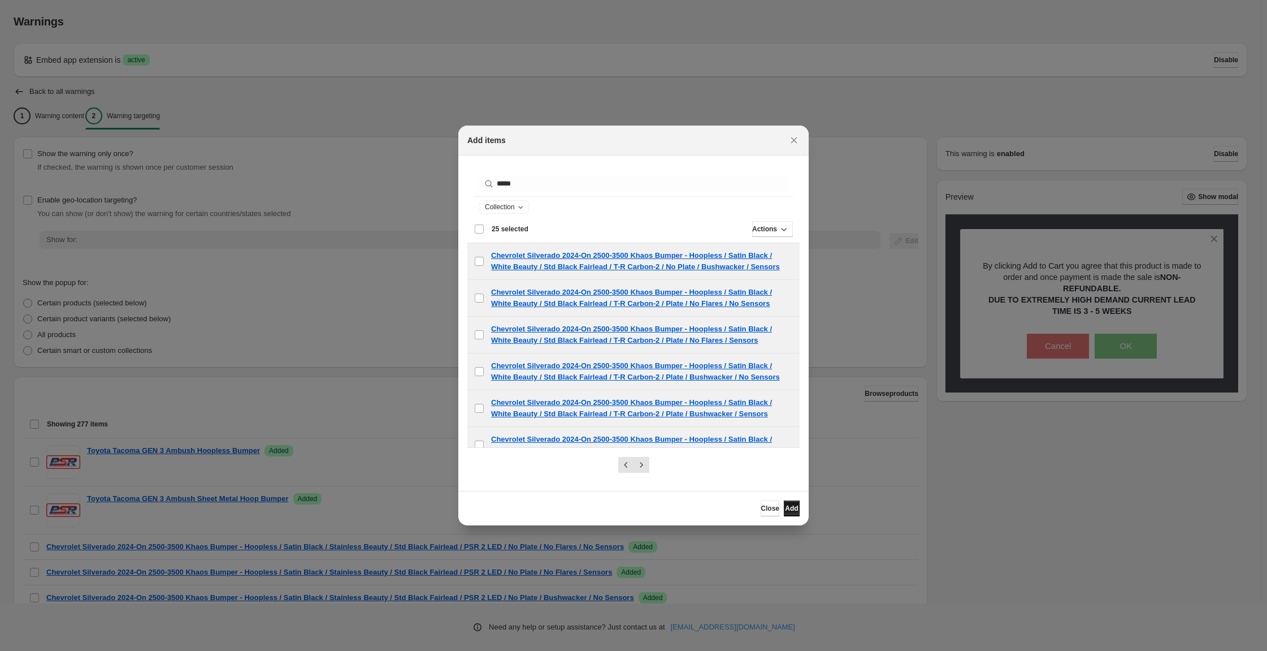
click at [800, 516] on button "Add" at bounding box center [792, 508] width 16 height 16
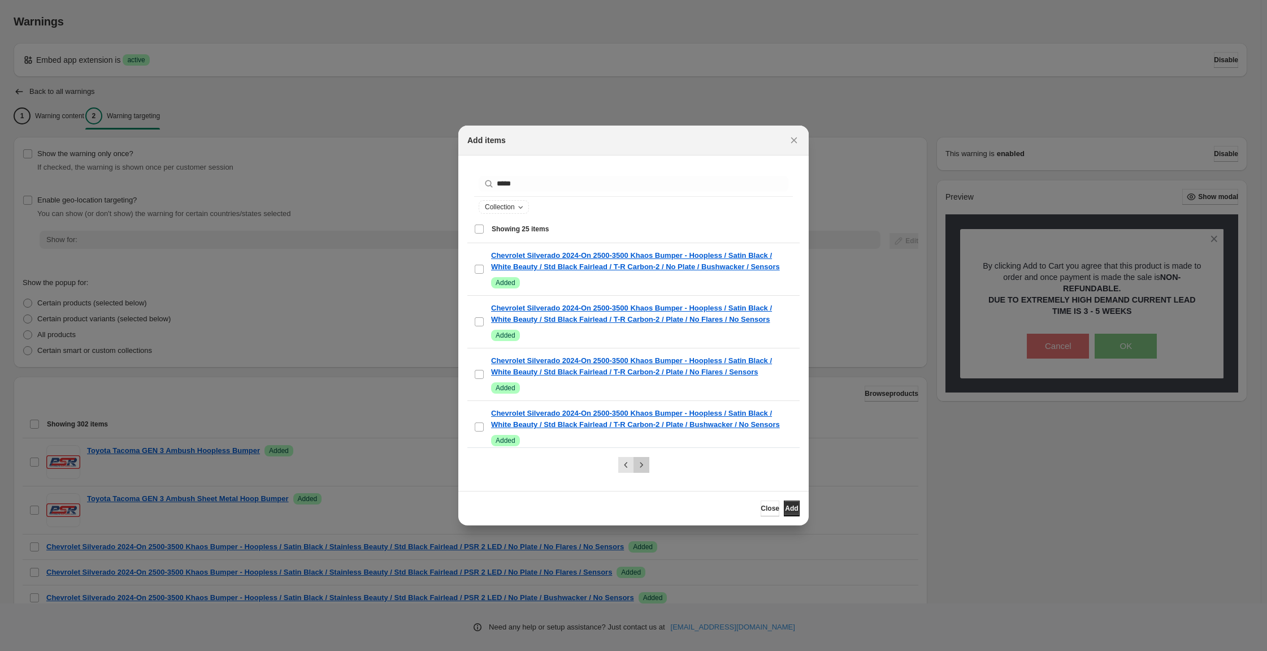
click at [644, 466] on icon "Next" at bounding box center [641, 464] width 11 height 11
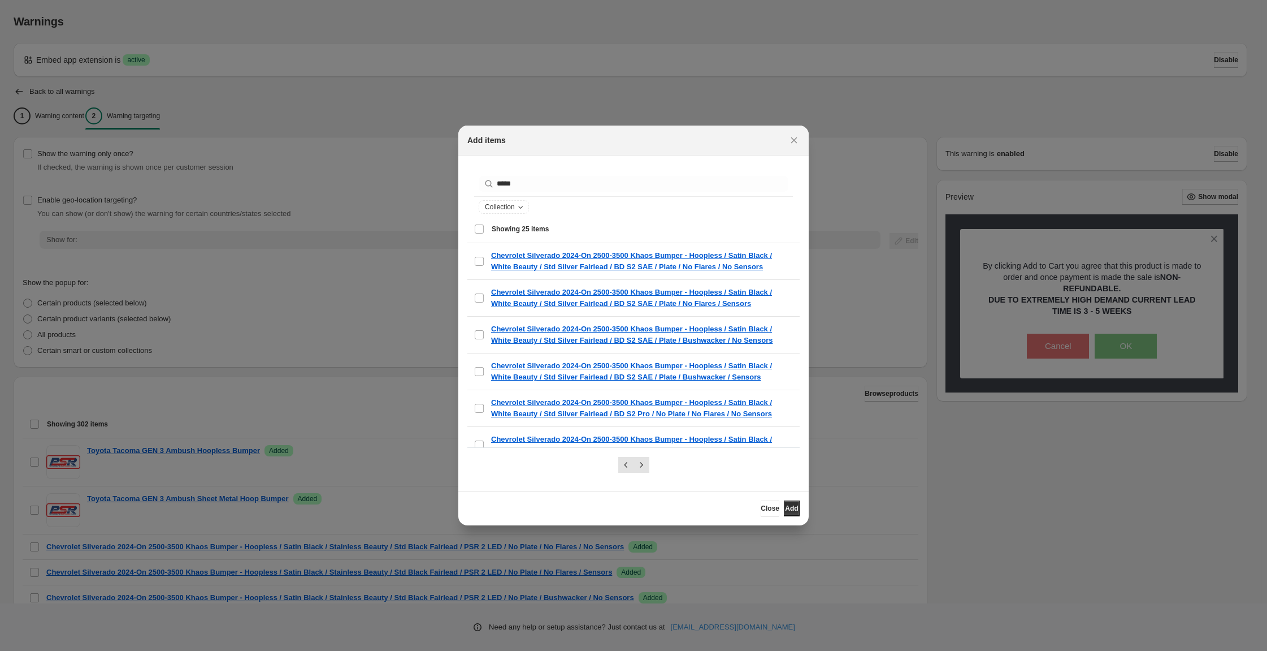
click at [474, 239] on div "Select all 25 items Showing 25 items" at bounding box center [633, 228] width 319 height 27
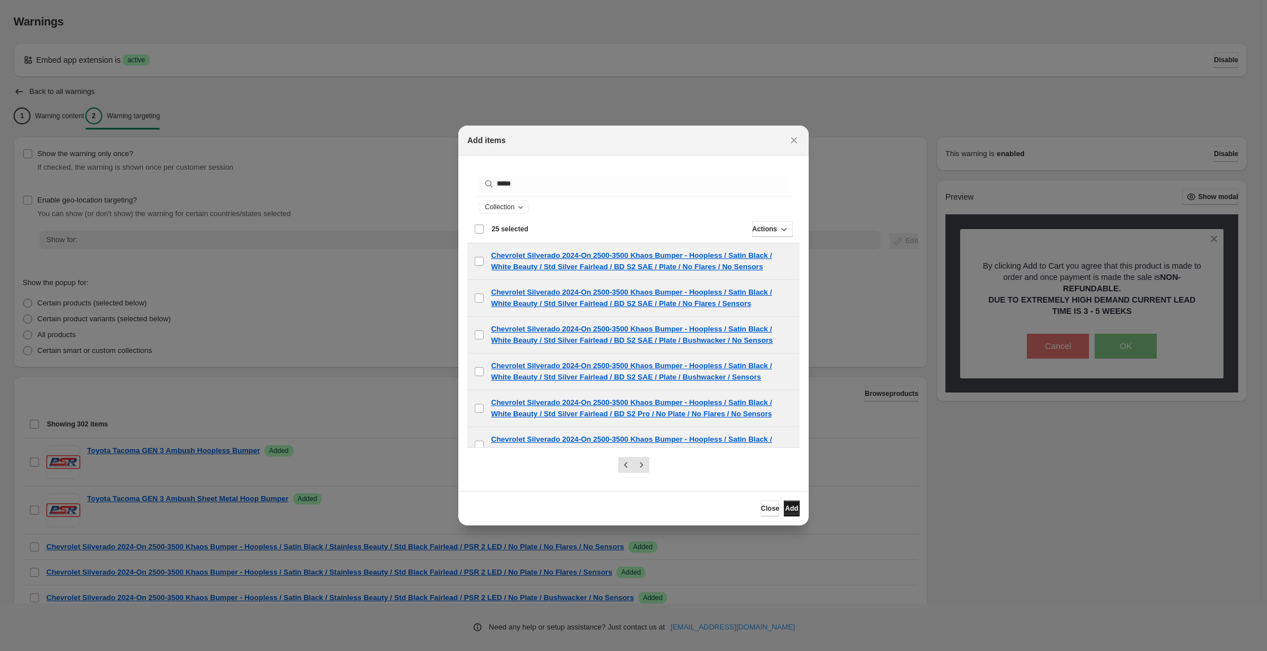
click at [798, 513] on span "Add" at bounding box center [791, 508] width 13 height 9
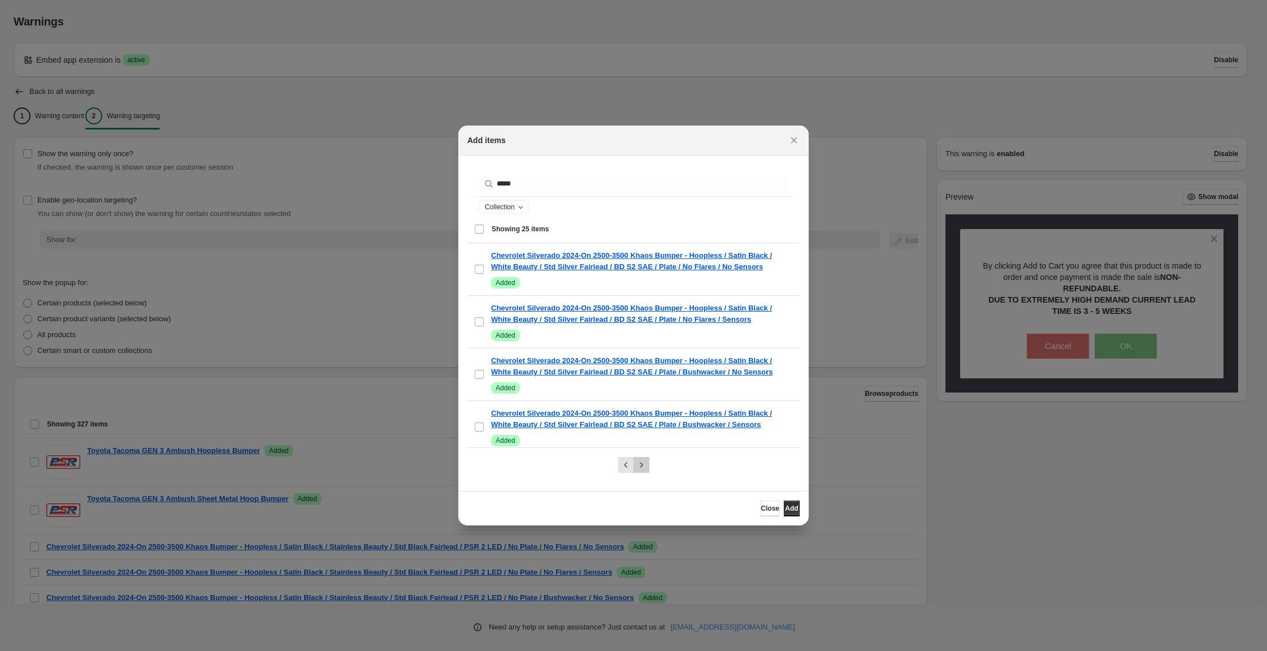
click at [647, 473] on button "Next" at bounding box center [642, 465] width 16 height 16
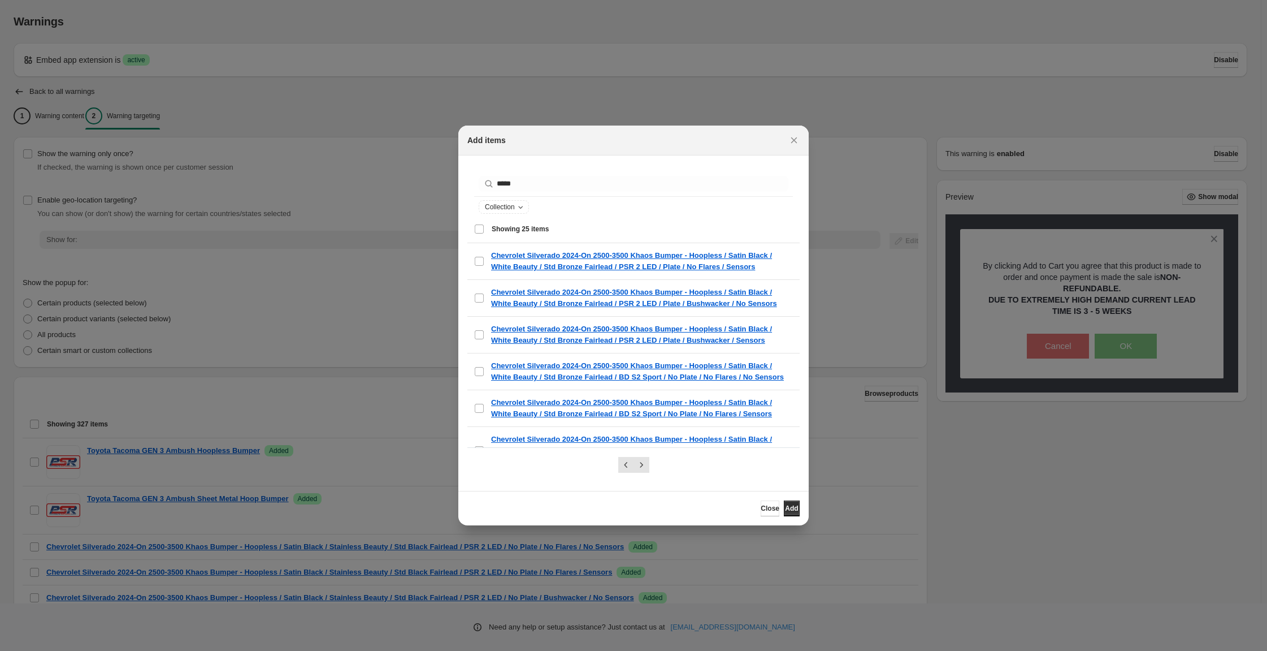
click at [474, 242] on div "Select all 25 items Showing 25 items" at bounding box center [633, 228] width 319 height 27
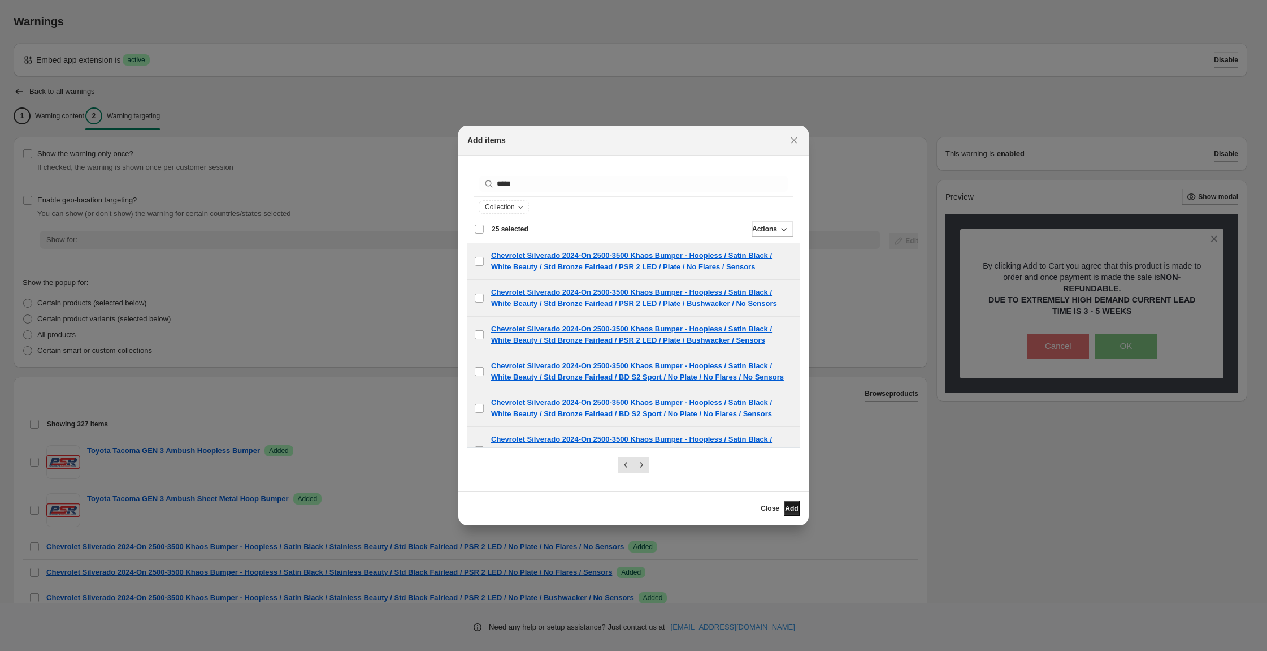
click at [798, 513] on span "Add" at bounding box center [791, 508] width 13 height 9
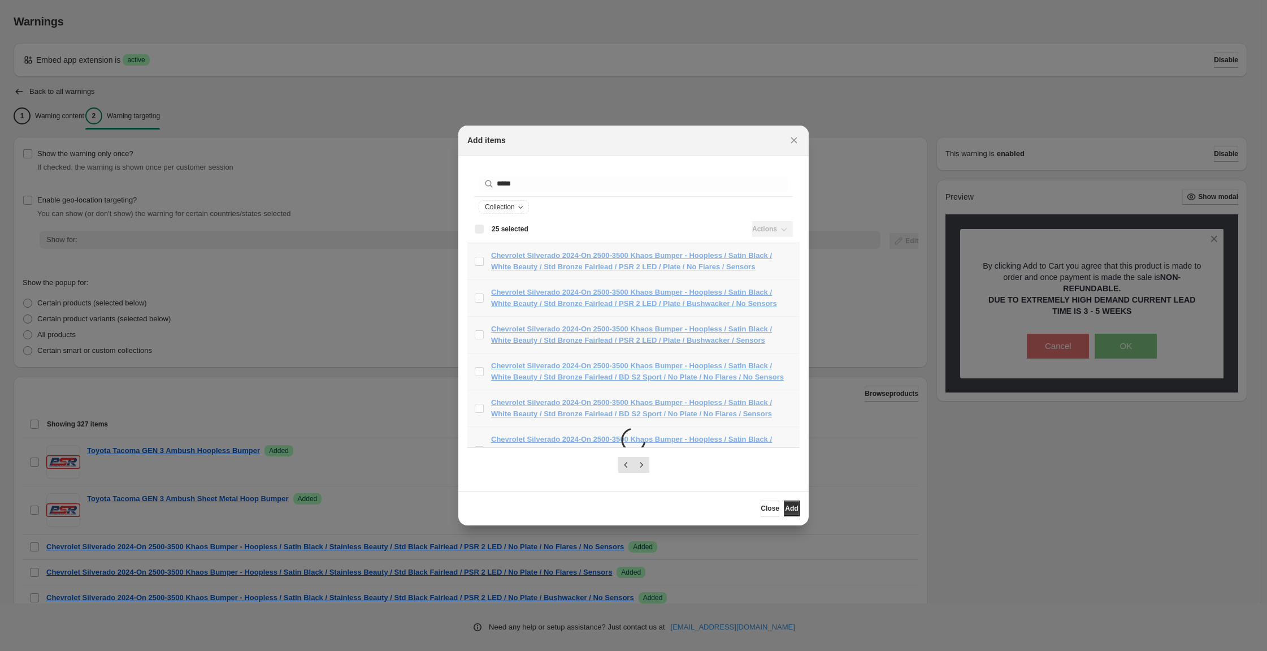
click at [629, 135] on div "Add items" at bounding box center [623, 140] width 312 height 11
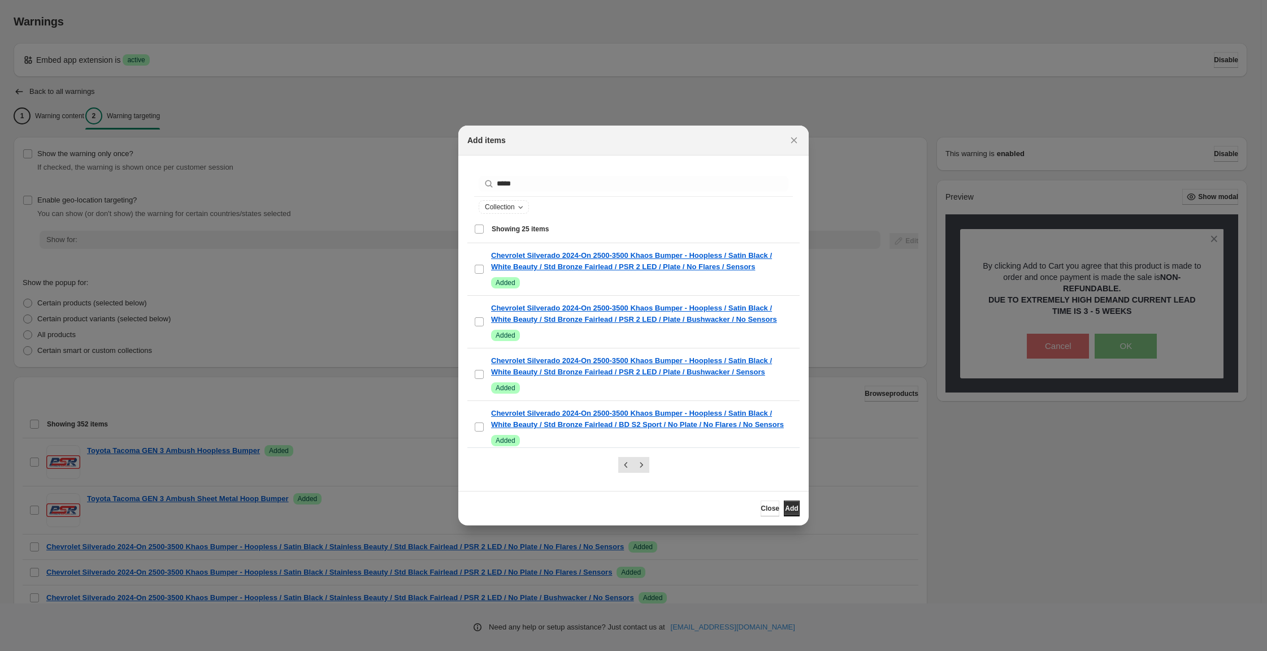
click at [653, 459] on div ":r19:" at bounding box center [633, 464] width 332 height 34
click at [653, 463] on div ":r19:" at bounding box center [633, 464] width 332 height 34
click at [649, 462] on button "Next" at bounding box center [642, 465] width 16 height 16
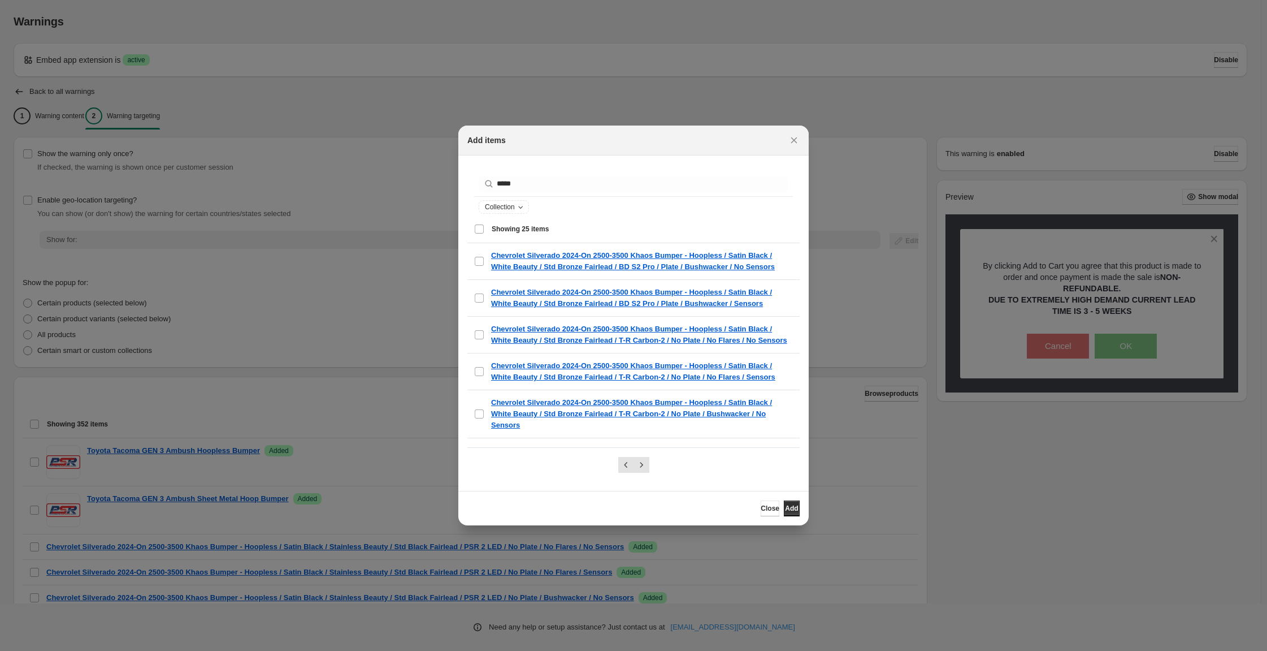
click at [474, 232] on div "Select all 25 items Showing 25 items" at bounding box center [633, 228] width 319 height 27
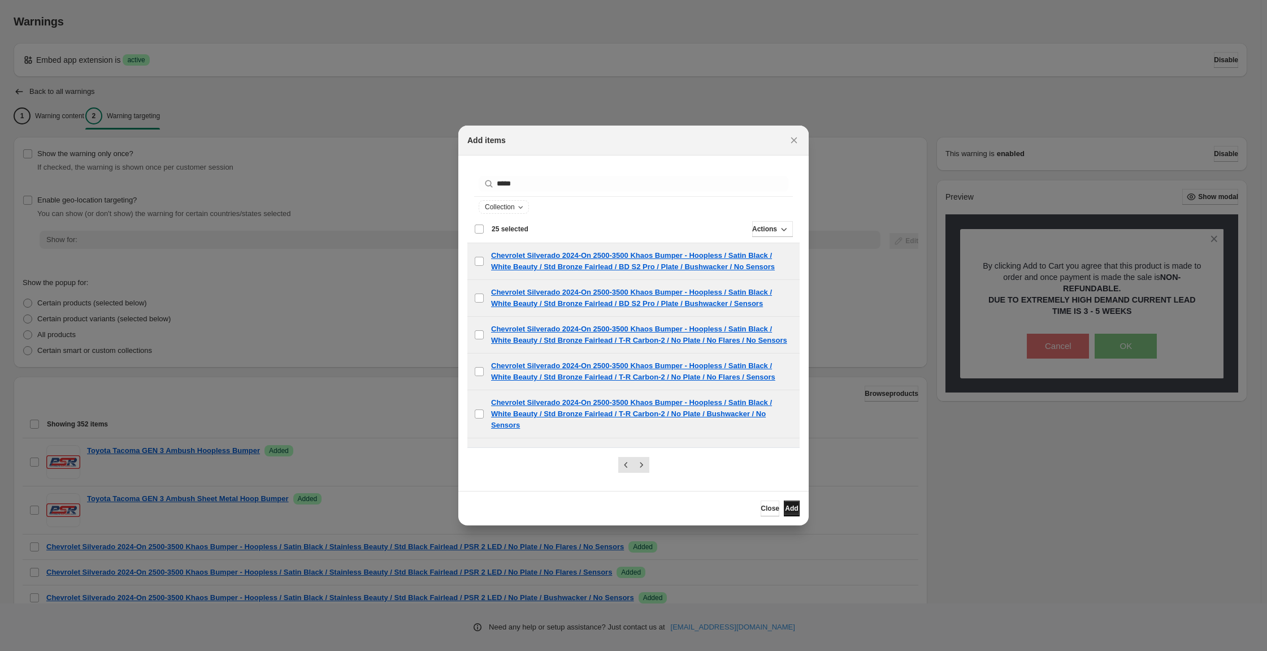
click at [798, 513] on span "Add" at bounding box center [791, 508] width 13 height 9
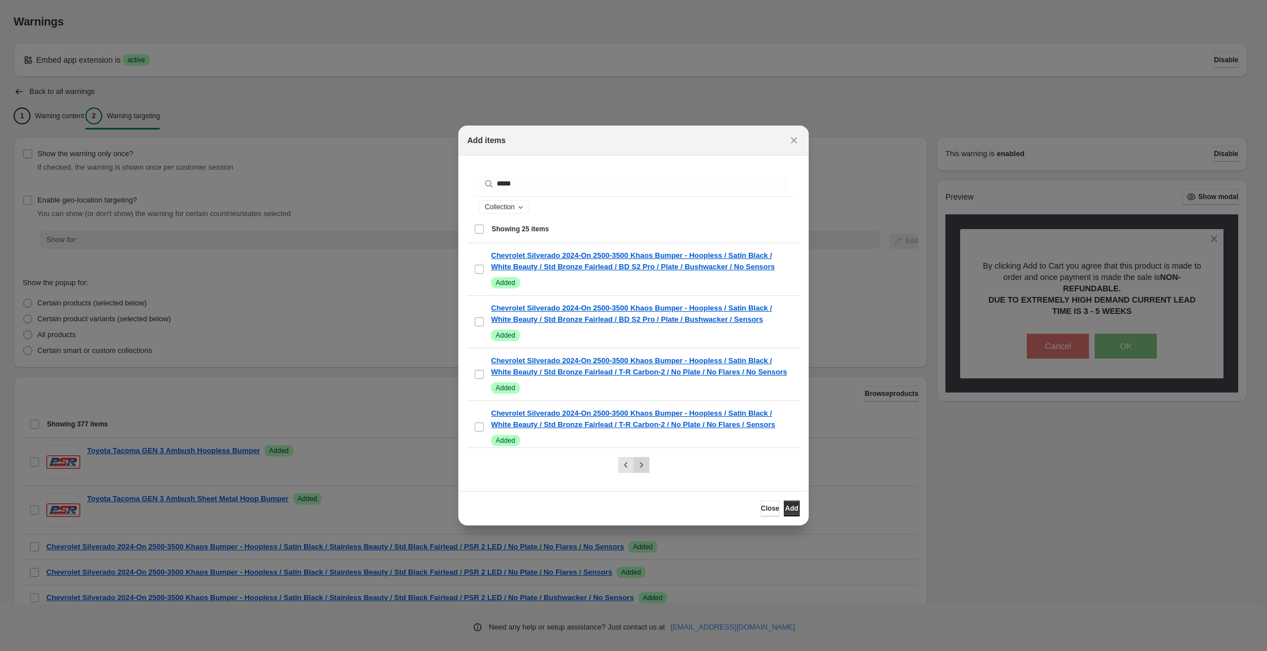
click at [647, 462] on icon "Next" at bounding box center [641, 464] width 11 height 11
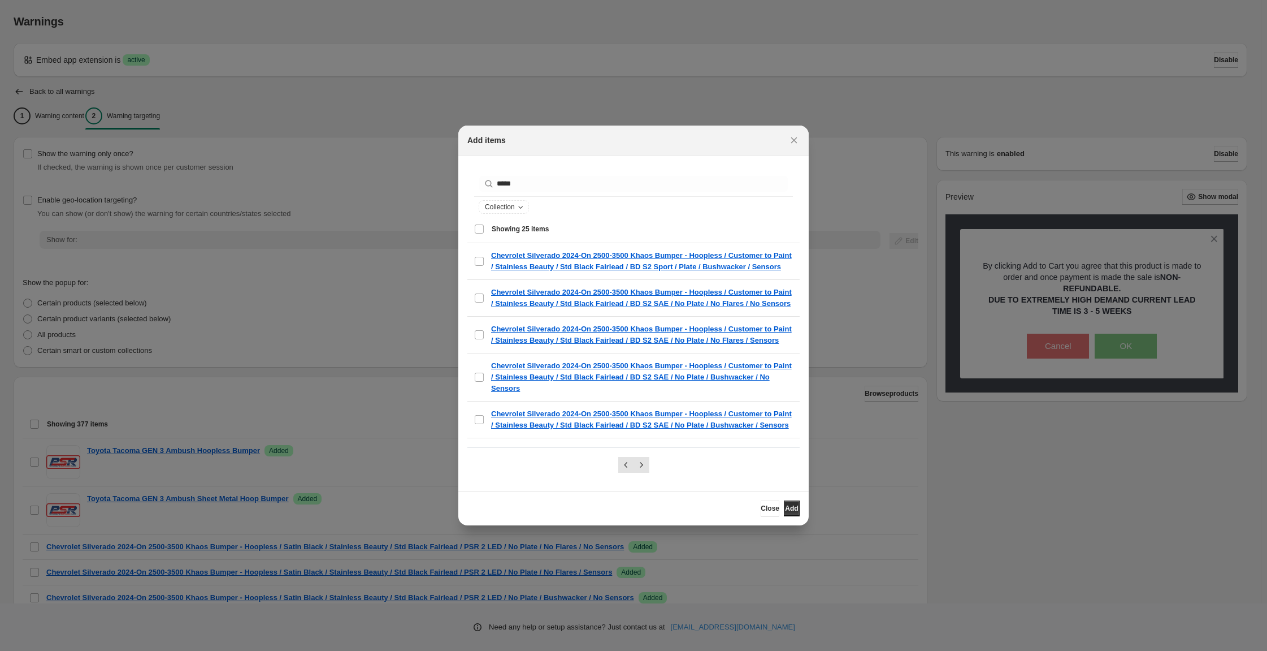
click at [474, 239] on div "Select all 25 items Showing 25 items" at bounding box center [633, 228] width 319 height 27
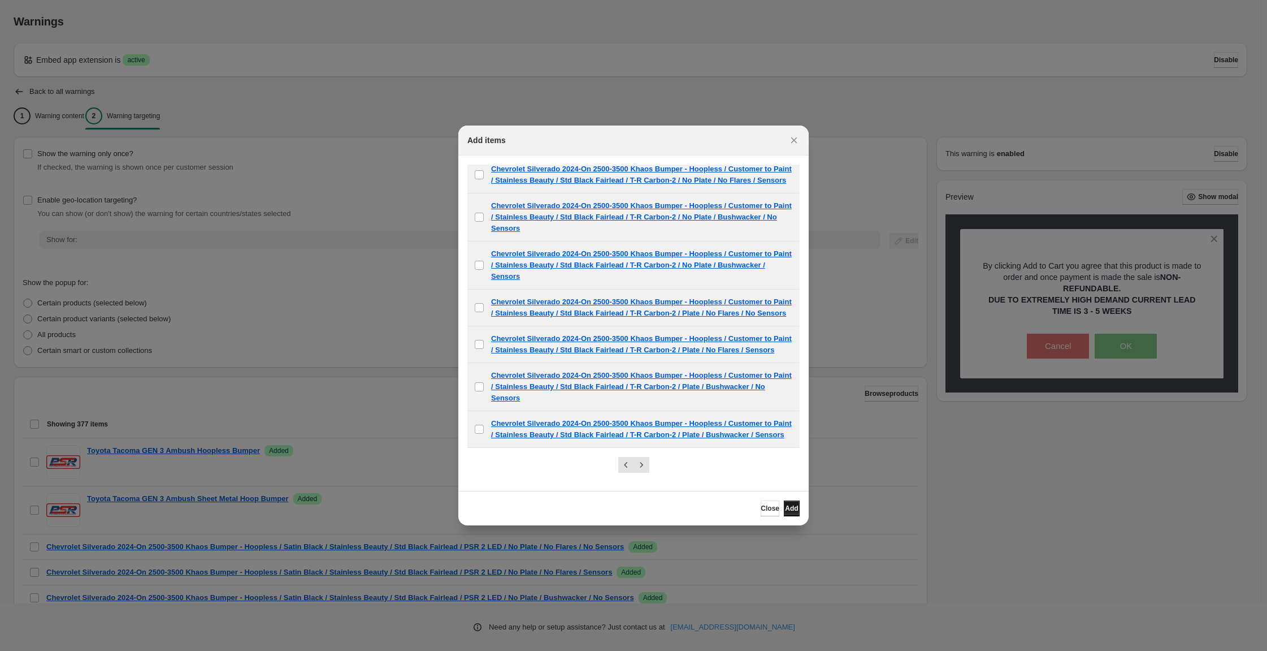
click at [800, 516] on button "Add" at bounding box center [792, 508] width 16 height 16
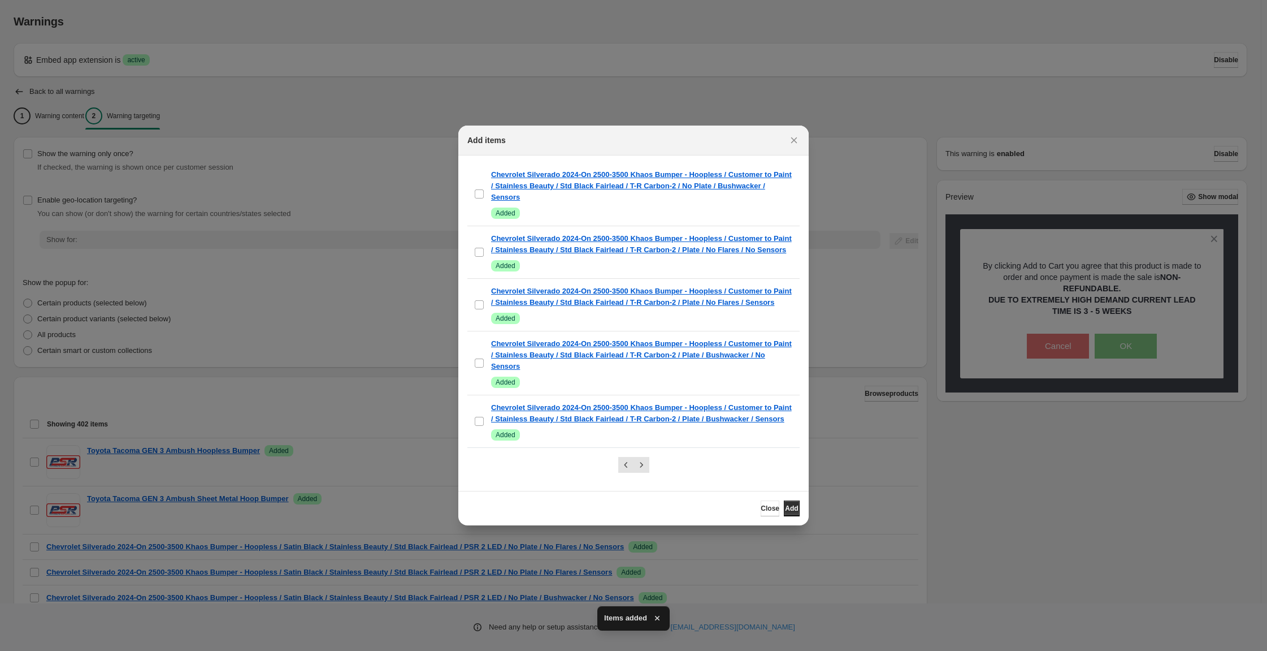
scroll to position [1679, 0]
click at [638, 464] on icon "Next" at bounding box center [641, 464] width 11 height 11
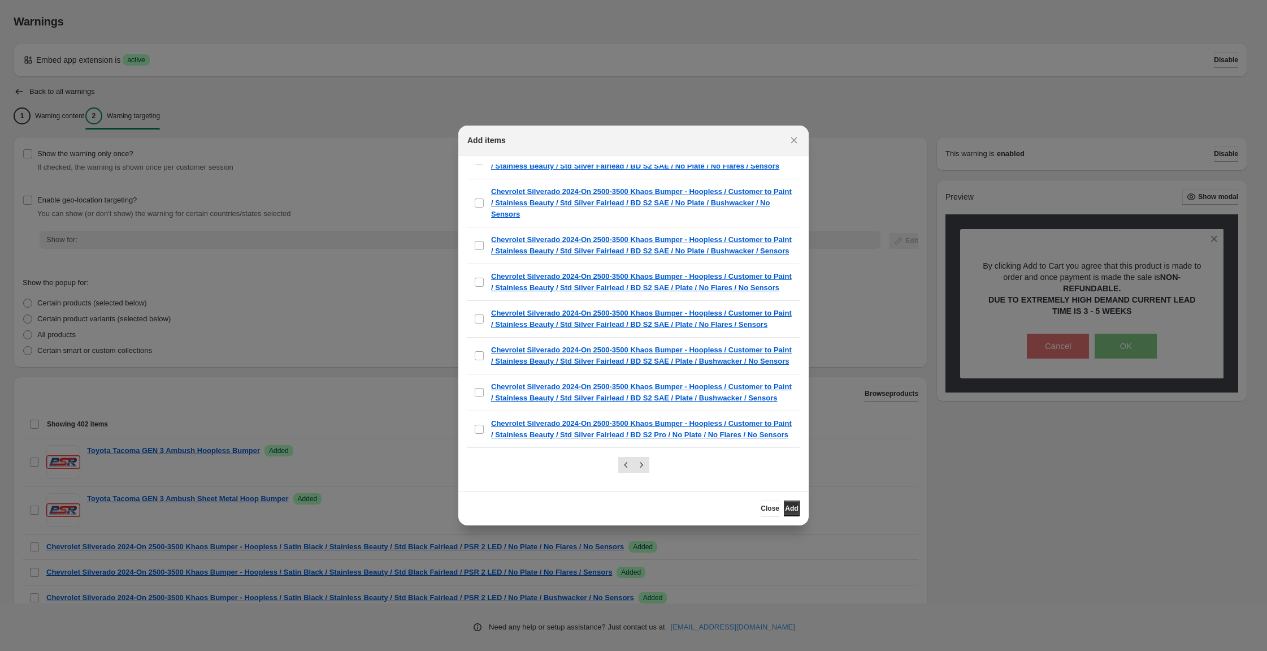
scroll to position [0, 0]
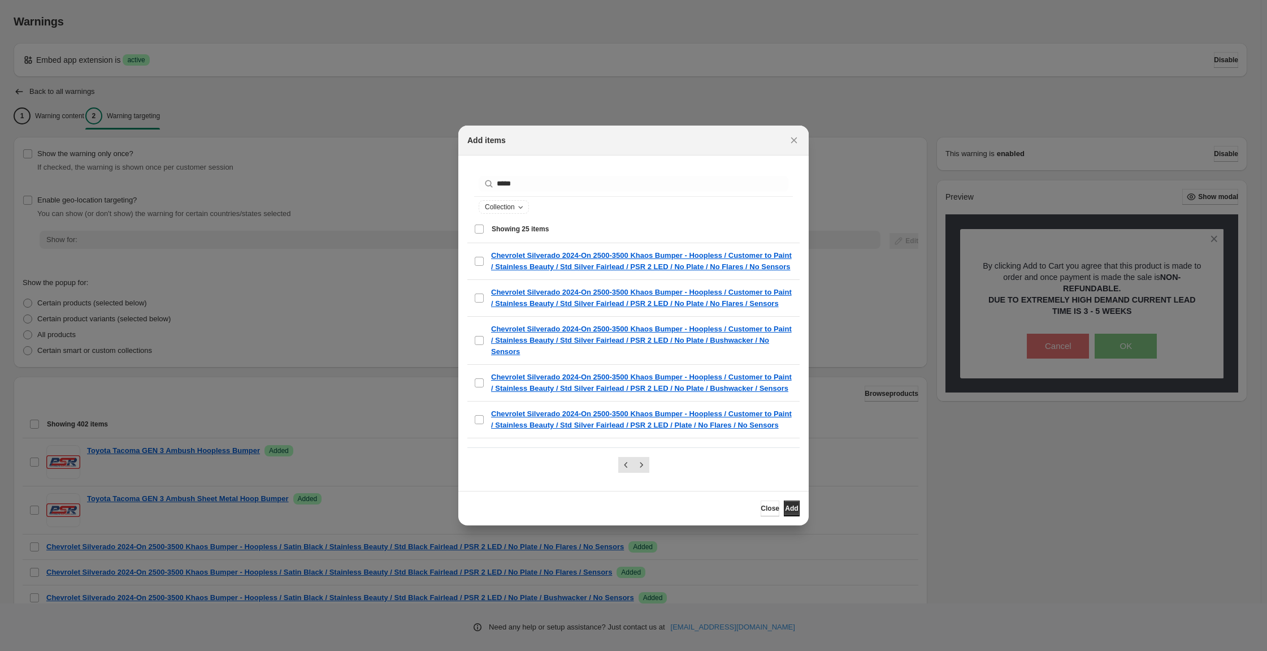
click at [474, 241] on div "Select all 25 items Showing 25 items" at bounding box center [633, 228] width 319 height 27
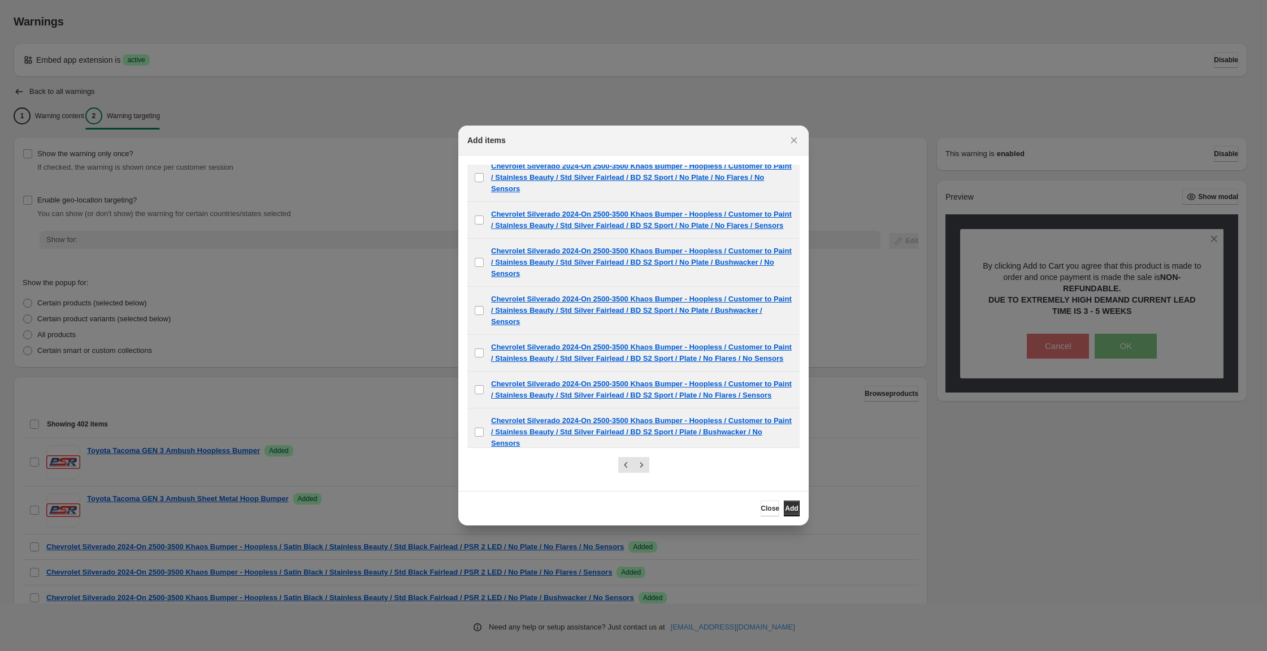
scroll to position [1284, 0]
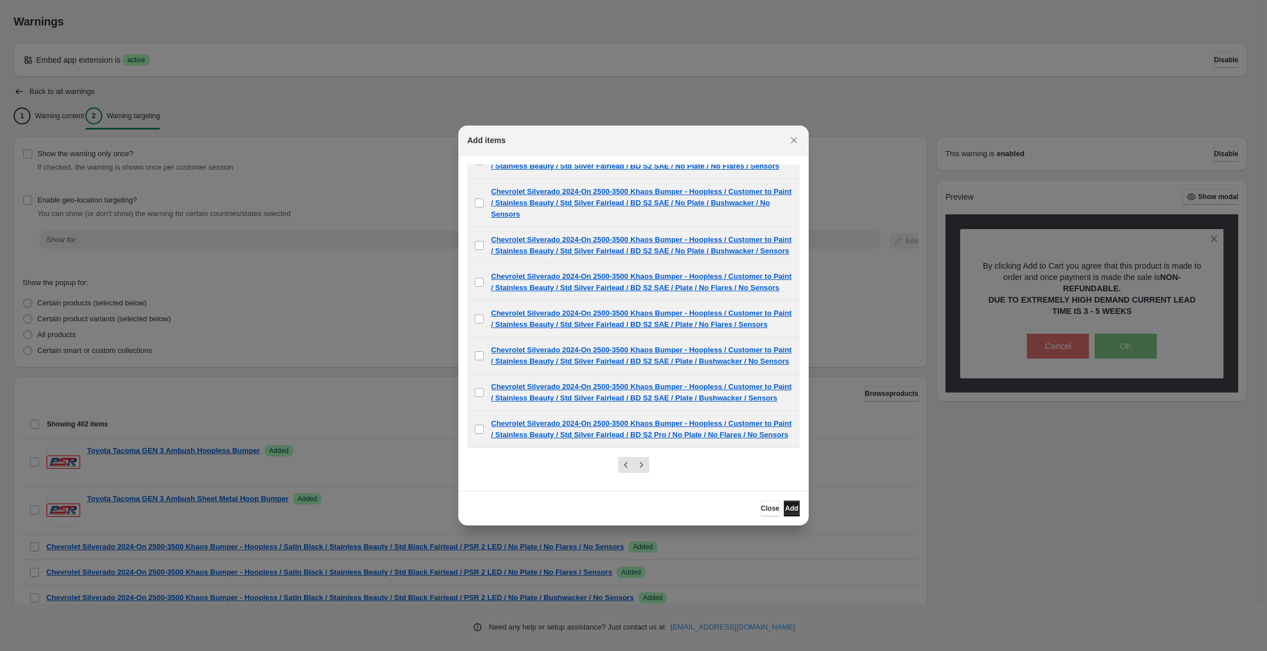
click at [800, 511] on button "Add" at bounding box center [792, 508] width 16 height 16
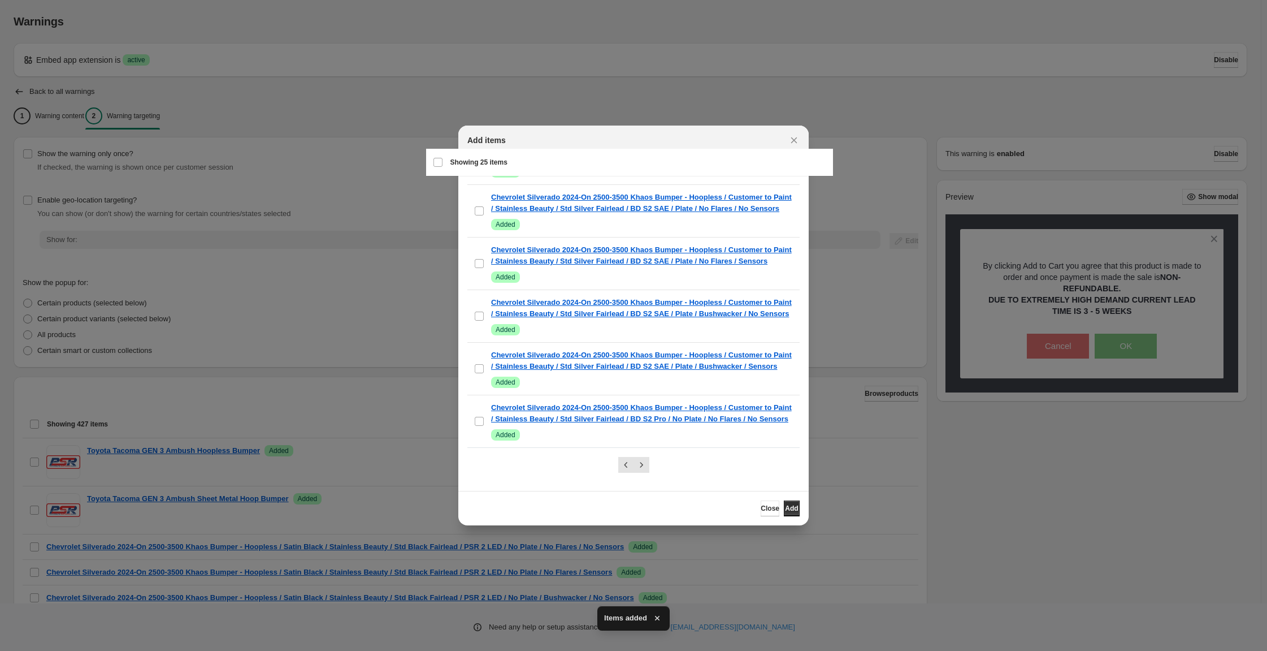
scroll to position [1679, 0]
click at [644, 462] on icon "Next" at bounding box center [641, 464] width 11 height 11
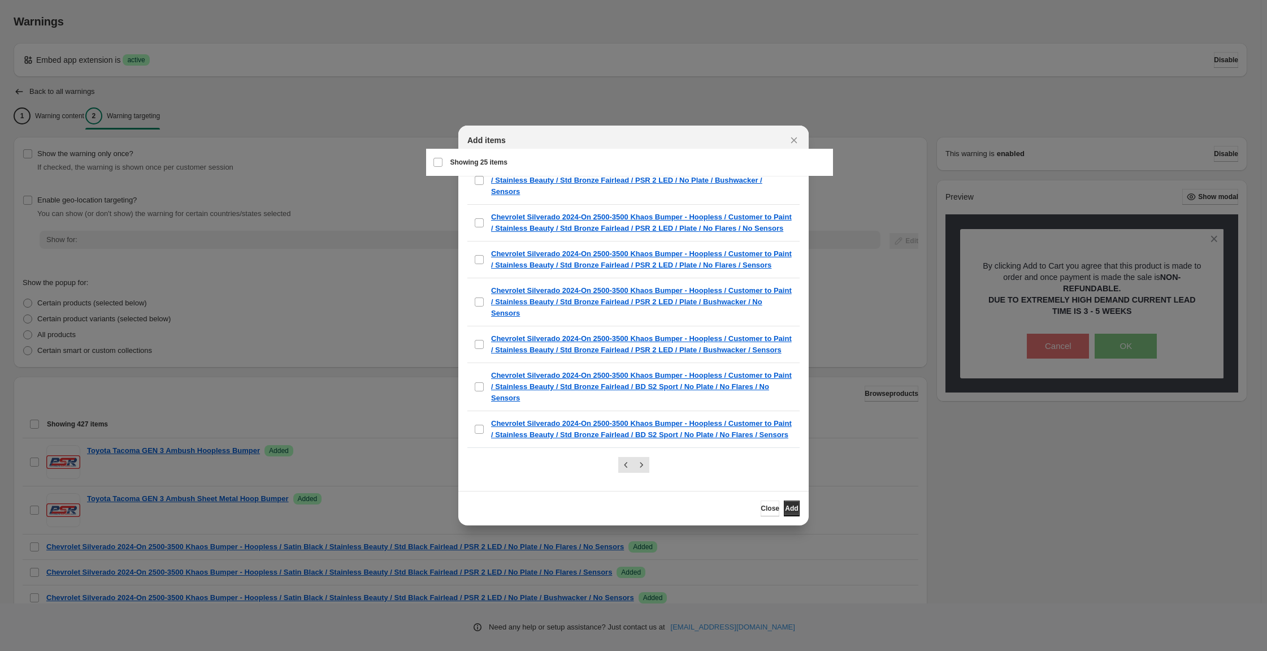
scroll to position [1284, 0]
click at [443, 166] on div "Select all 25 items Showing 25 items" at bounding box center [629, 162] width 393 height 27
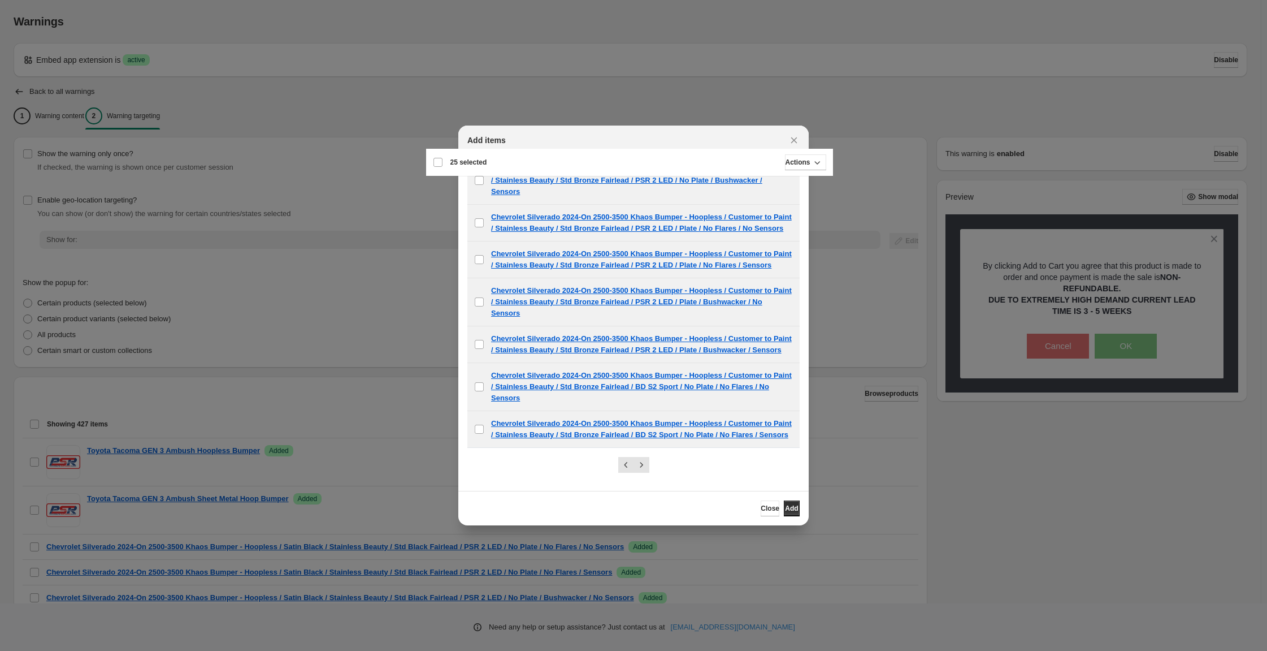
scroll to position [1284, 0]
click at [800, 516] on button "Add" at bounding box center [792, 508] width 16 height 16
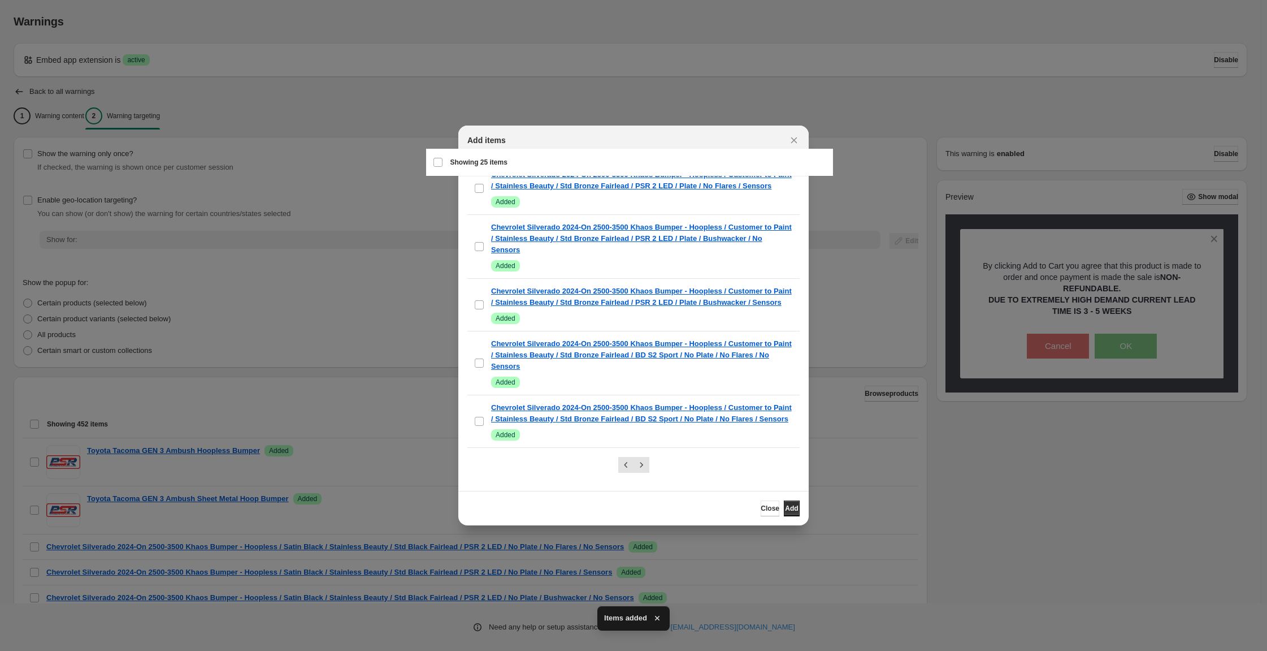
scroll to position [1679, 0]
click at [647, 460] on icon "Next" at bounding box center [641, 464] width 11 height 11
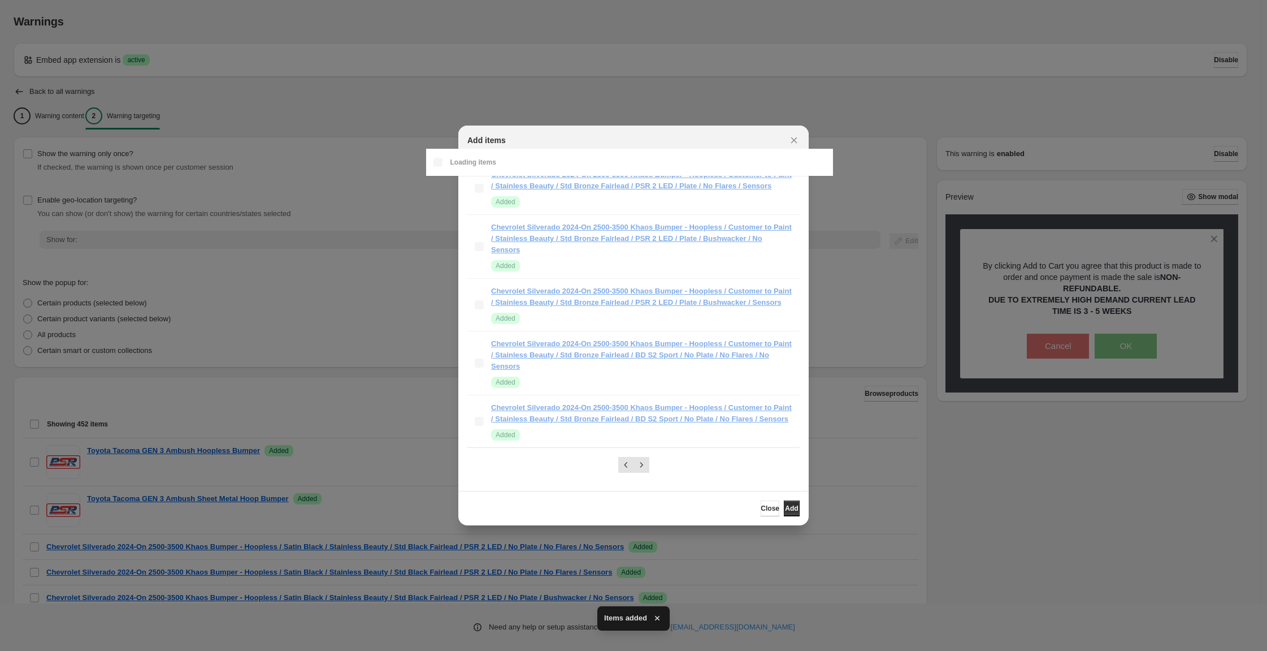
scroll to position [1298, 0]
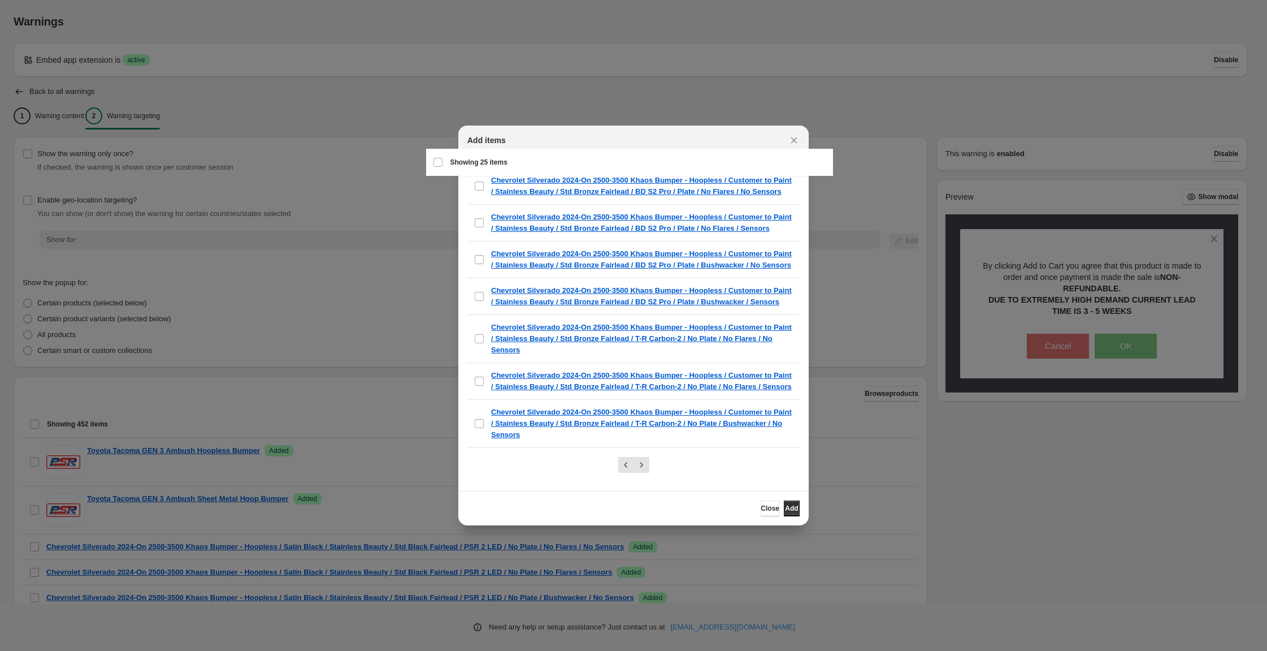
click at [447, 166] on div "Select all 25 items Showing 25 items" at bounding box center [629, 162] width 393 height 27
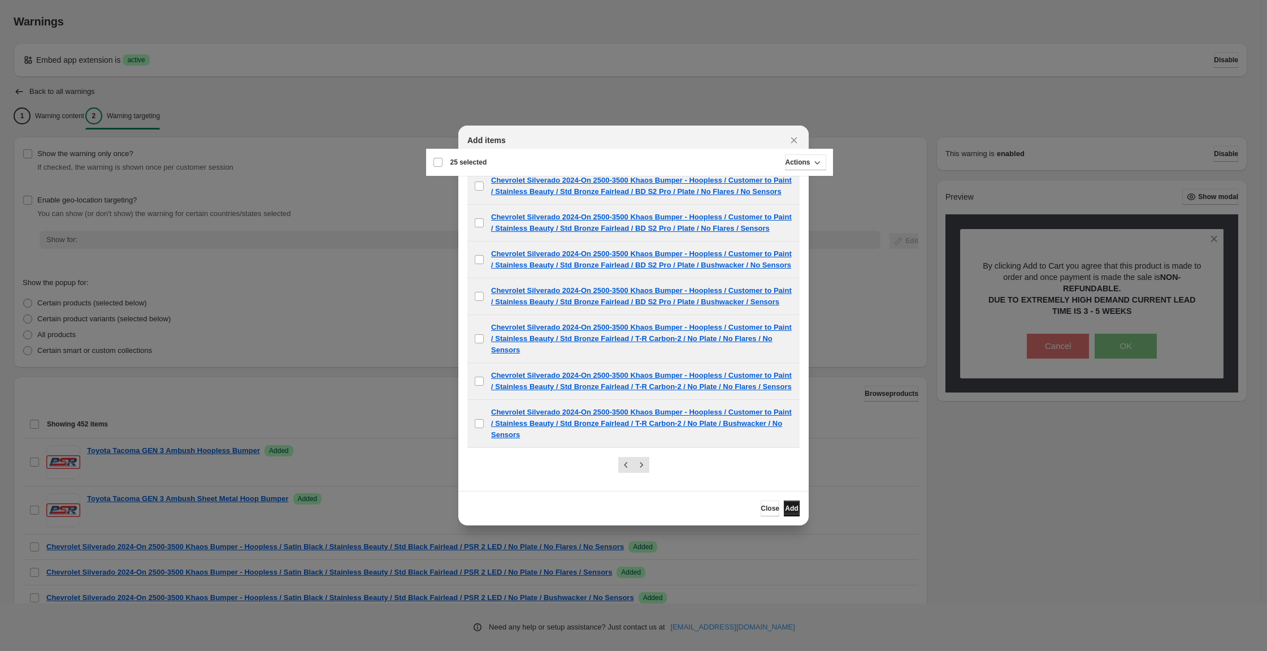
click at [800, 516] on button "Add" at bounding box center [792, 508] width 16 height 16
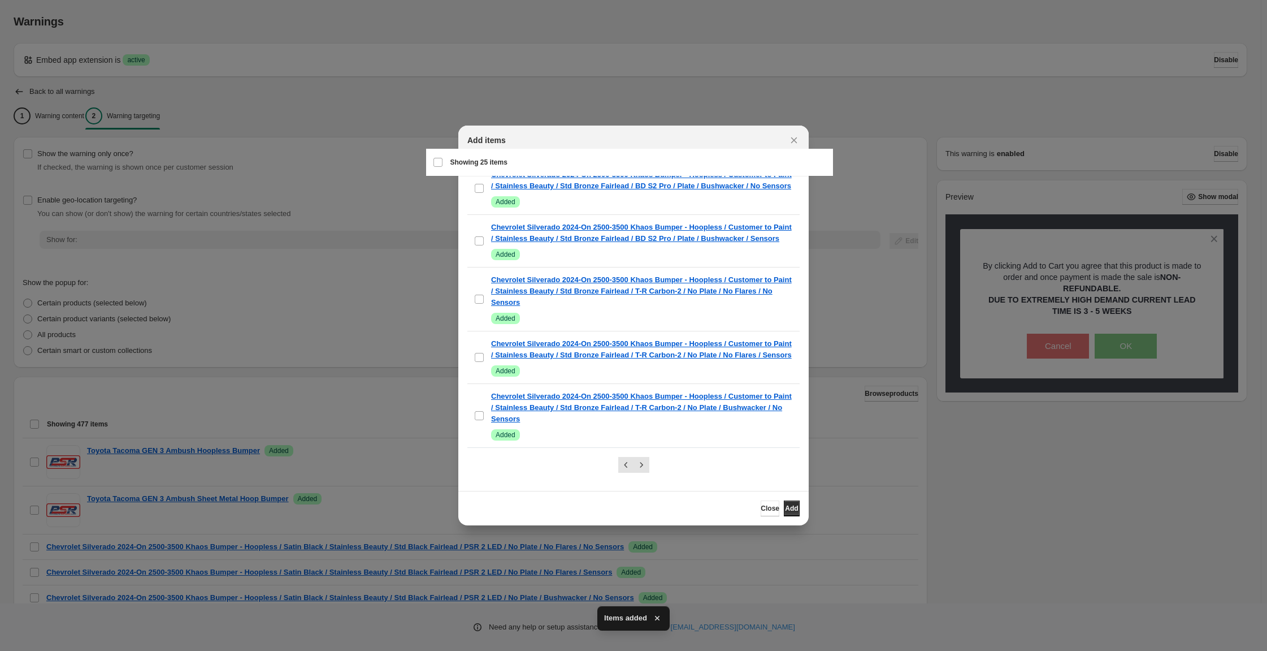
scroll to position [1679, 0]
click at [646, 461] on icon "Next" at bounding box center [641, 464] width 11 height 11
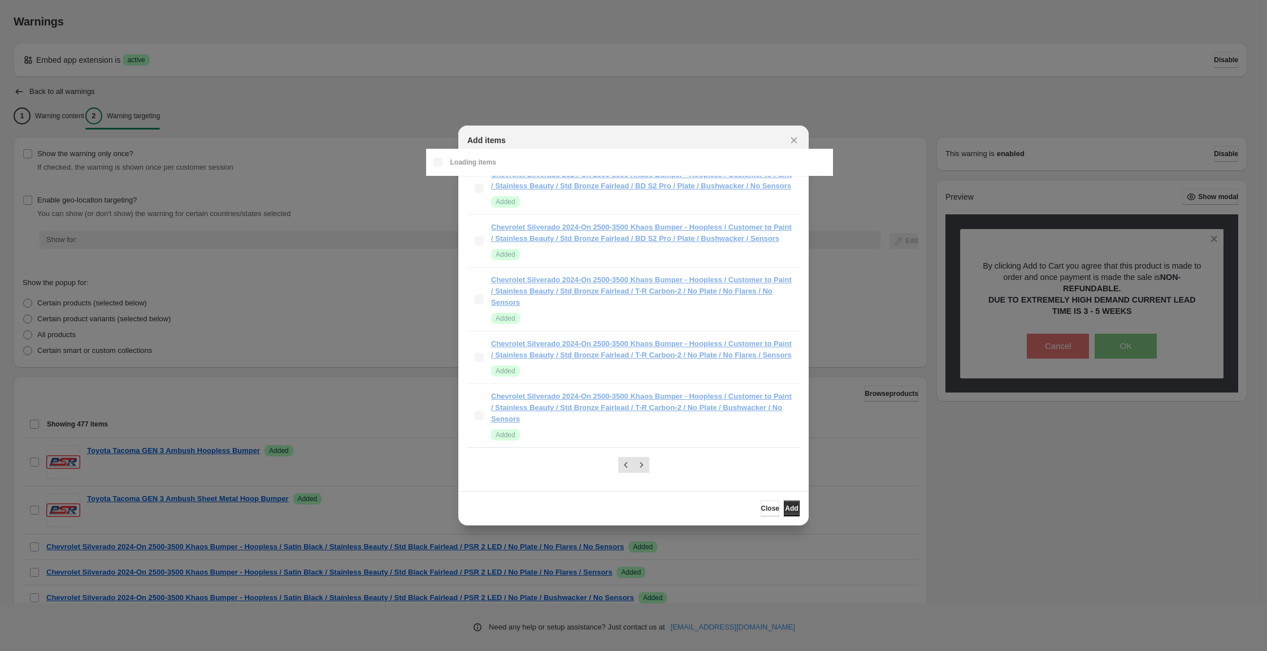
scroll to position [1214, 0]
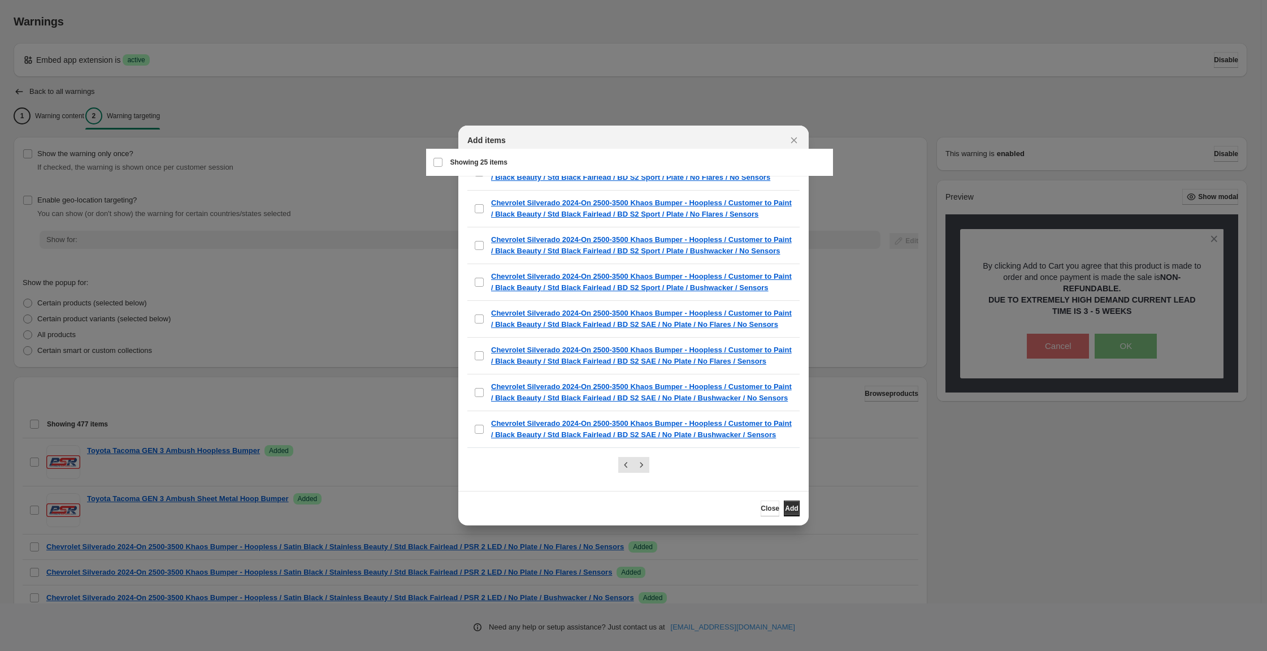
click at [443, 170] on div "Select all 25 items Showing 25 items" at bounding box center [629, 162] width 393 height 27
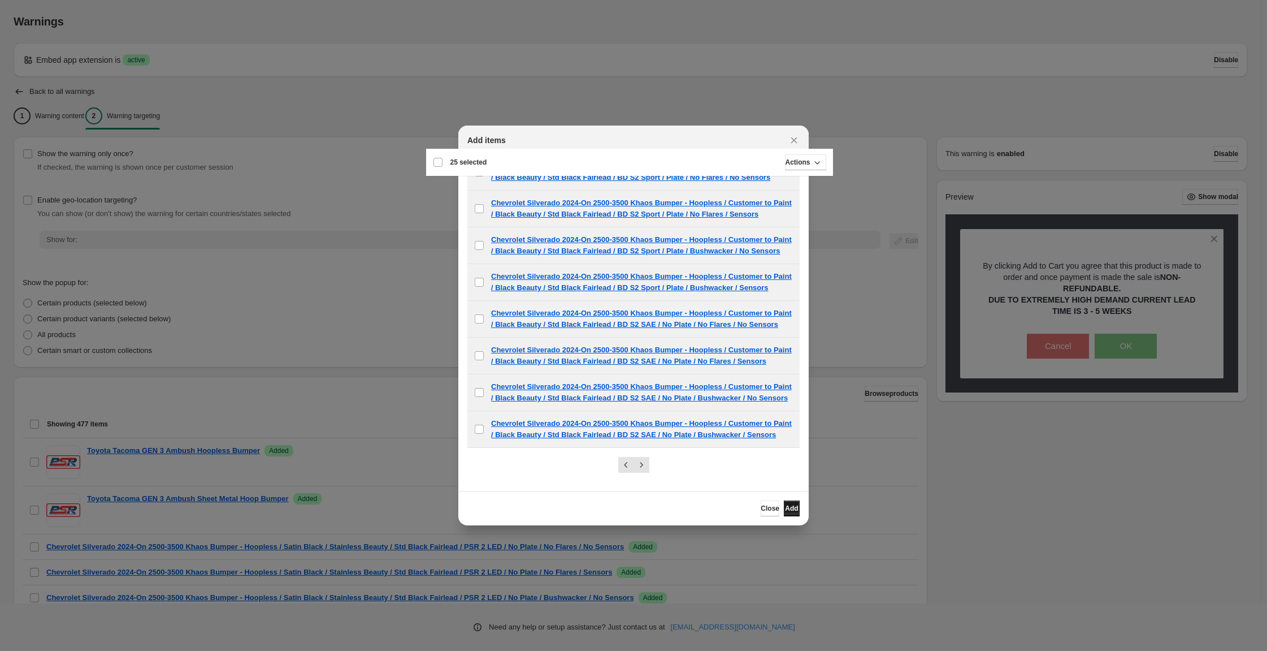
click at [798, 513] on span "Add" at bounding box center [791, 508] width 13 height 9
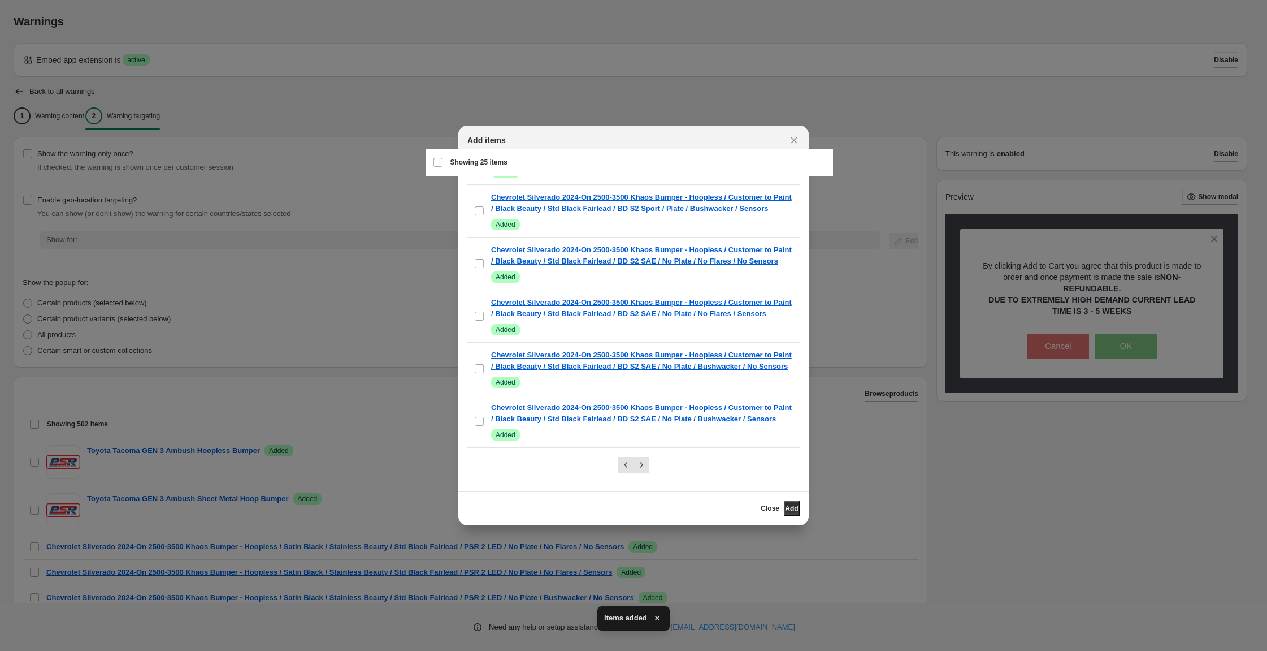
scroll to position [1679, 0]
click at [639, 464] on icon "Next" at bounding box center [641, 464] width 11 height 11
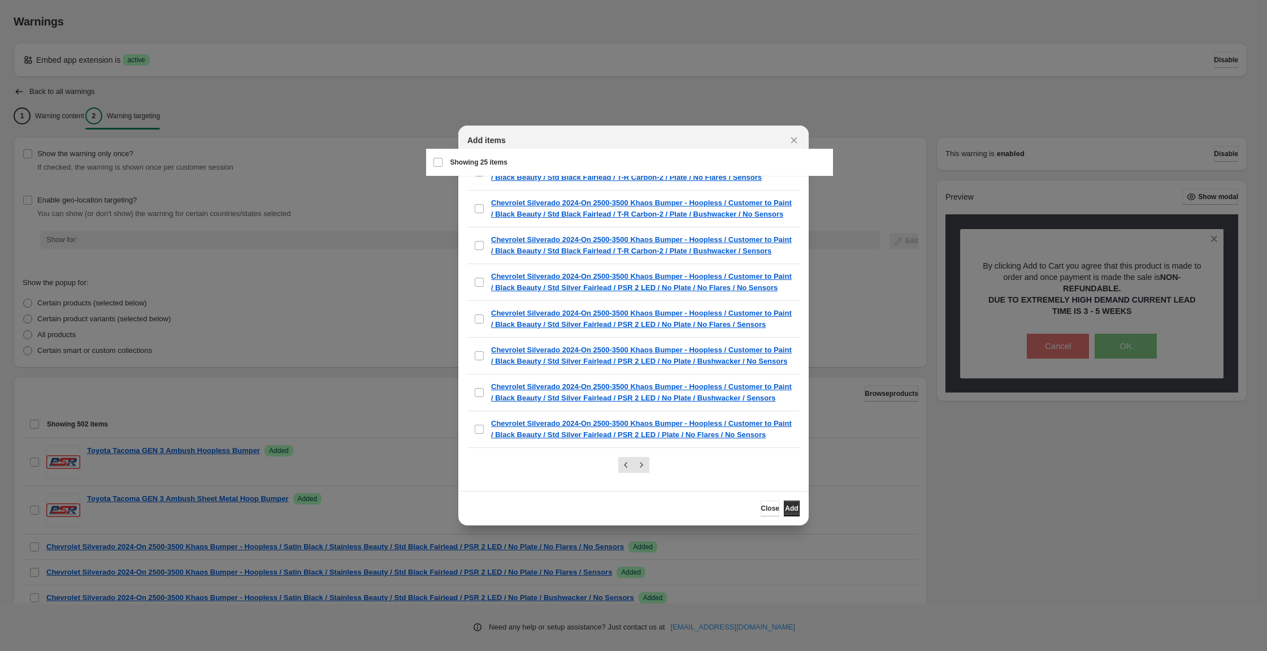
scroll to position [1171, 0]
click at [439, 166] on div "Select all 25 items Showing 25 items" at bounding box center [629, 162] width 393 height 27
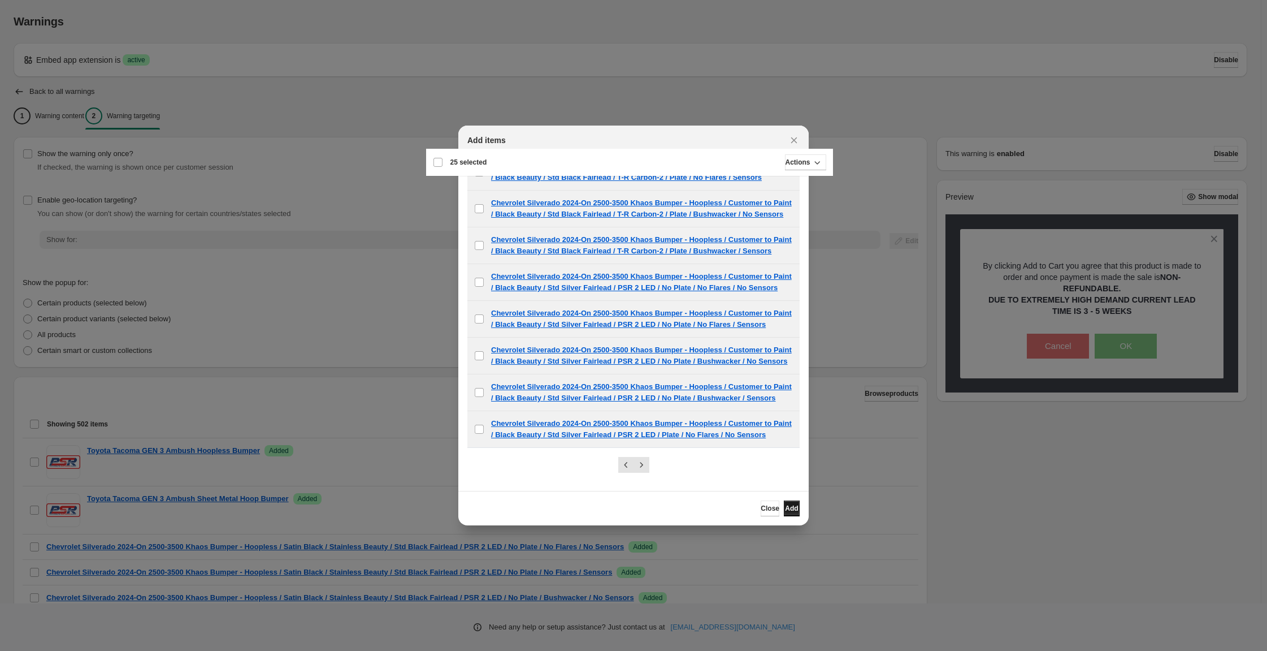
click at [798, 513] on span "Add" at bounding box center [791, 508] width 13 height 9
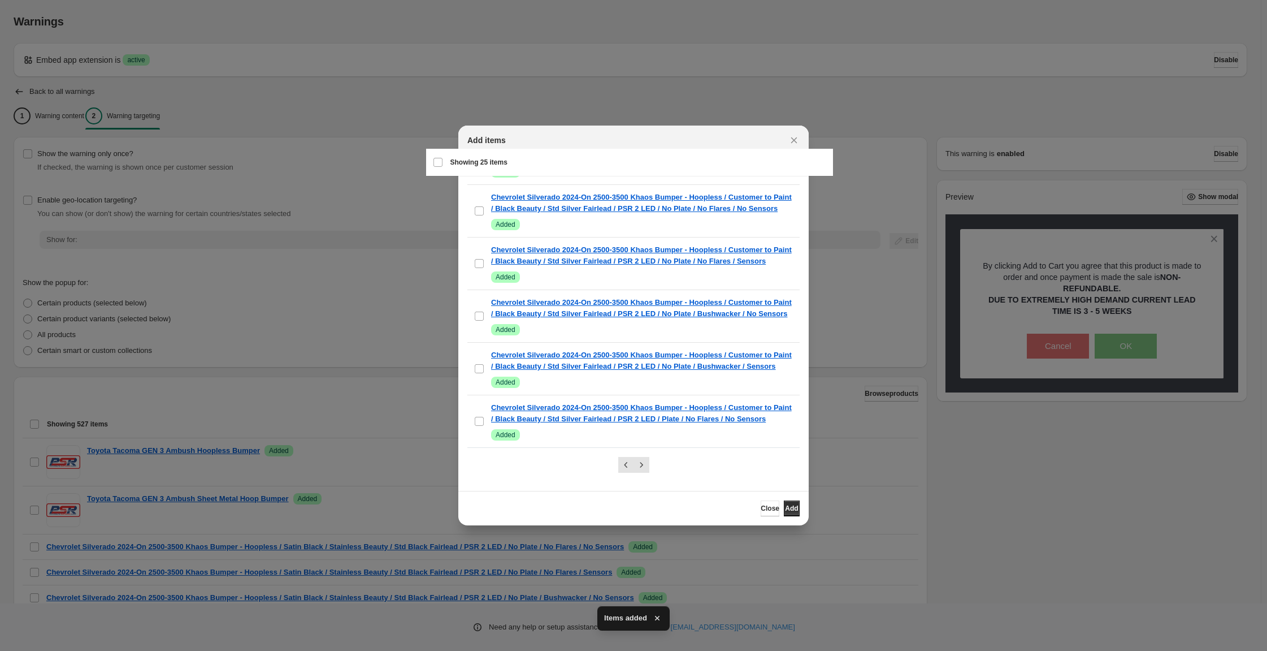
scroll to position [1666, 0]
click at [647, 462] on icon "Next" at bounding box center [641, 464] width 11 height 11
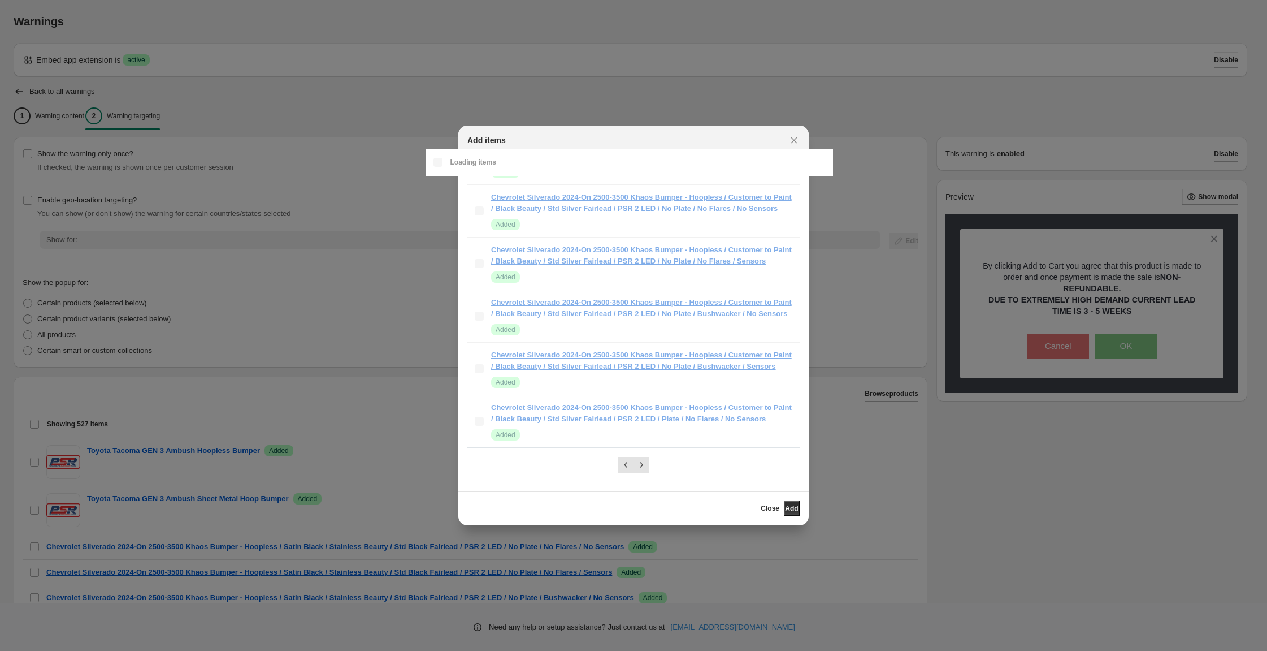
scroll to position [1157, 0]
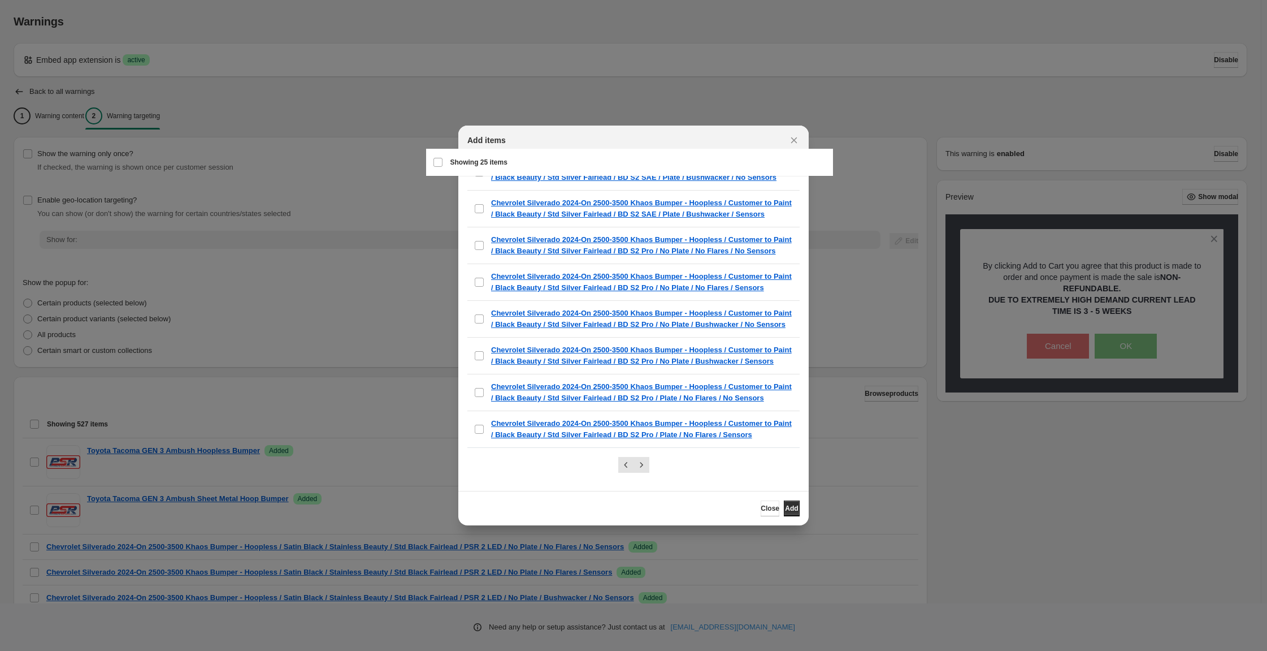
click at [443, 167] on div "Select all 25 items Showing 25 items" at bounding box center [629, 162] width 393 height 27
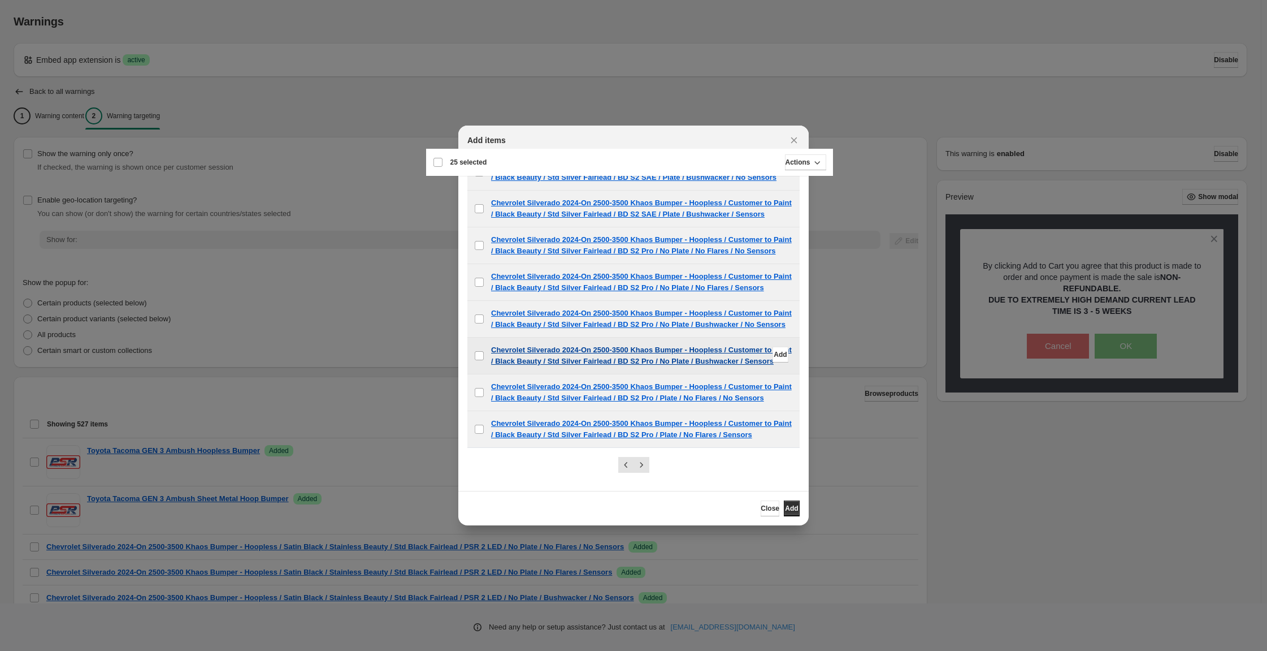
scroll to position [1157, 0]
click at [798, 513] on span "Add" at bounding box center [791, 508] width 13 height 9
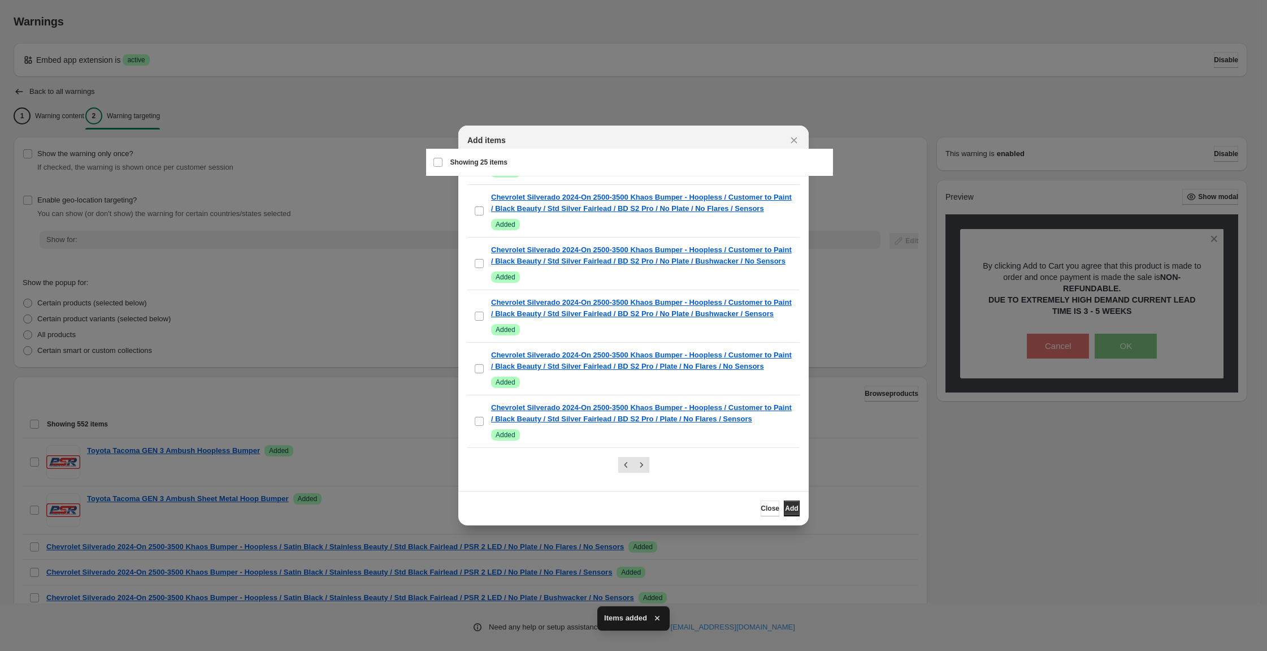
scroll to position [1532, 0]
drag, startPoint x: 646, startPoint y: 460, endPoint x: 636, endPoint y: 443, distance: 20.3
click at [646, 459] on icon "Next" at bounding box center [641, 464] width 11 height 11
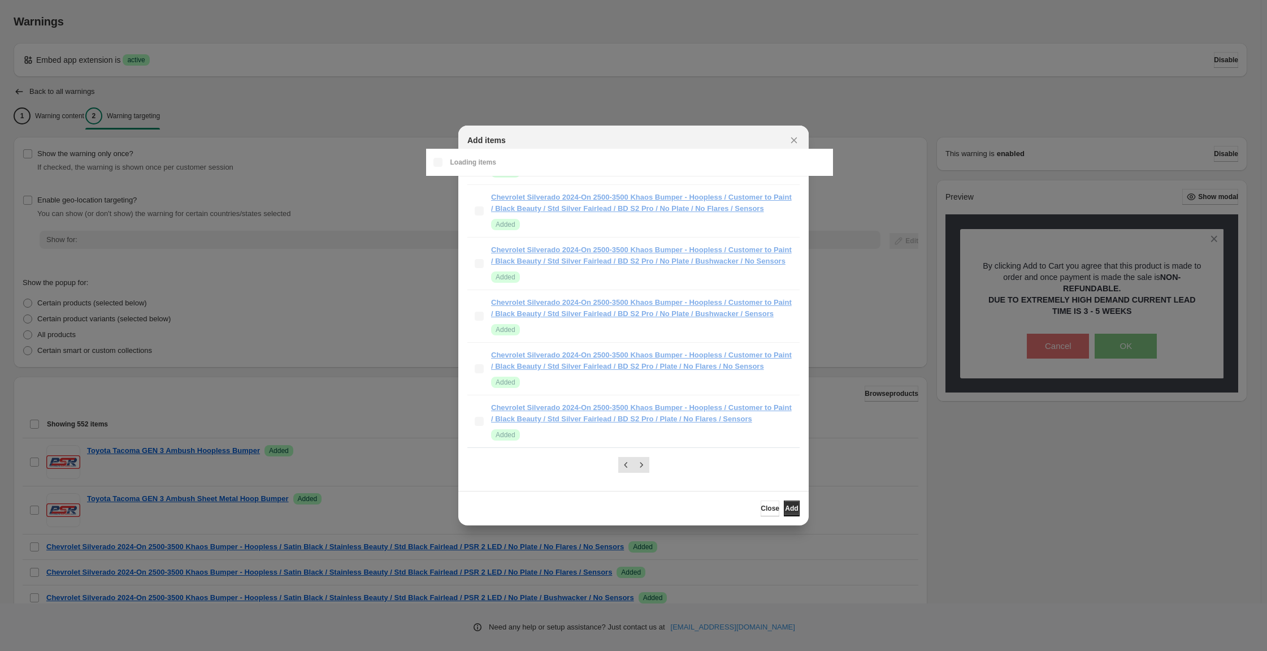
scroll to position [1242, 0]
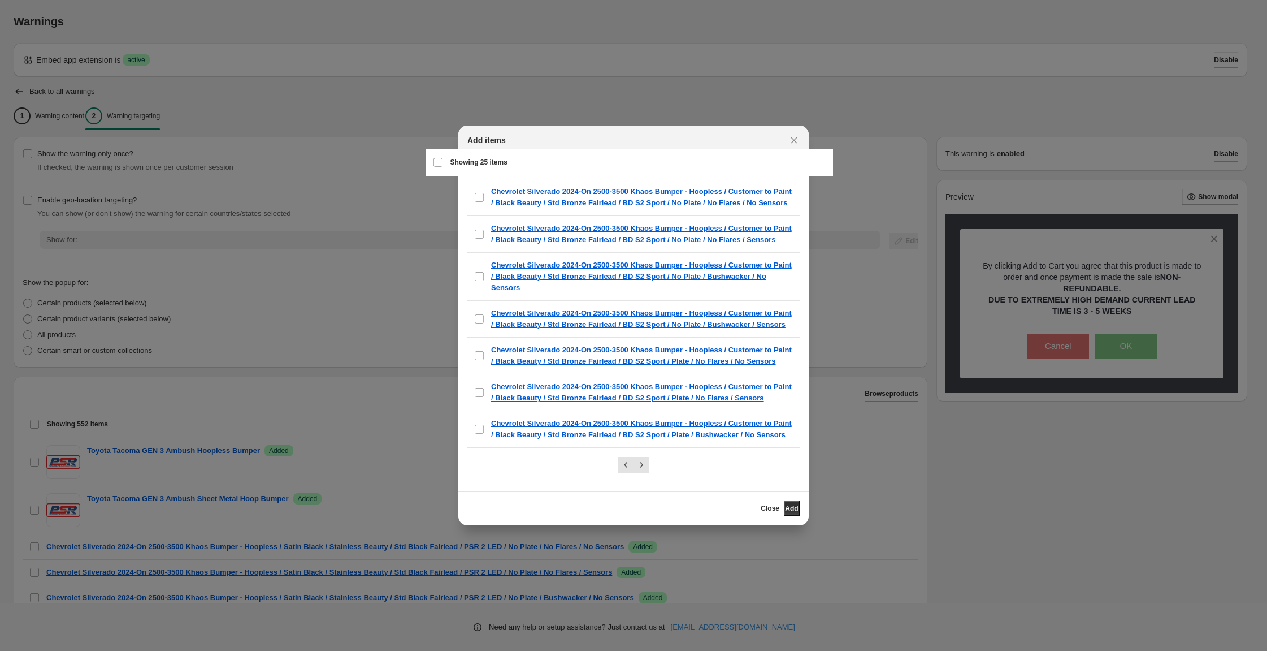
click at [441, 169] on div "Select all 25 items Showing 25 items" at bounding box center [629, 162] width 393 height 27
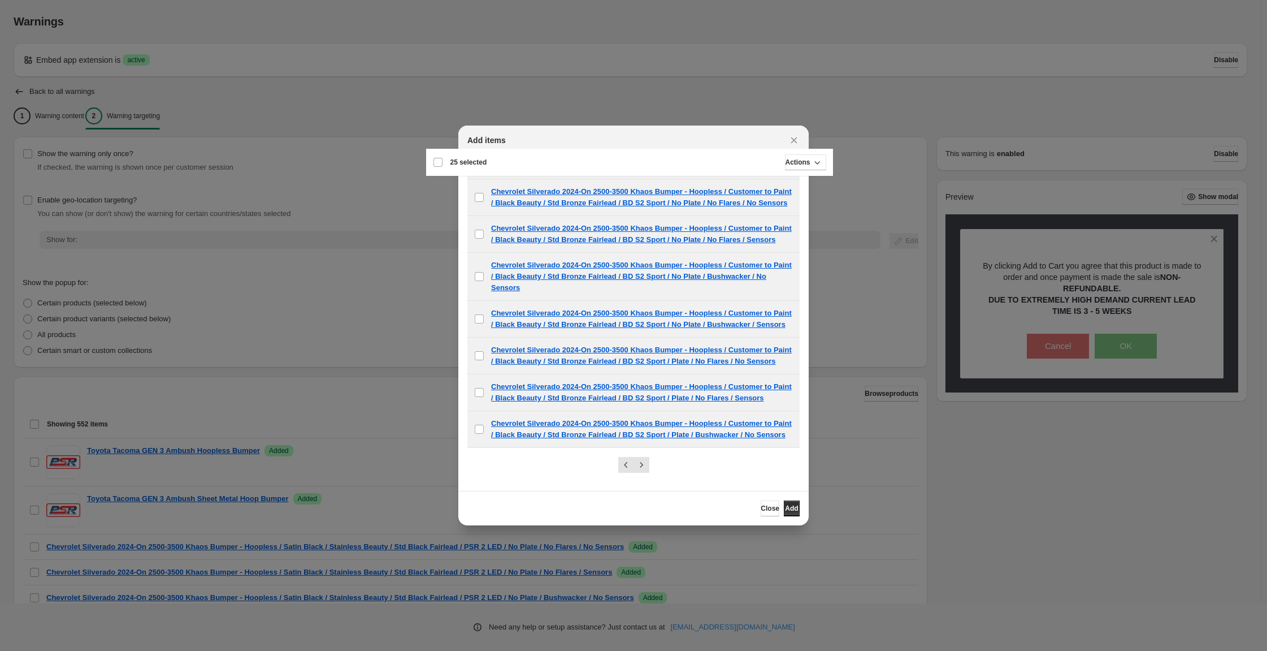
drag, startPoint x: 820, startPoint y: 522, endPoint x: 763, endPoint y: 481, distance: 69.7
click at [798, 513] on span "Add" at bounding box center [791, 508] width 13 height 9
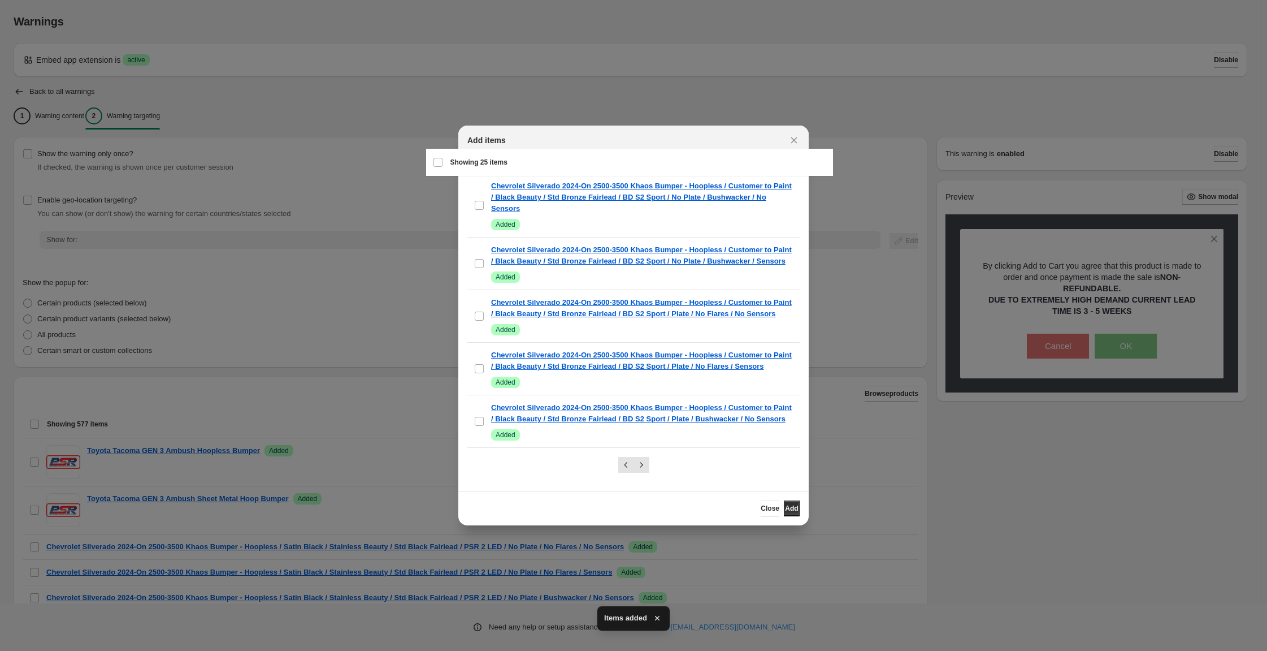
scroll to position [1532, 0]
